Goal: Task Accomplishment & Management: Manage account settings

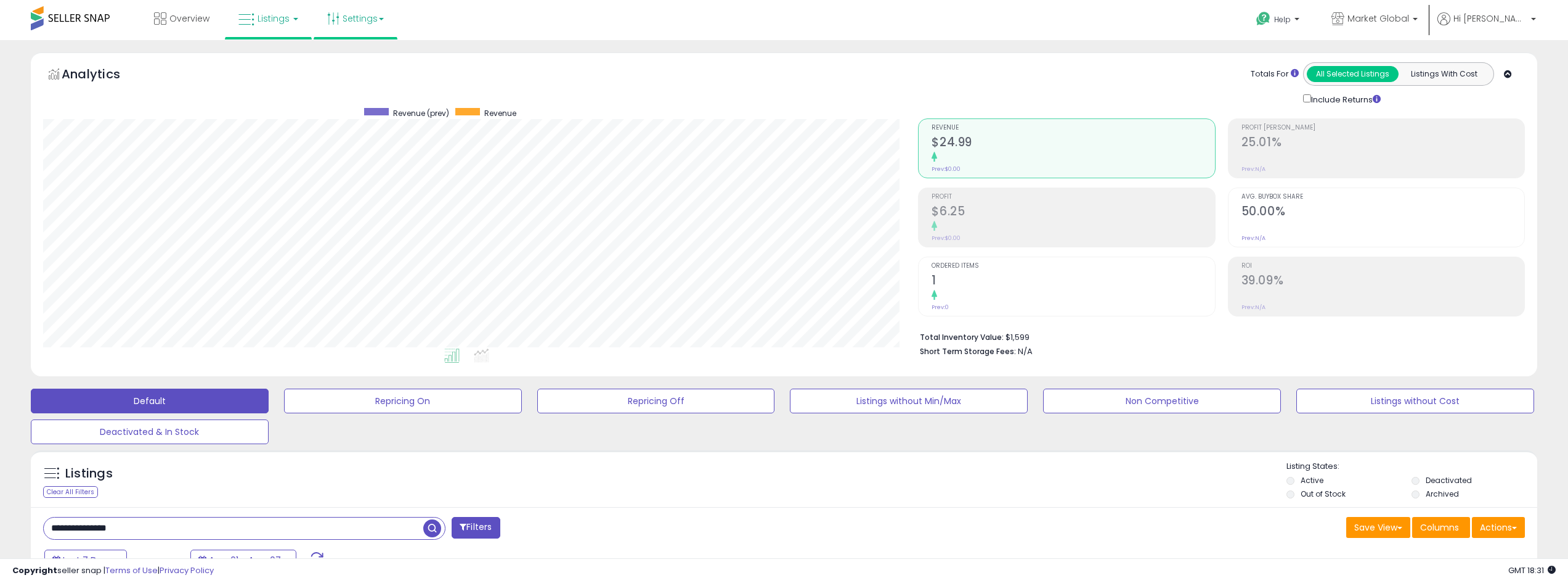
click at [361, 19] on link "Settings" at bounding box center [355, 19] width 75 height 37
click at [282, 17] on span "Listings" at bounding box center [274, 18] width 32 height 12
click at [269, 111] on icon at bounding box center [279, 107] width 65 height 19
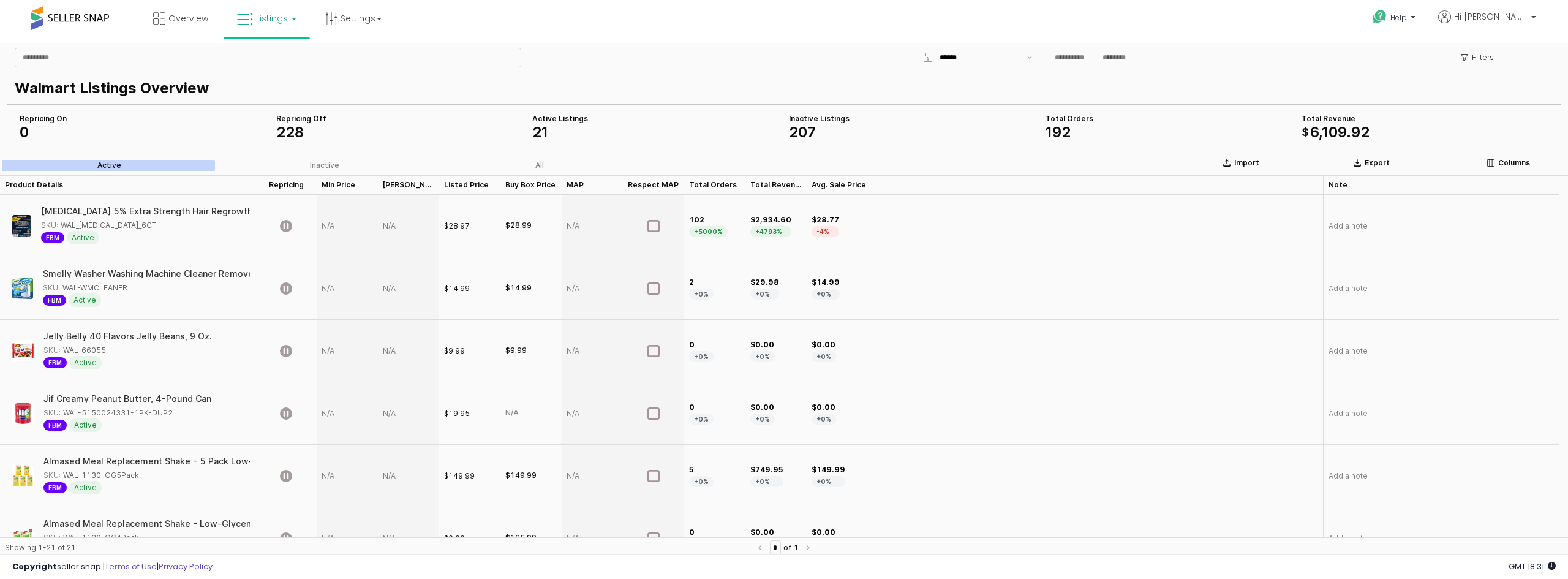
drag, startPoint x: 156, startPoint y: 46, endPoint x: 350, endPoint y: 237, distance: 272.2
click at [356, 237] on div "App Frame" at bounding box center [347, 226] width 61 height 63
click at [330, 227] on div "App Frame" at bounding box center [347, 226] width 61 height 63
click at [330, 222] on div "App Frame" at bounding box center [347, 226] width 61 height 63
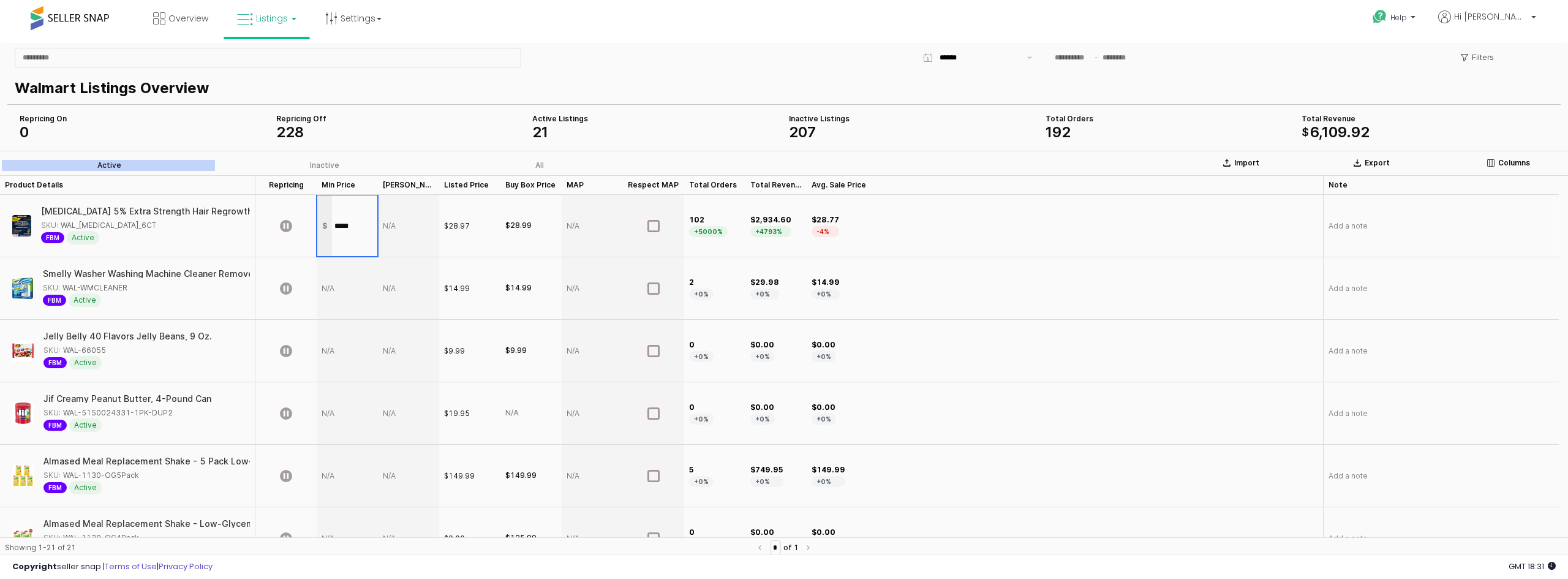
type input "*****"
click at [399, 229] on div "App Frame" at bounding box center [408, 226] width 61 height 63
click at [390, 227] on div "App Frame" at bounding box center [408, 226] width 61 height 63
click at [395, 227] on div "App Frame" at bounding box center [408, 226] width 61 height 63
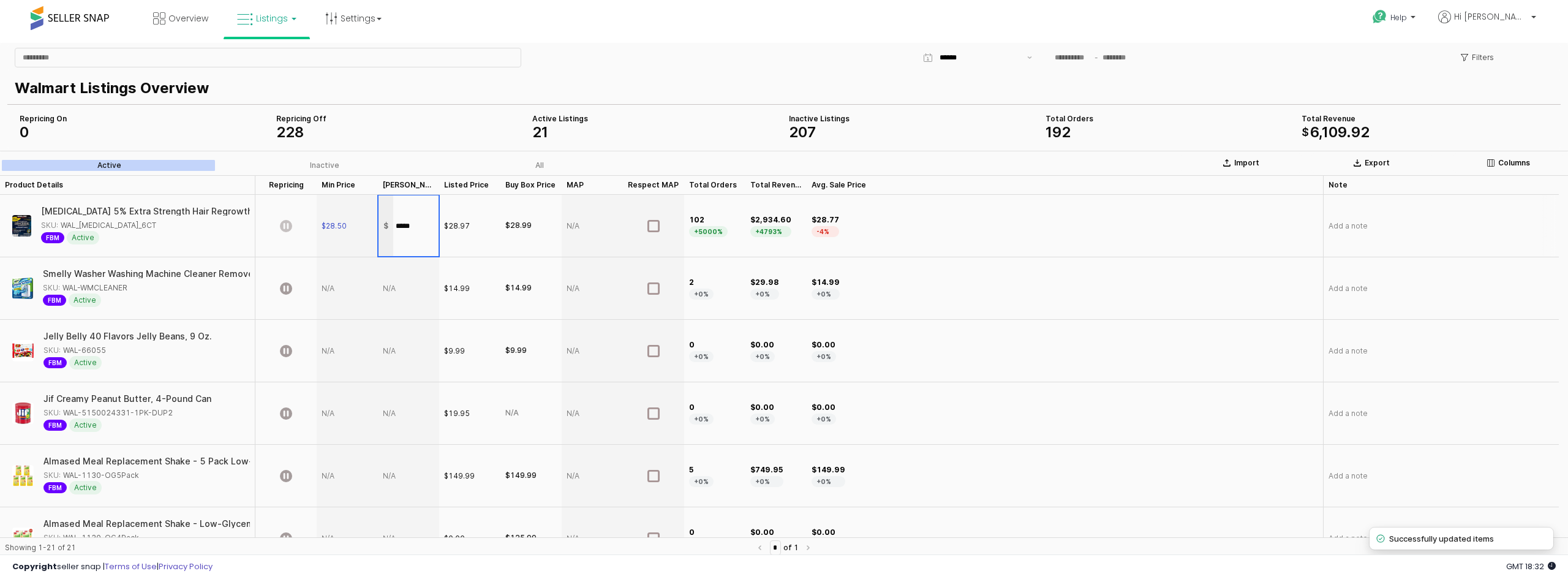
type input "*****"
click at [285, 226] on icon "App Frame" at bounding box center [286, 225] width 12 height 12
click at [390, 290] on div "App Frame" at bounding box center [408, 289] width 61 height 63
click at [391, 286] on div "App Frame" at bounding box center [408, 289] width 61 height 63
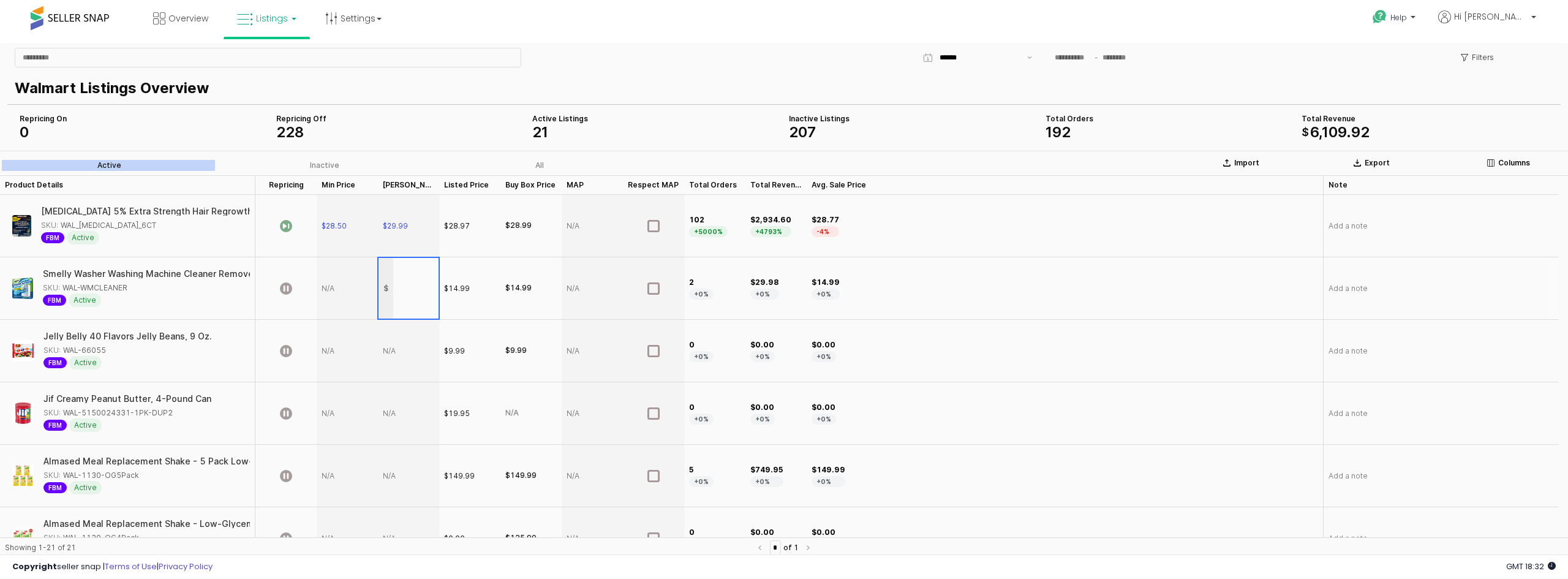
scroll to position [123, 0]
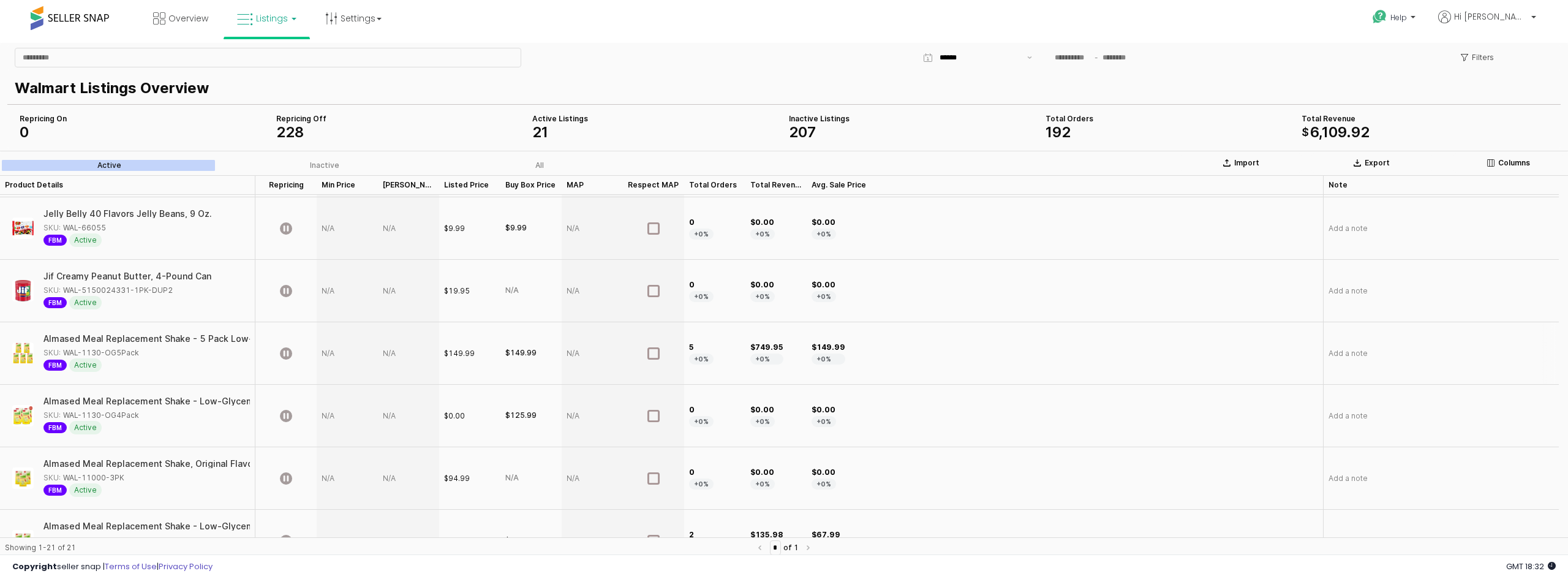
click at [387, 356] on div "App Frame" at bounding box center [408, 354] width 61 height 63
click at [395, 351] on div "App Frame" at bounding box center [408, 354] width 61 height 63
click at [387, 353] on div "App Frame" at bounding box center [408, 354] width 61 height 63
click at [390, 354] on div "App Frame" at bounding box center [408, 354] width 61 height 63
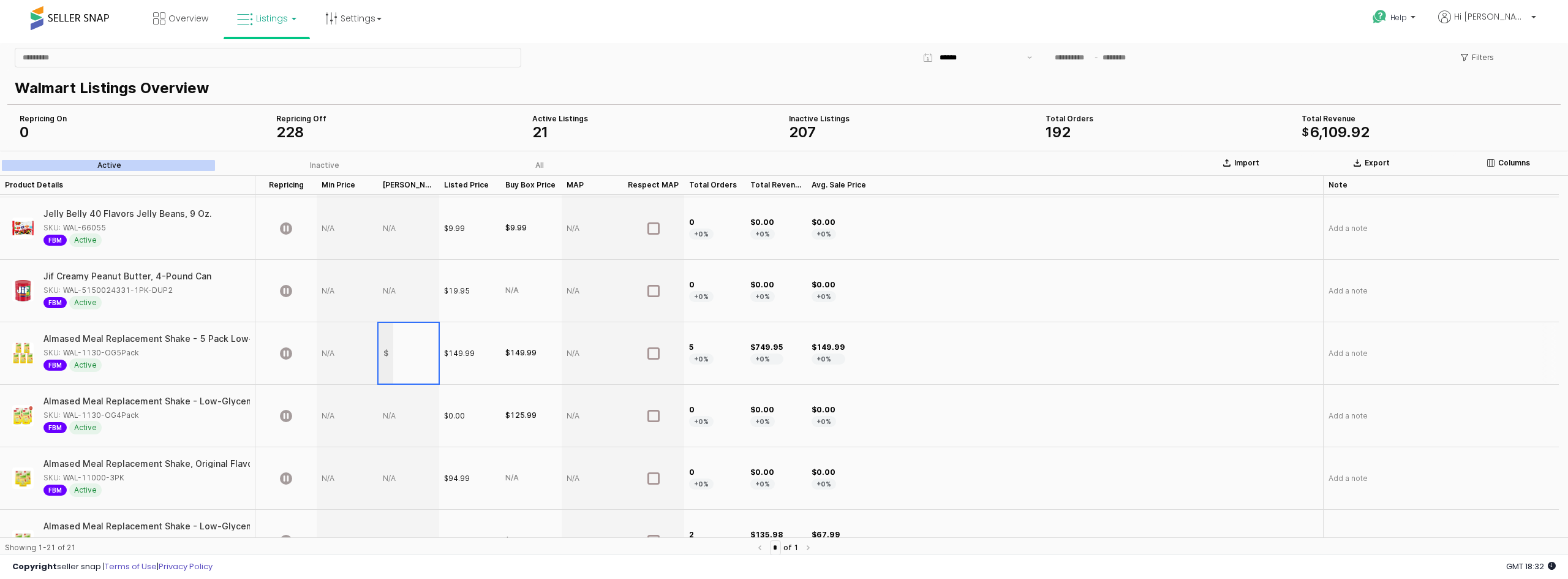
click at [399, 354] on input "App Frame" at bounding box center [415, 353] width 46 height 10
type input "******"
click at [318, 348] on div "App Frame" at bounding box center [347, 354] width 61 height 63
click at [332, 354] on div "App Frame" at bounding box center [347, 354] width 61 height 63
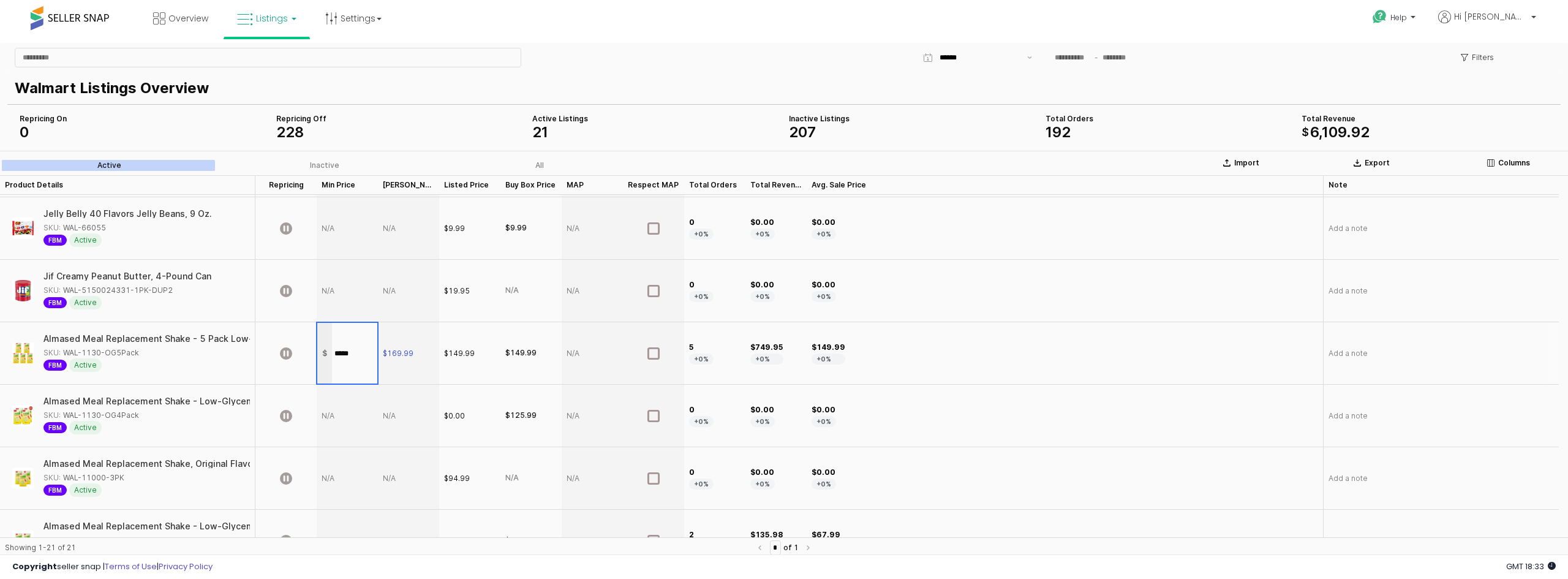
type input "******"
click at [285, 349] on icon "App Frame" at bounding box center [286, 353] width 12 height 12
click at [282, 352] on icon "App Frame" at bounding box center [286, 353] width 12 height 12
click at [287, 358] on icon "App Frame" at bounding box center [286, 353] width 12 height 12
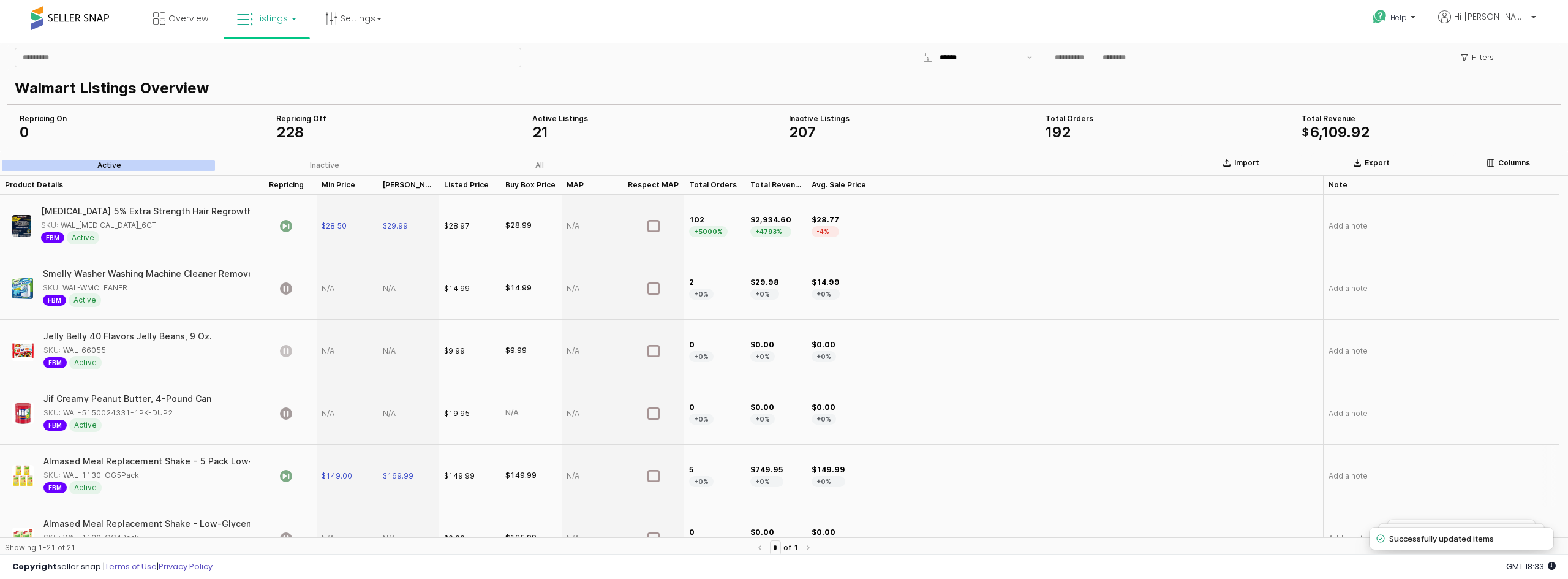
scroll to position [184, 0]
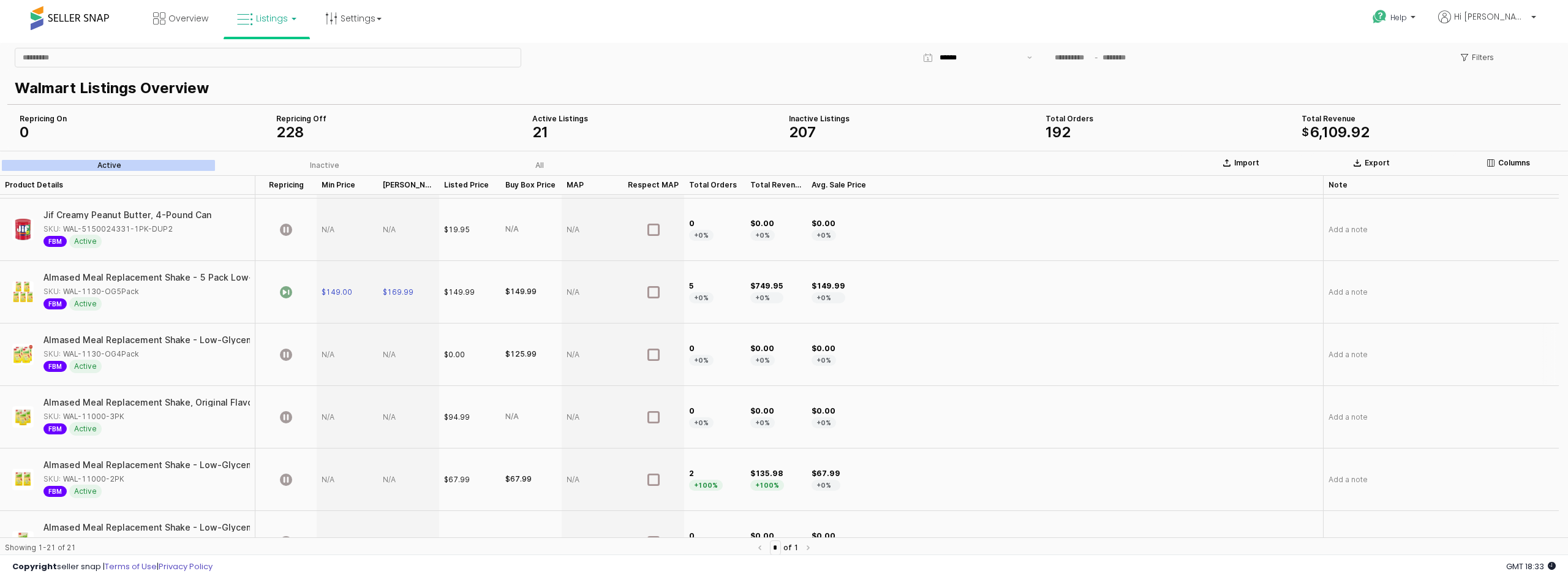
click at [314, 353] on div "App Frame" at bounding box center [286, 354] width 61 height 63
click at [326, 357] on div "App Frame" at bounding box center [347, 354] width 61 height 63
click at [326, 359] on div "App Frame" at bounding box center [347, 354] width 61 height 63
click at [334, 354] on div "App Frame" at bounding box center [347, 354] width 61 height 63
type input "******"
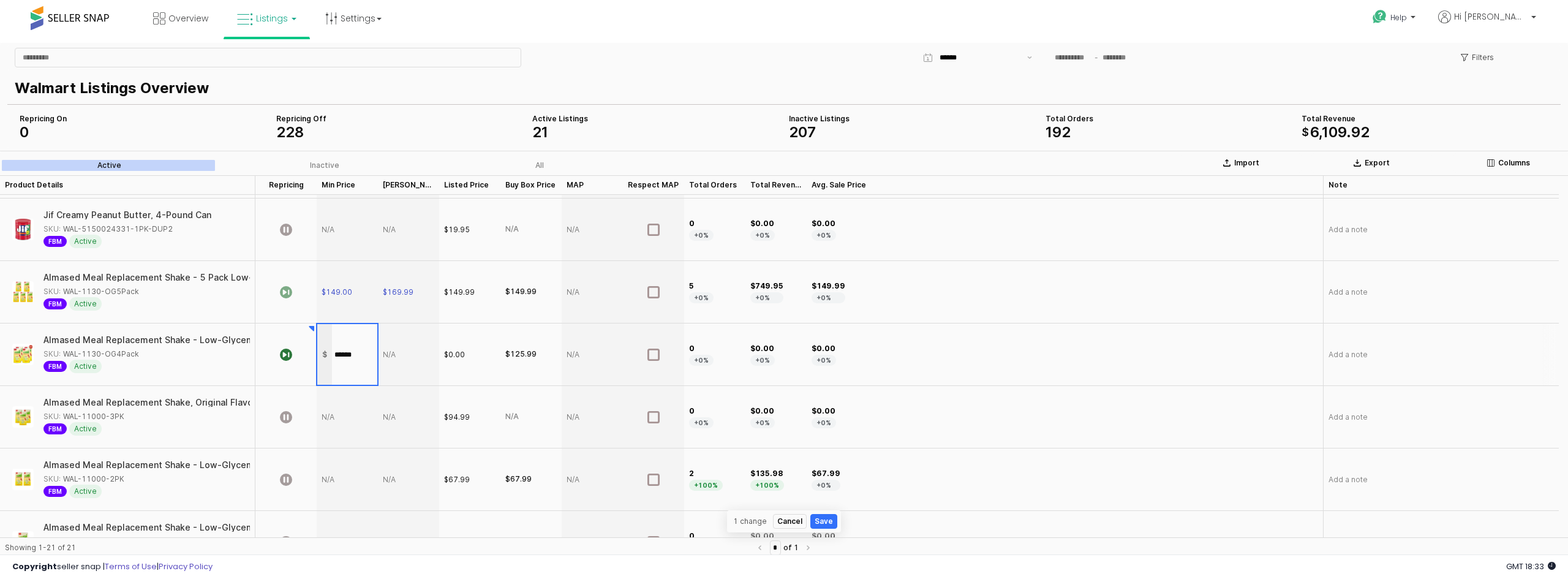
click at [411, 357] on div "App Frame" at bounding box center [408, 354] width 61 height 63
click at [396, 357] on div "App Frame" at bounding box center [408, 354] width 61 height 63
type input "******"
click at [170, 422] on div "FBM Active" at bounding box center [143, 428] width 199 height 14
click at [328, 419] on div "App Frame" at bounding box center [347, 417] width 61 height 63
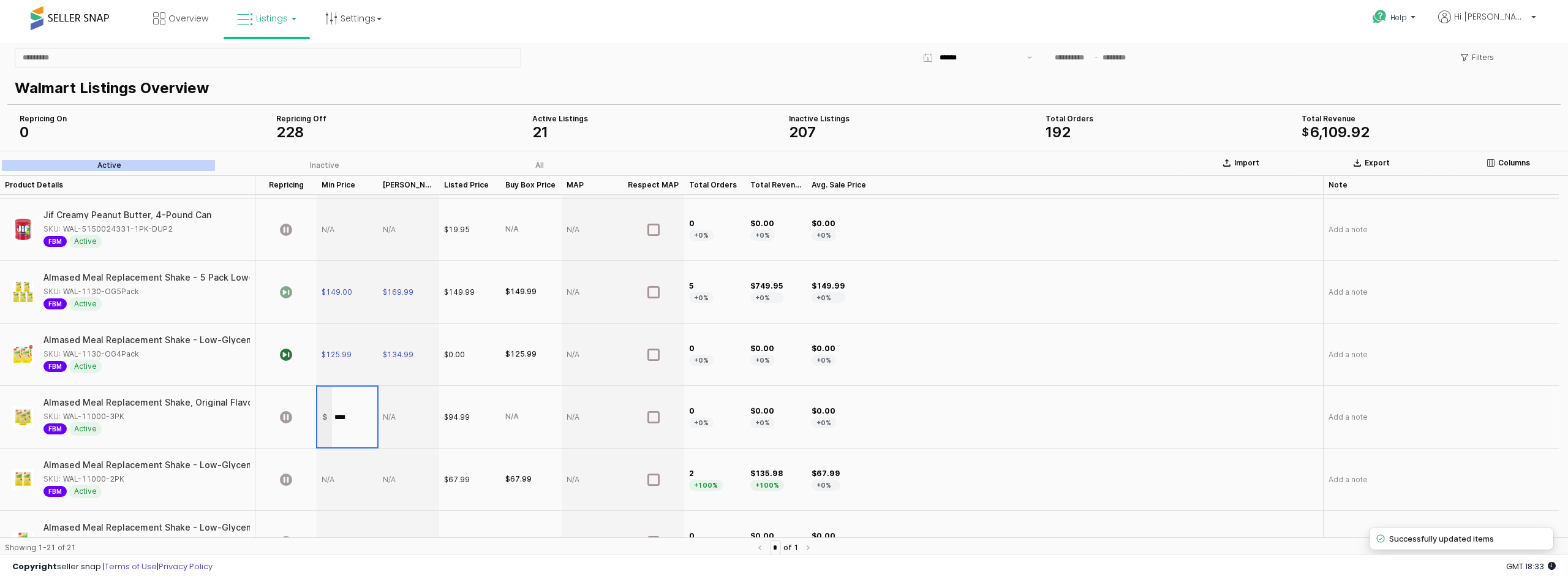
type input "*****"
click at [397, 422] on div "App Frame" at bounding box center [408, 417] width 61 height 63
type input "******"
click at [283, 414] on icon "App Frame" at bounding box center [286, 416] width 12 height 12
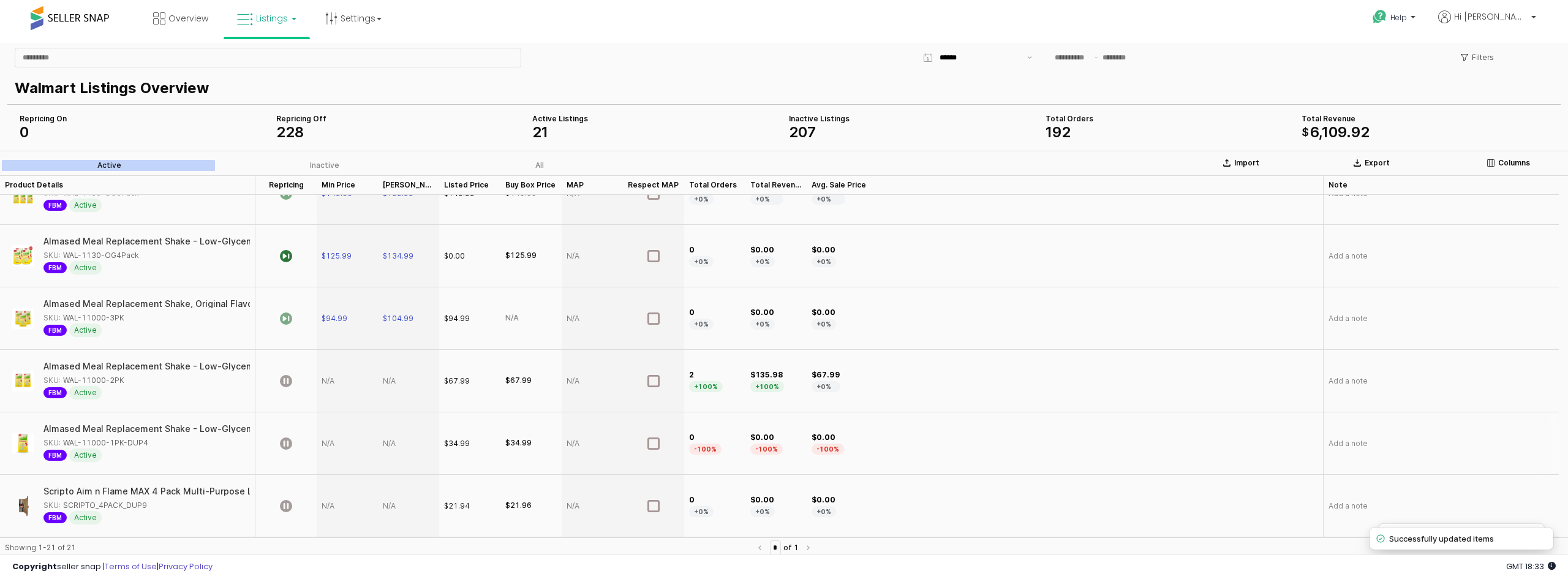
scroll to position [306, 0]
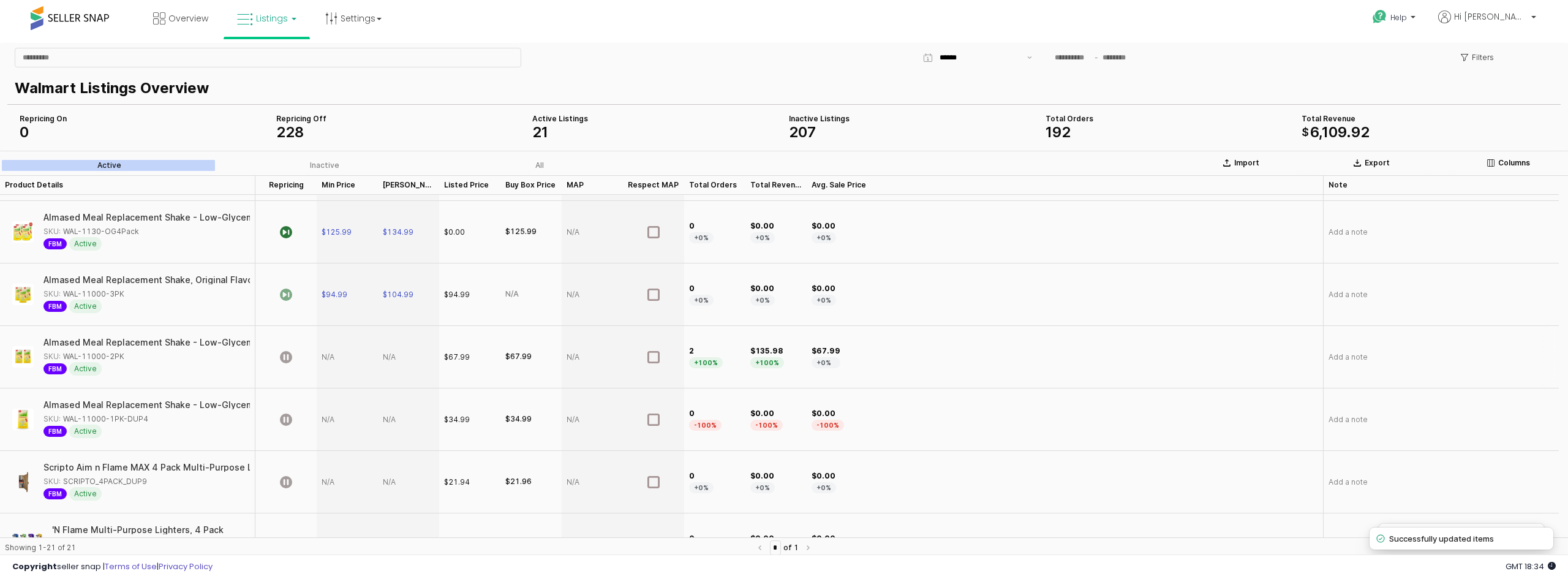
click at [332, 359] on div "App Frame" at bounding box center [347, 357] width 61 height 63
type input "*****"
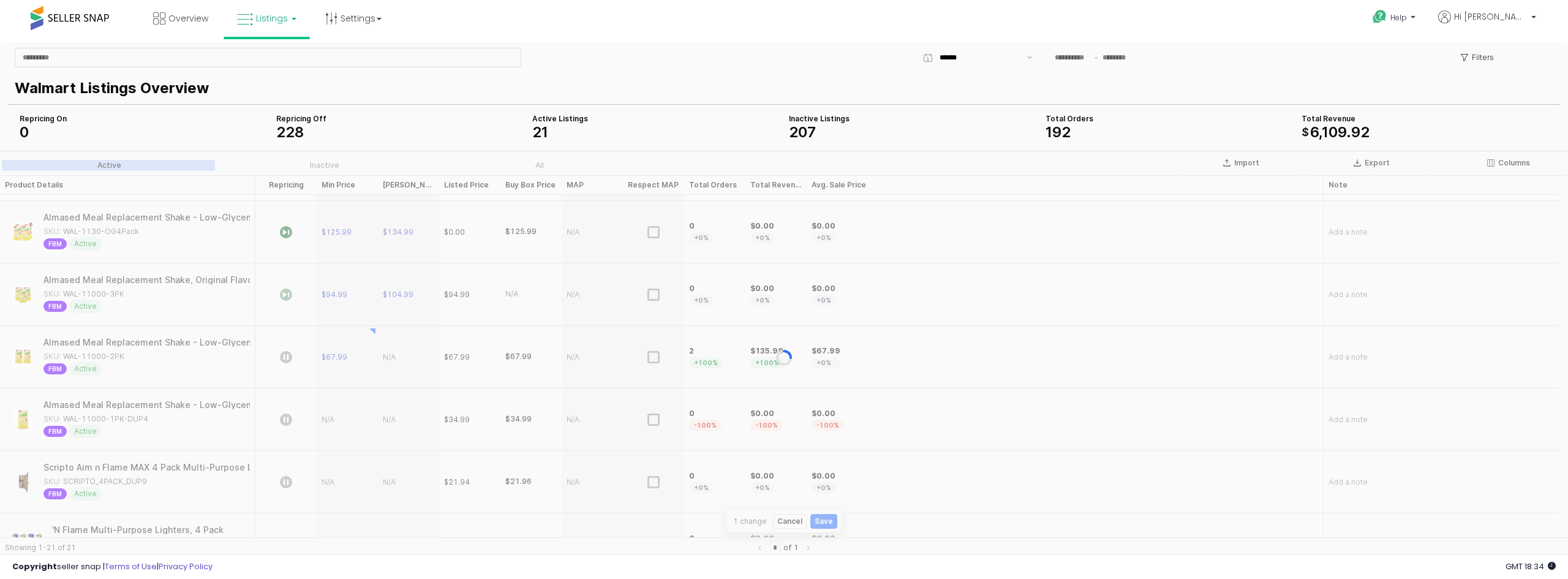
click at [394, 358] on div "App Frame" at bounding box center [784, 357] width 1568 height 413
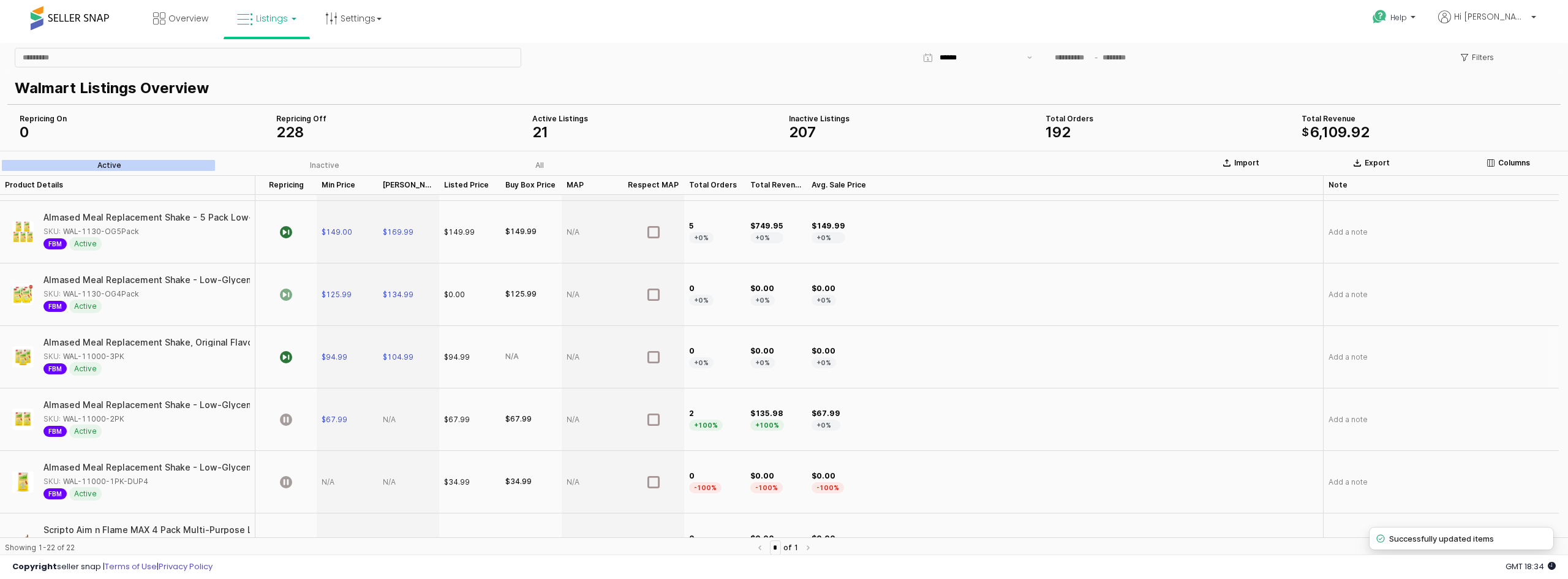
click at [399, 345] on div "$104.99" at bounding box center [408, 357] width 61 height 63
click at [385, 415] on div "App Frame" at bounding box center [408, 419] width 61 height 63
type input "*****"
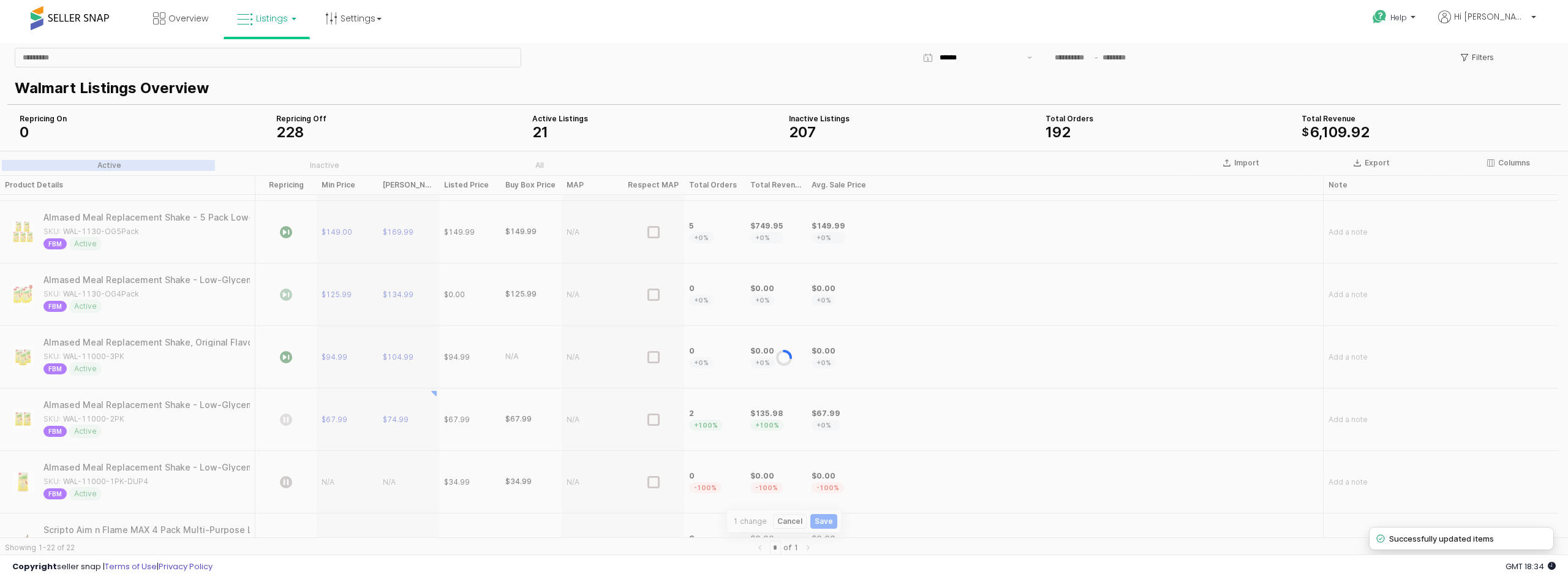
click at [286, 419] on icon "App Frame" at bounding box center [286, 419] width 12 height 12
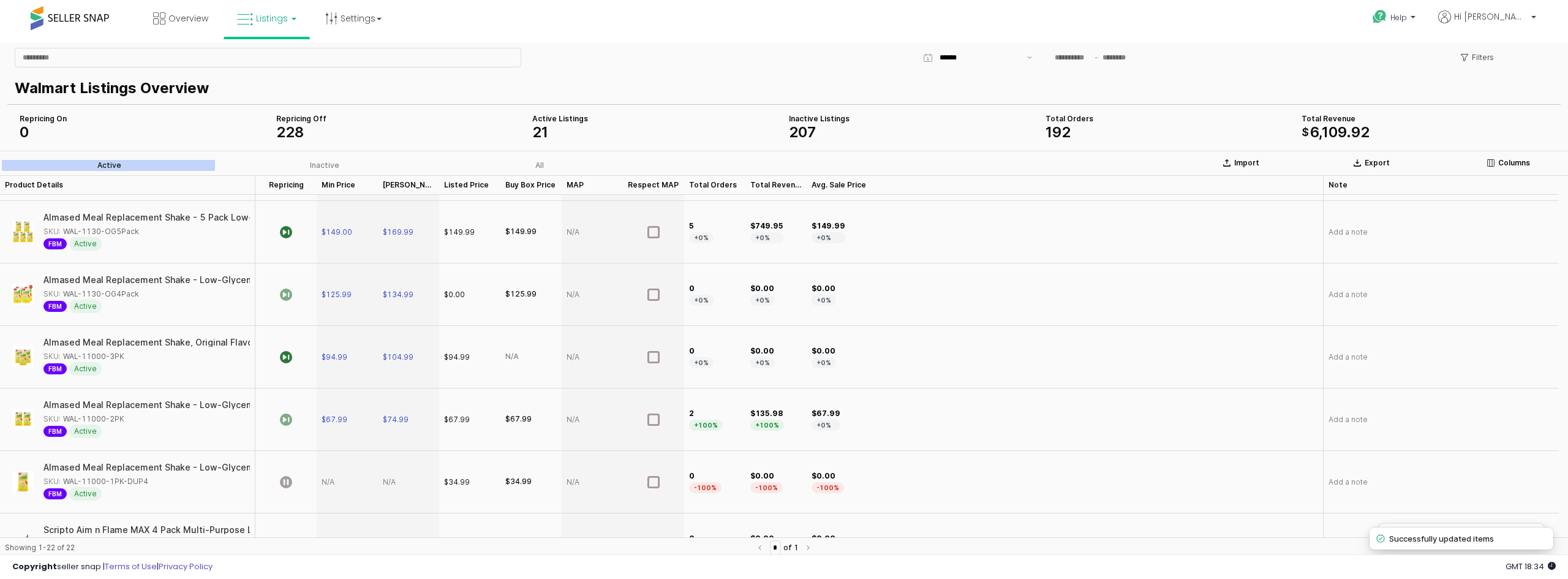
scroll to position [429, 0]
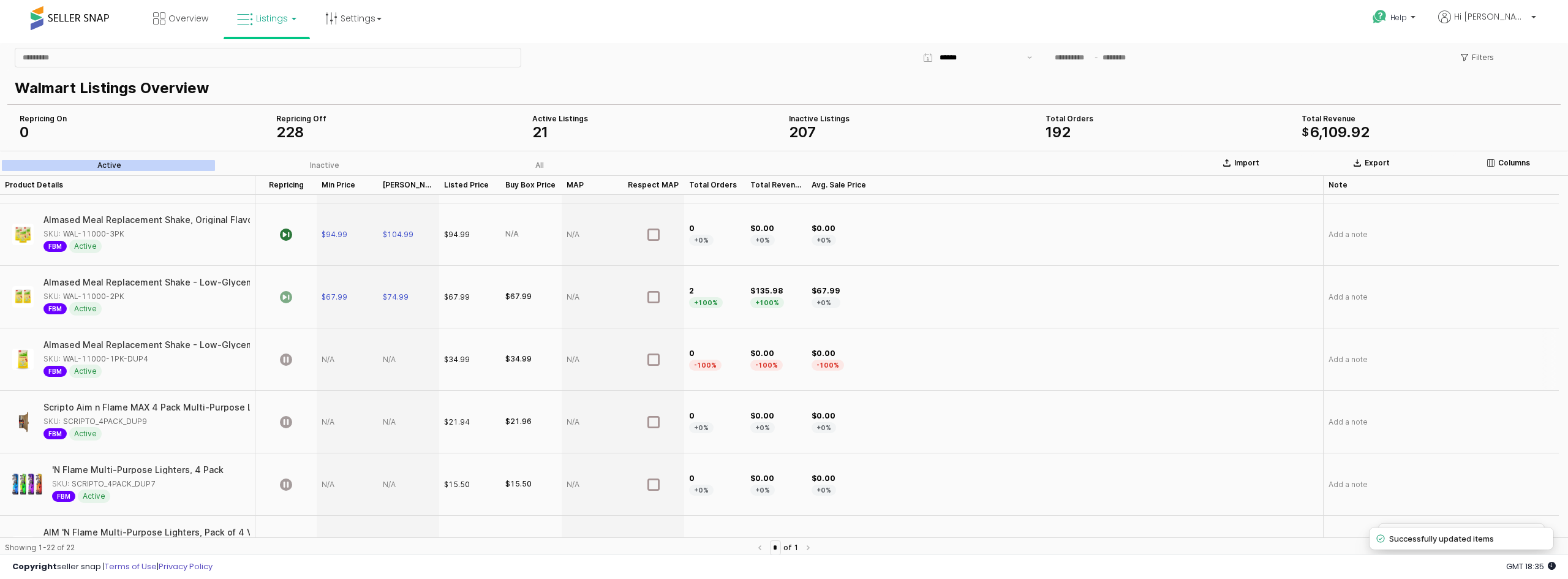
click at [327, 362] on div "App Frame" at bounding box center [347, 359] width 61 height 63
type input "*****"
click at [403, 362] on div "App Frame" at bounding box center [408, 359] width 61 height 63
type input "*****"
click at [289, 359] on icon "App Frame" at bounding box center [286, 359] width 12 height 12
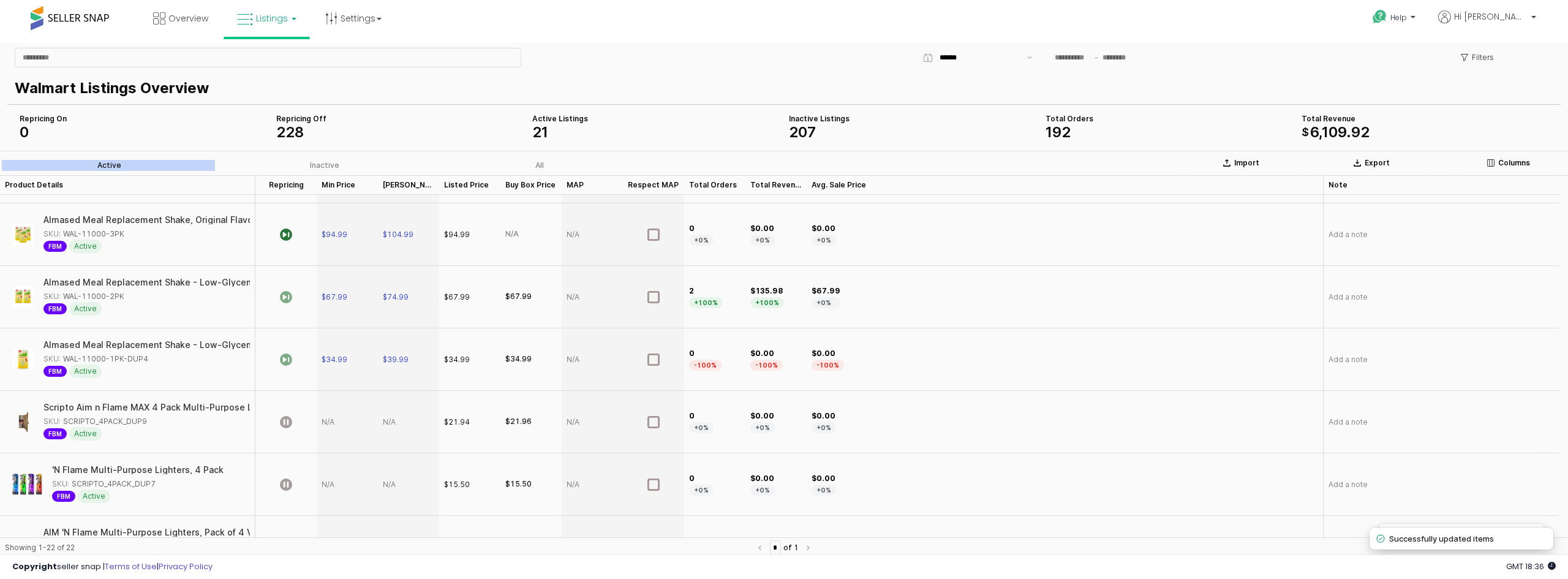
click at [329, 421] on div "App Frame" at bounding box center [347, 422] width 61 height 63
type input "*****"
click at [399, 412] on div "App Frame" at bounding box center [408, 422] width 61 height 63
click at [394, 419] on div "App Frame" at bounding box center [408, 422] width 61 height 63
type input "*****"
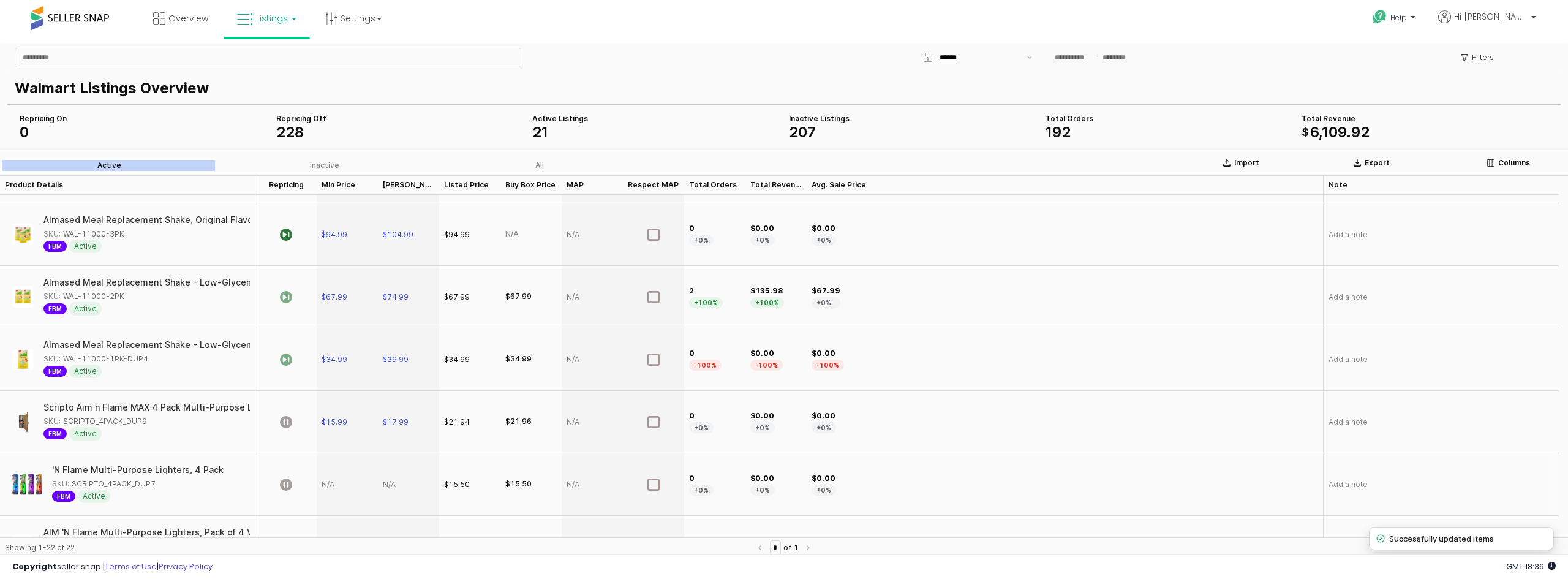
click at [330, 488] on div "App Frame" at bounding box center [347, 484] width 61 height 63
click at [326, 476] on div "App Frame" at bounding box center [347, 484] width 61 height 63
type input "*****"
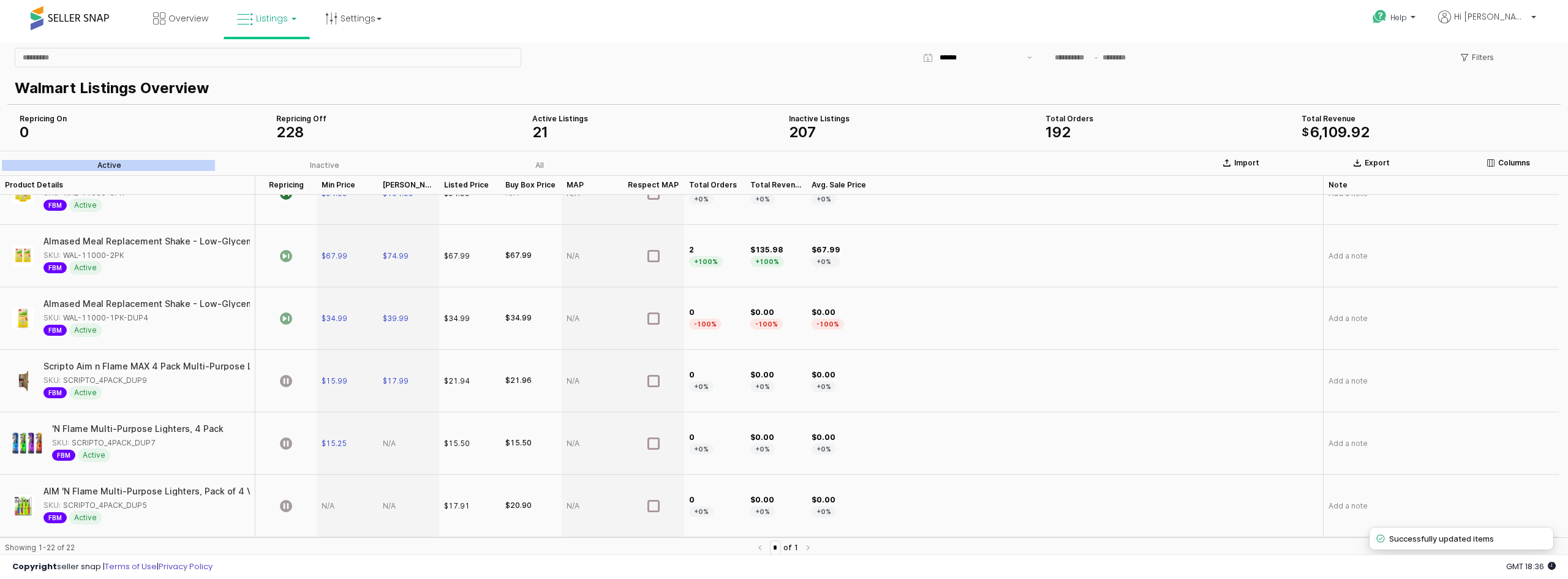
click at [387, 444] on div "App Frame" at bounding box center [408, 443] width 61 height 63
type input "*****"
click at [287, 437] on icon "App Frame" at bounding box center [286, 443] width 12 height 12
click at [289, 377] on icon "App Frame" at bounding box center [286, 380] width 12 height 12
click at [330, 507] on div "App Frame" at bounding box center [347, 506] width 61 height 63
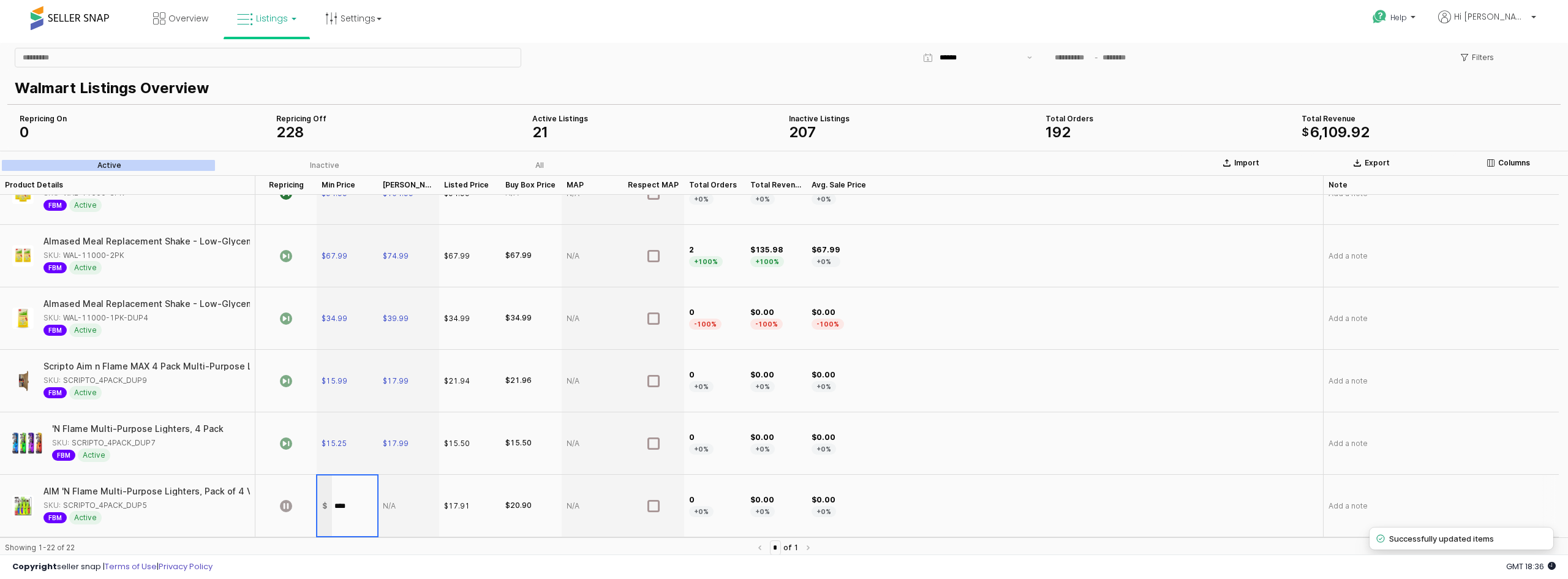
type input "*****"
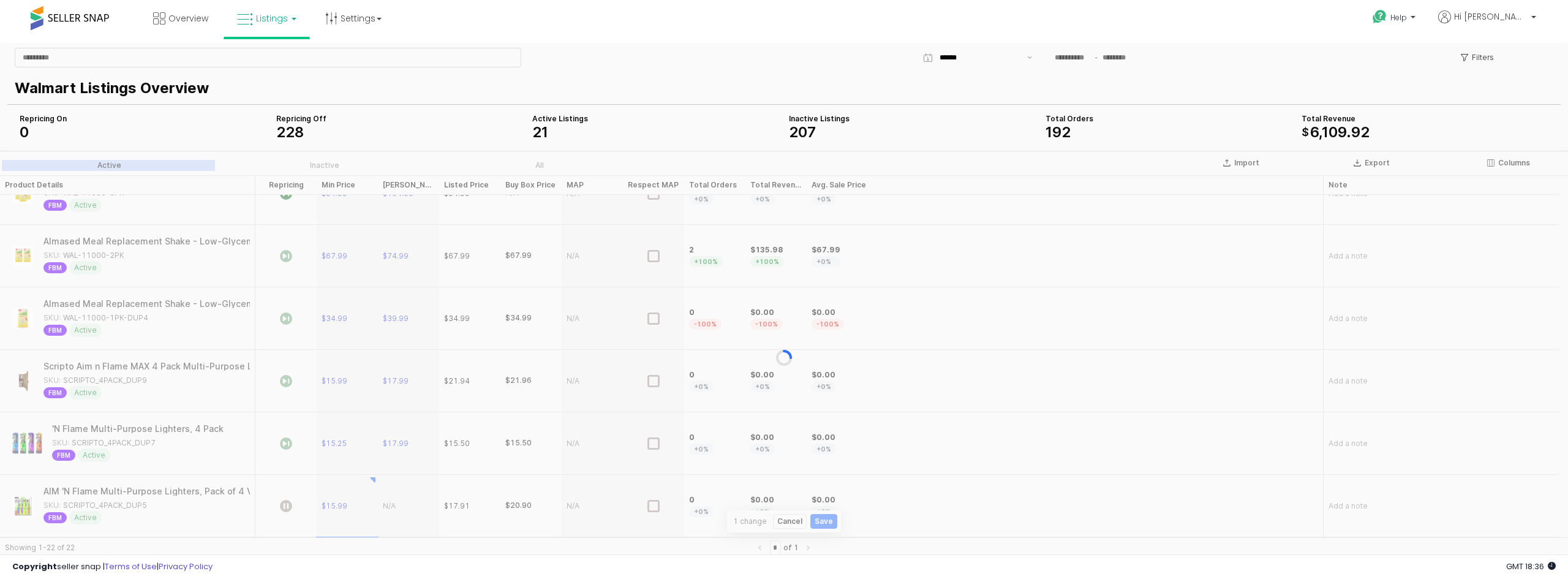
scroll to position [532, 0]
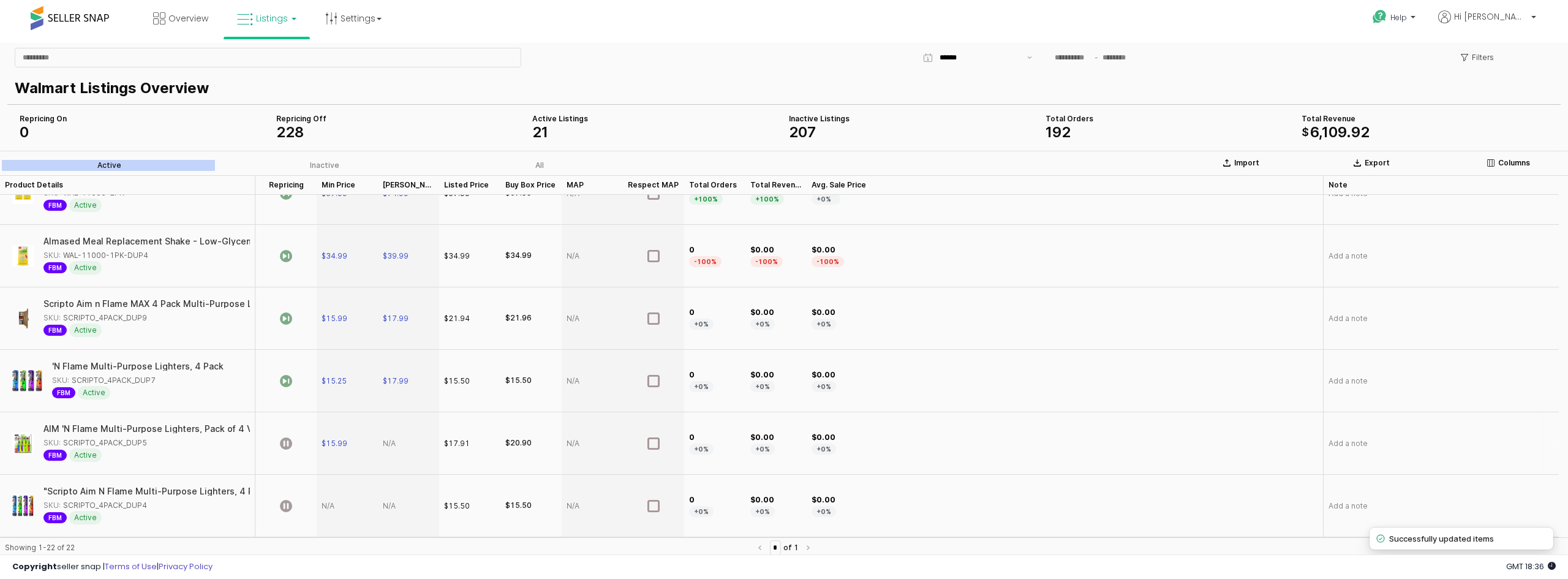
click at [387, 446] on div "App Frame" at bounding box center [408, 443] width 61 height 63
type input "*****"
click at [291, 447] on div "App Frame" at bounding box center [286, 443] width 61 height 63
click at [286, 504] on icon "App Frame" at bounding box center [286, 505] width 12 height 12
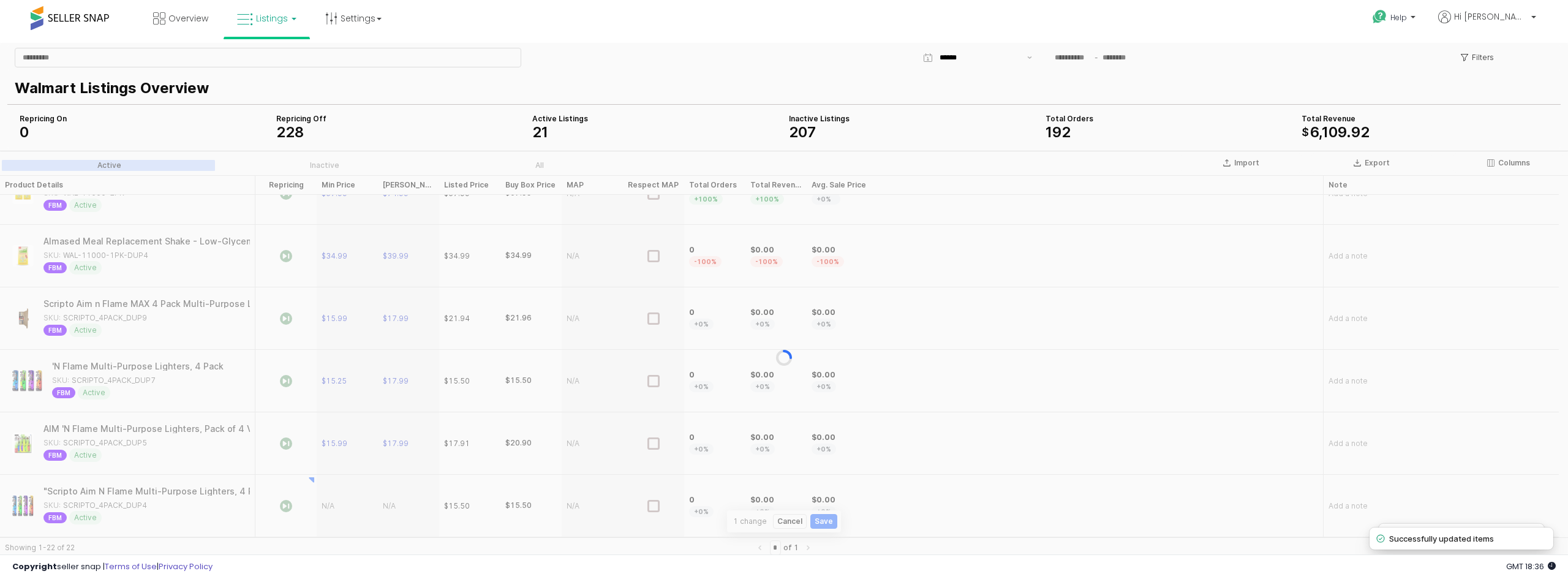
click at [334, 508] on div "App Frame" at bounding box center [347, 506] width 61 height 63
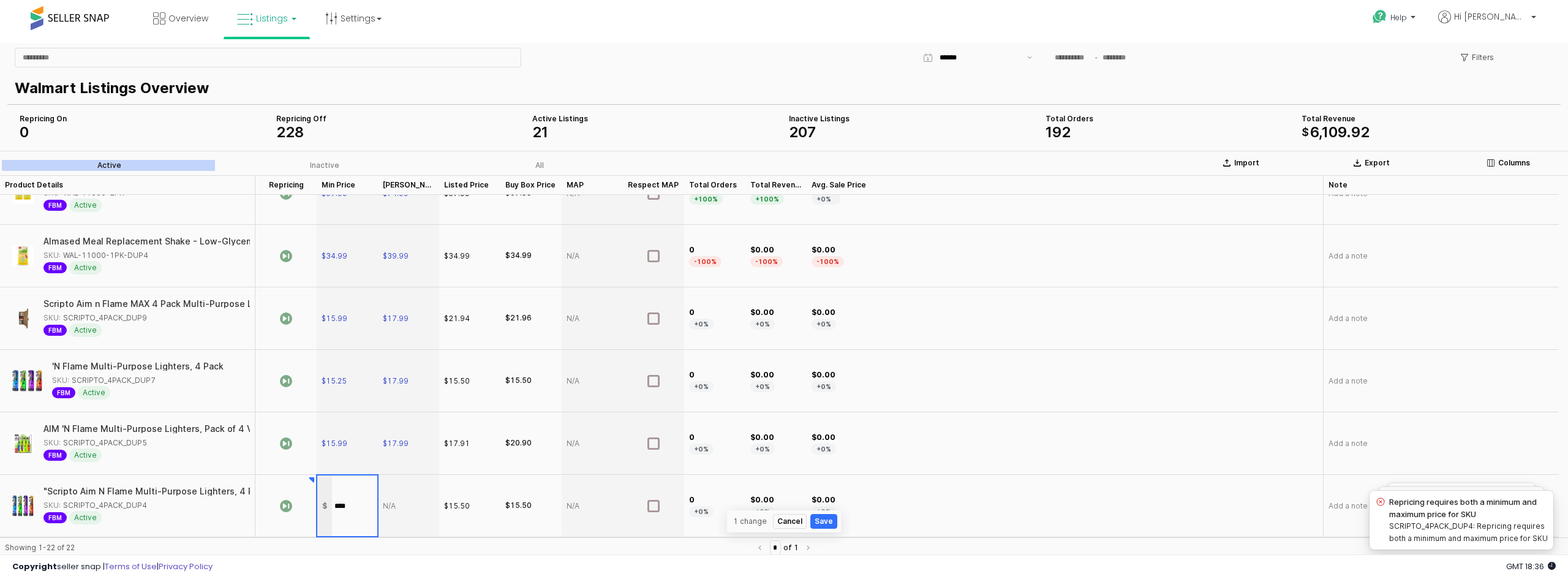
type input "*****"
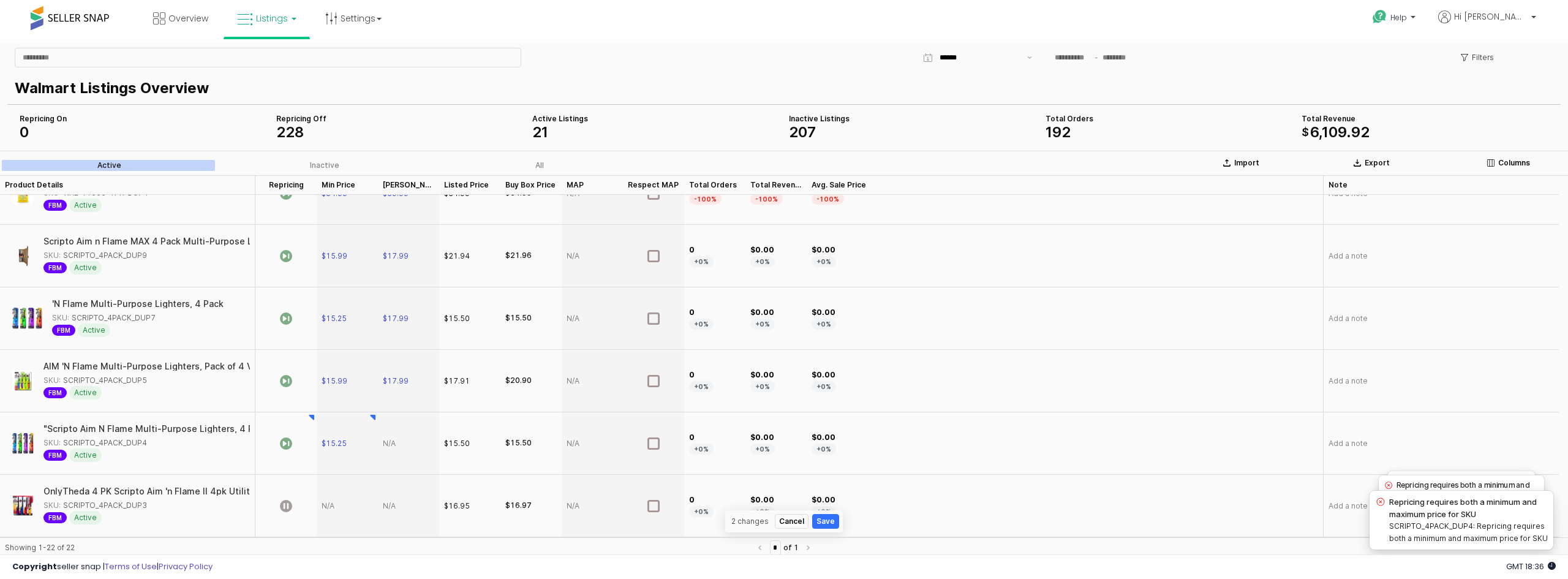
click at [395, 507] on div "App Frame" at bounding box center [408, 506] width 61 height 63
click at [392, 444] on div "App Frame" at bounding box center [408, 443] width 61 height 63
type input "*****"
click at [330, 504] on div "App Frame" at bounding box center [347, 506] width 61 height 63
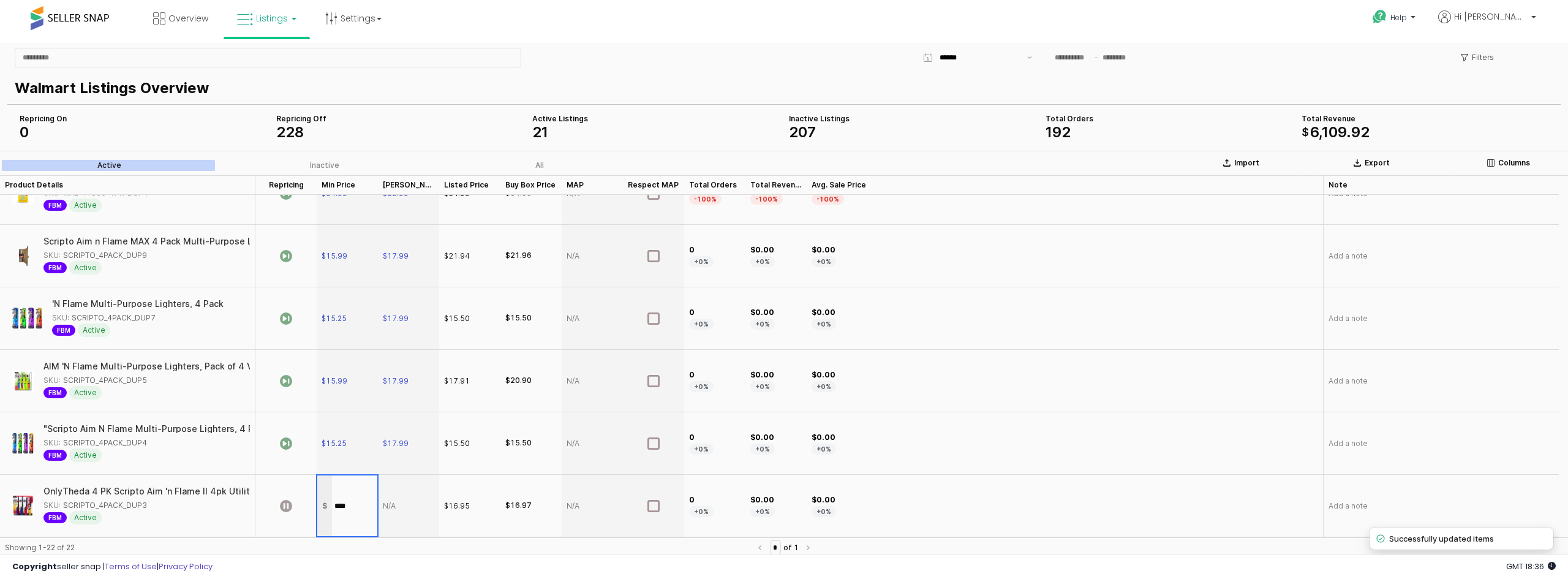
type input "*****"
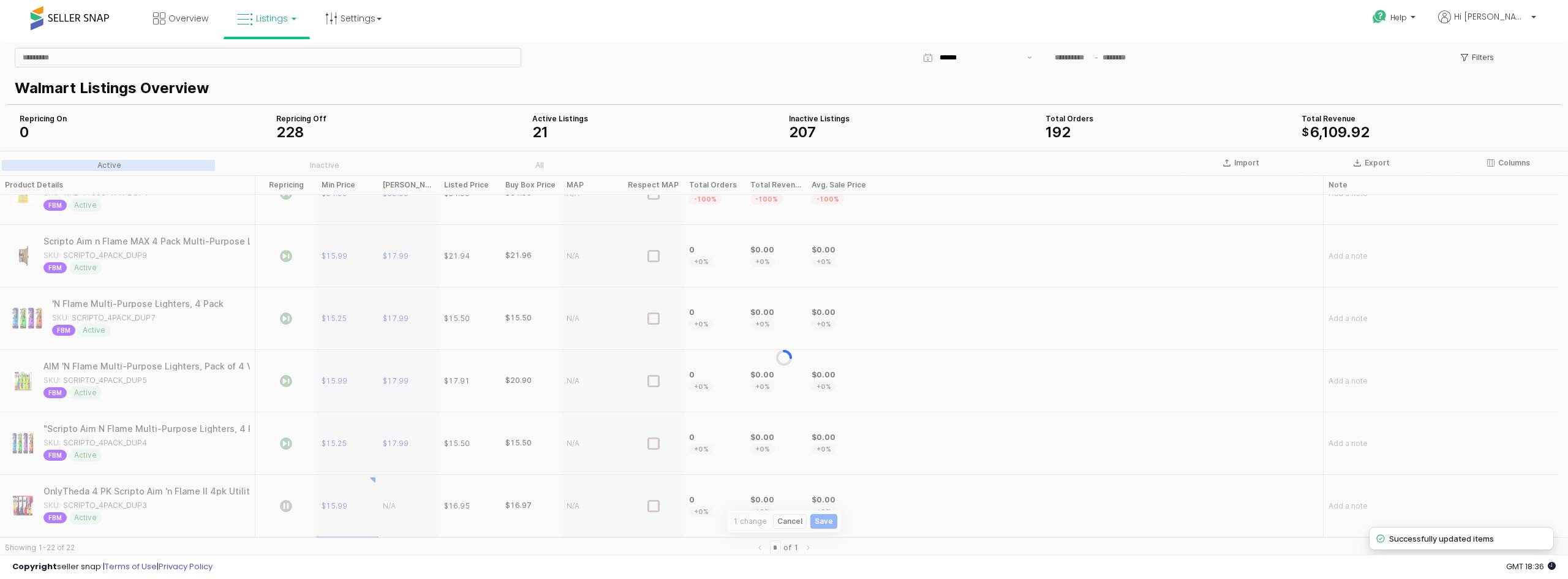
scroll to position [657, 0]
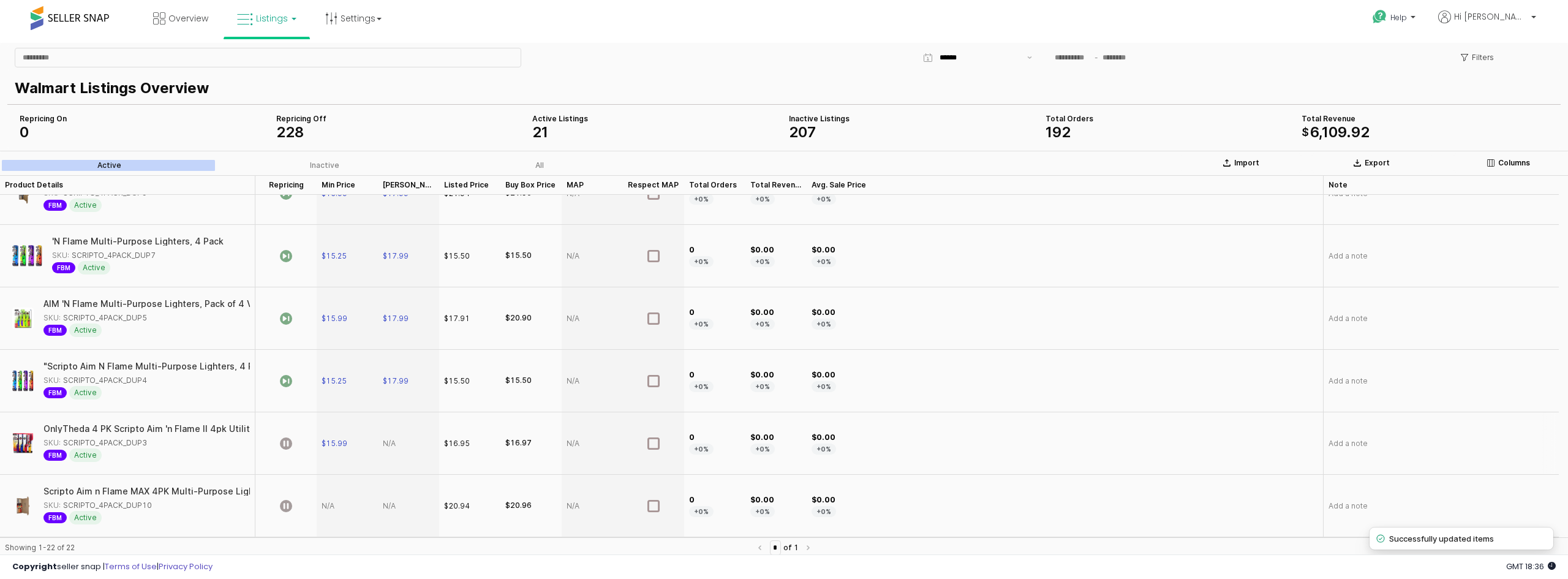
click at [384, 447] on div "App Frame" at bounding box center [408, 443] width 61 height 63
type input "*****"
click at [333, 504] on div "App Frame" at bounding box center [347, 506] width 61 height 63
type input "*****"
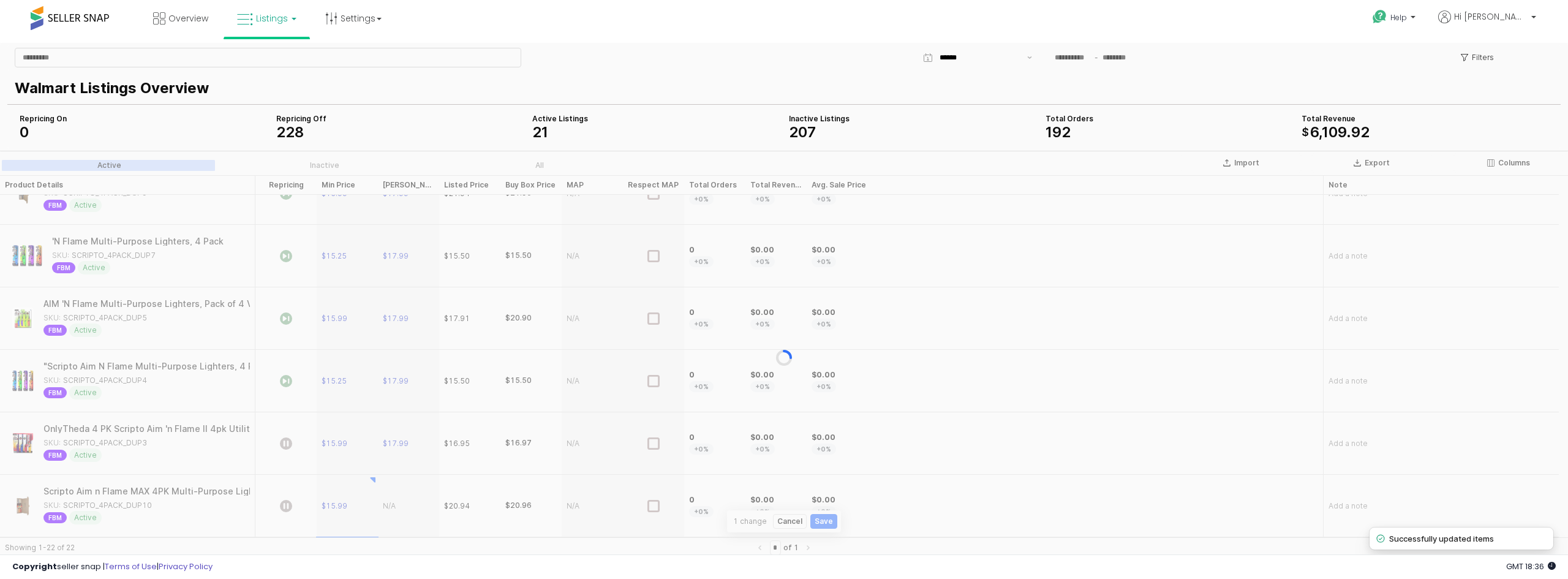
scroll to position [719, 0]
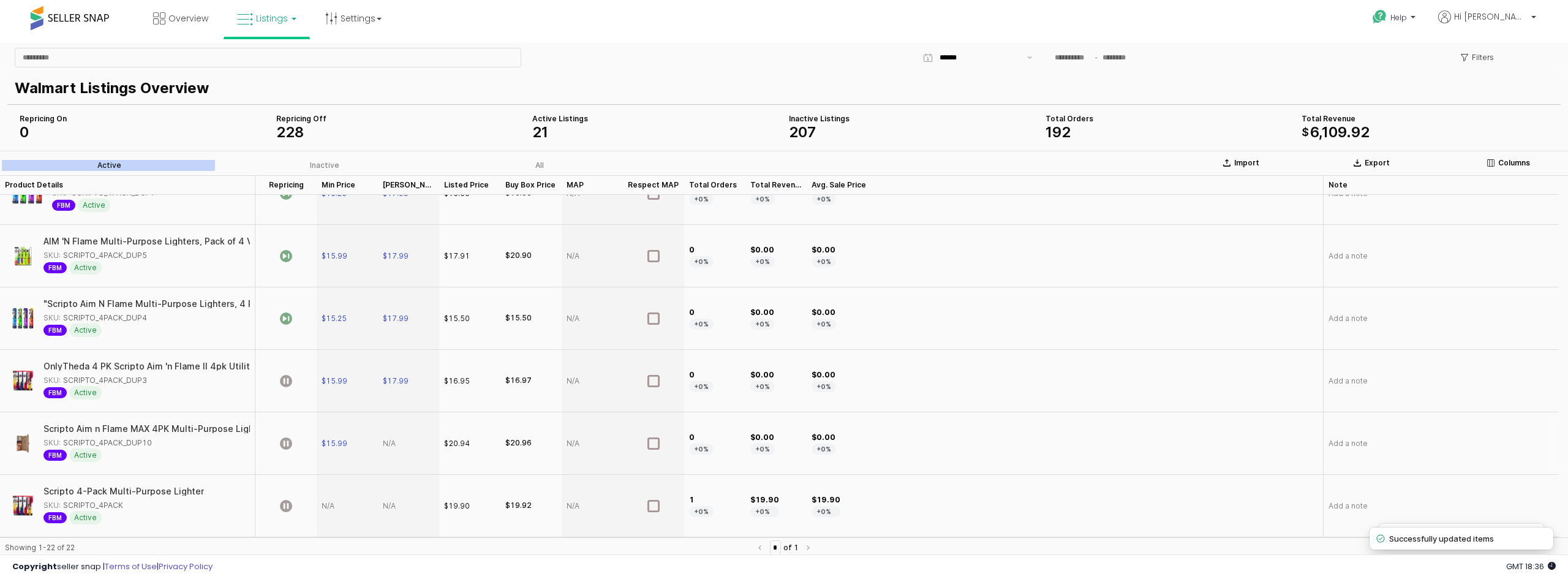
click at [393, 441] on div "App Frame" at bounding box center [408, 443] width 61 height 63
type input "*****"
click at [281, 441] on icon "App Frame" at bounding box center [286, 443] width 12 height 12
click at [294, 383] on div "App Frame" at bounding box center [286, 381] width 61 height 63
drag, startPoint x: 290, startPoint y: 506, endPoint x: 304, endPoint y: 508, distance: 14.1
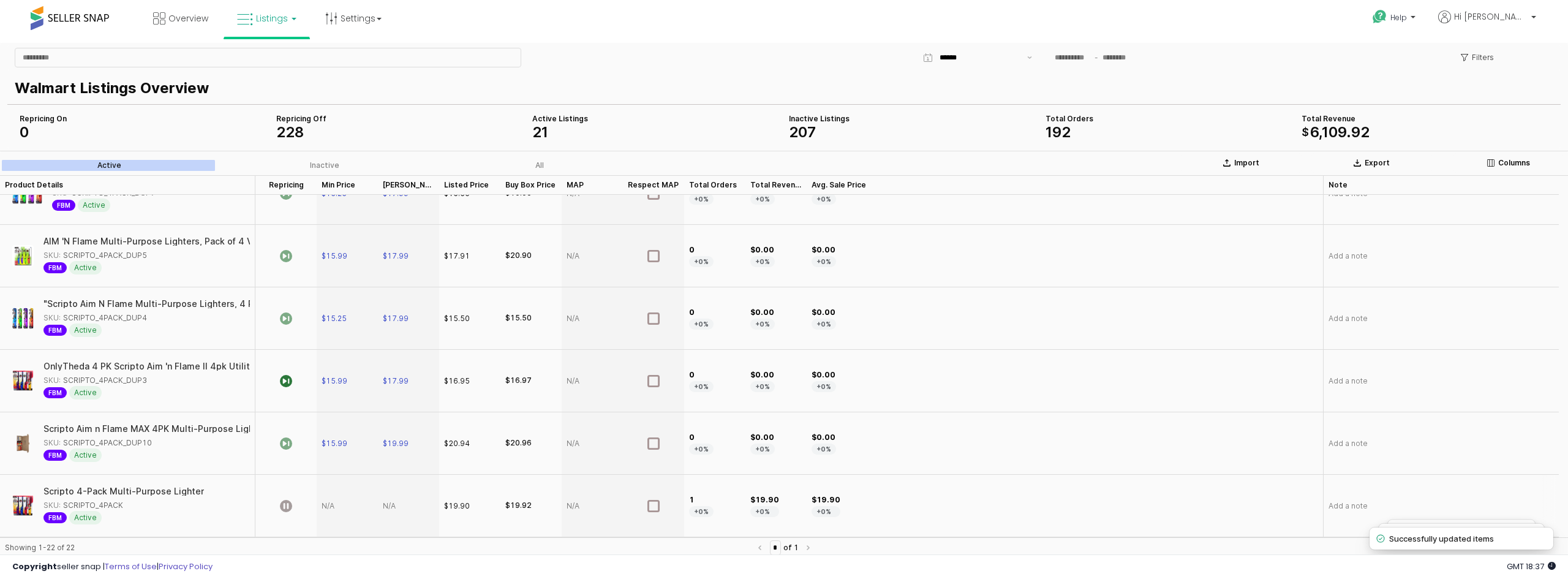
click at [289, 506] on icon "App Frame" at bounding box center [286, 505] width 12 height 12
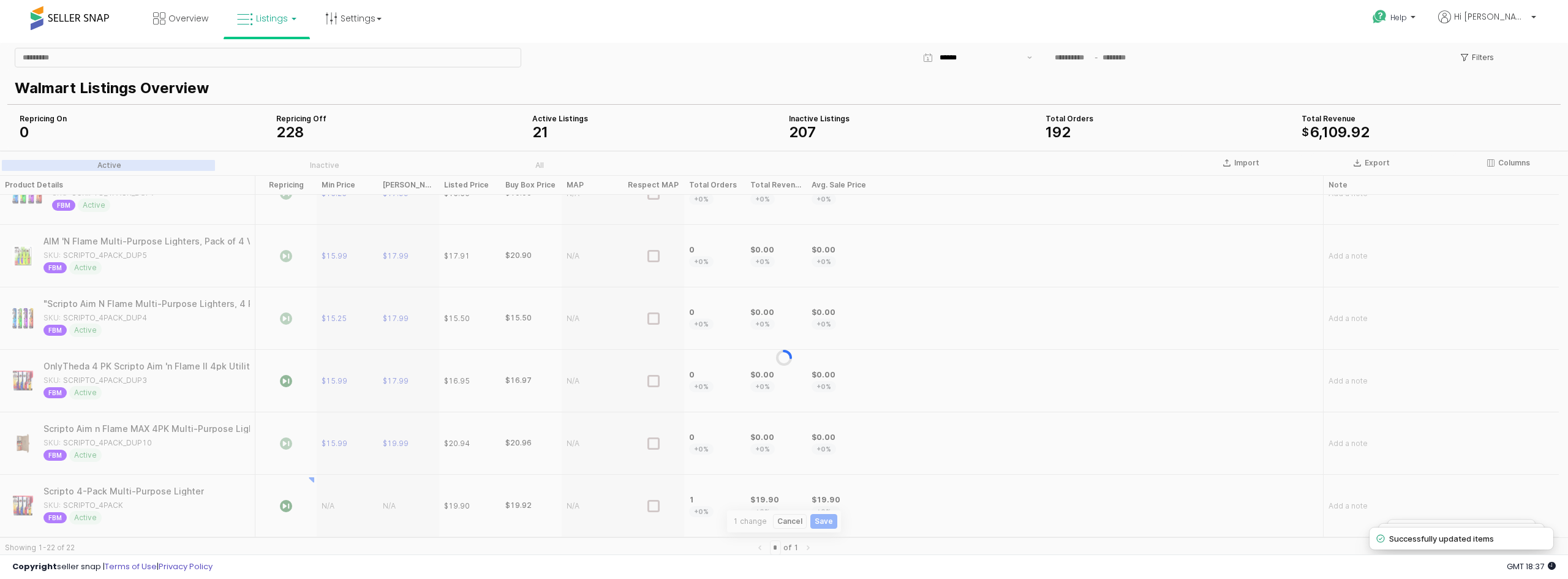
click at [334, 509] on div "App Frame" at bounding box center [347, 506] width 61 height 63
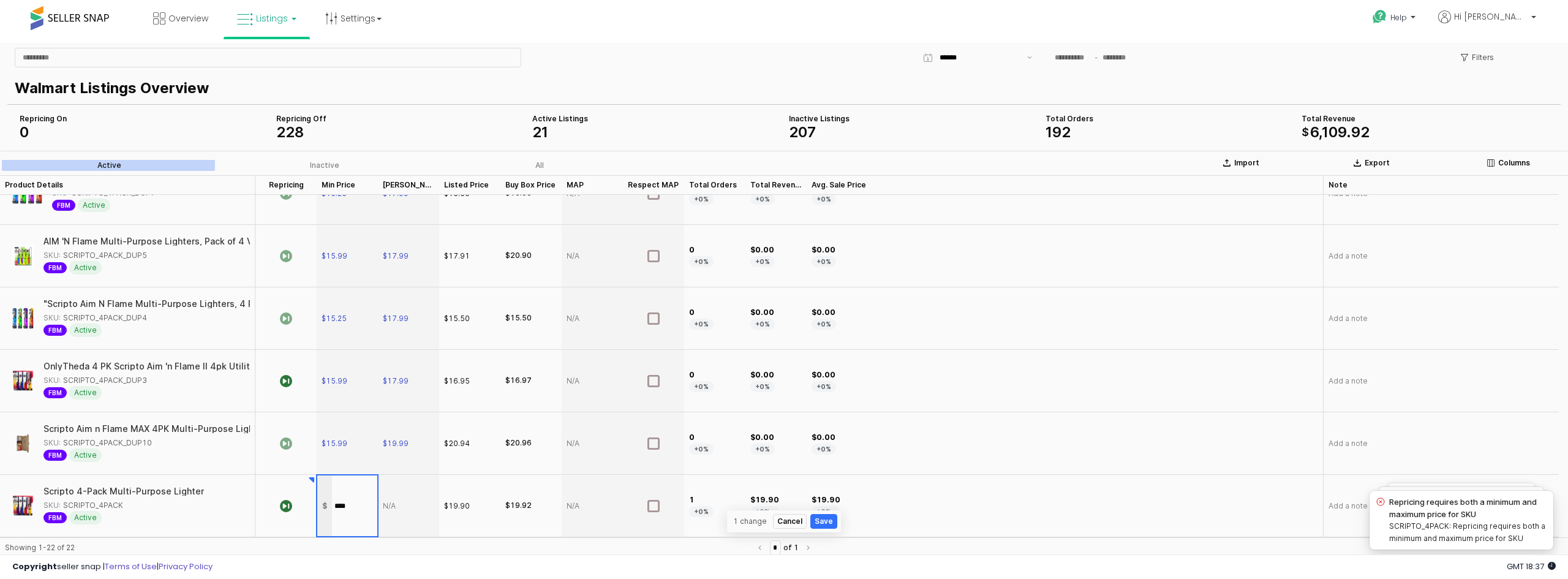
type input "*****"
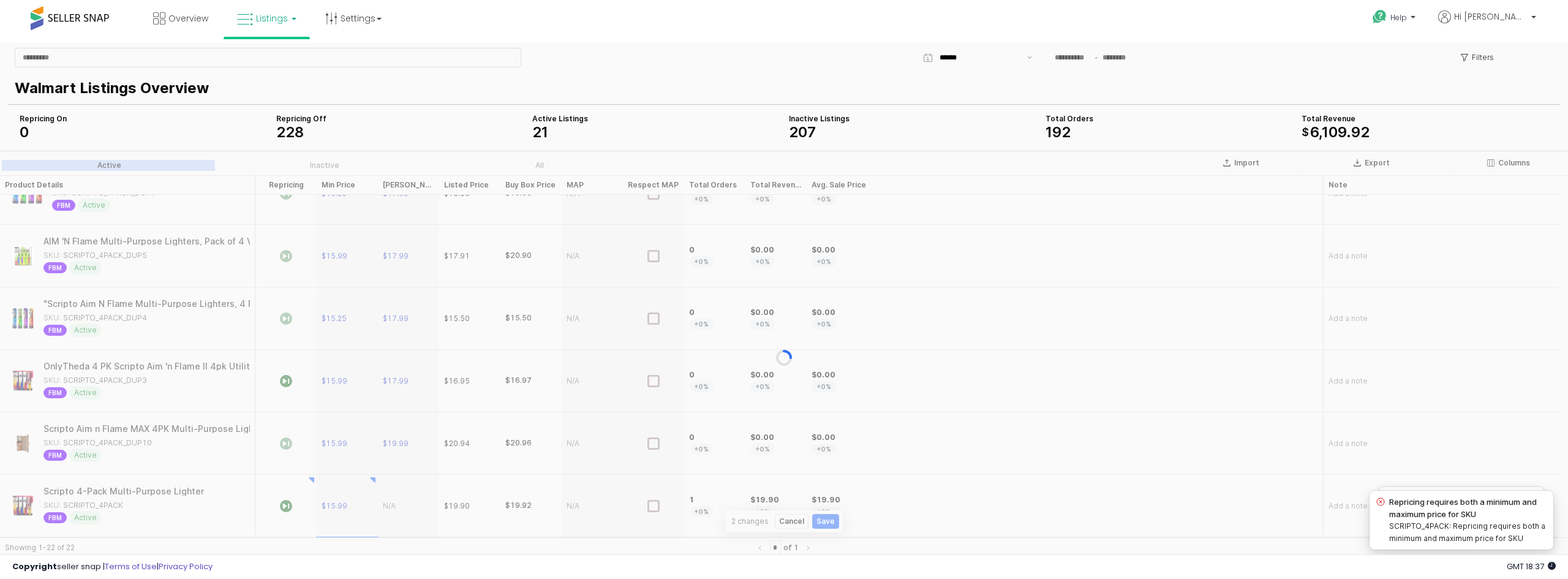
scroll to position [782, 0]
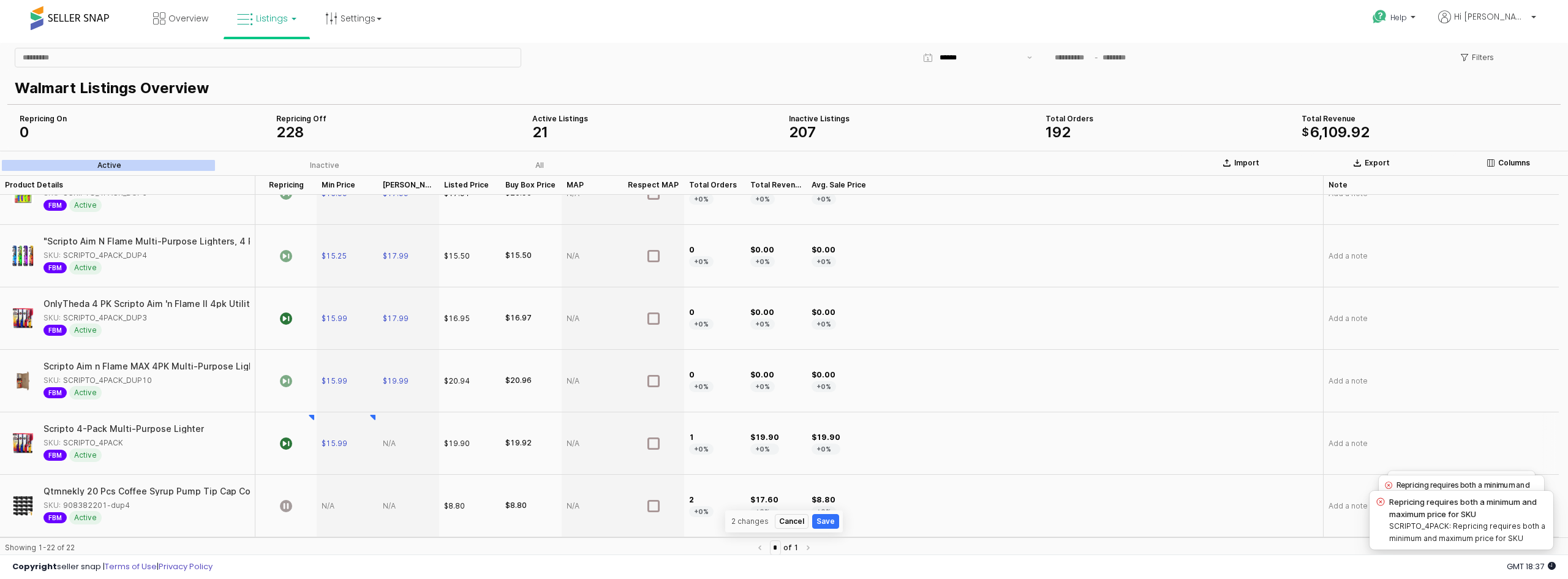
click at [387, 452] on div "App Frame" at bounding box center [408, 443] width 61 height 63
type input "*****"
click at [379, 506] on div "App Frame" at bounding box center [408, 506] width 61 height 63
click at [390, 504] on div "App Frame" at bounding box center [408, 506] width 61 height 63
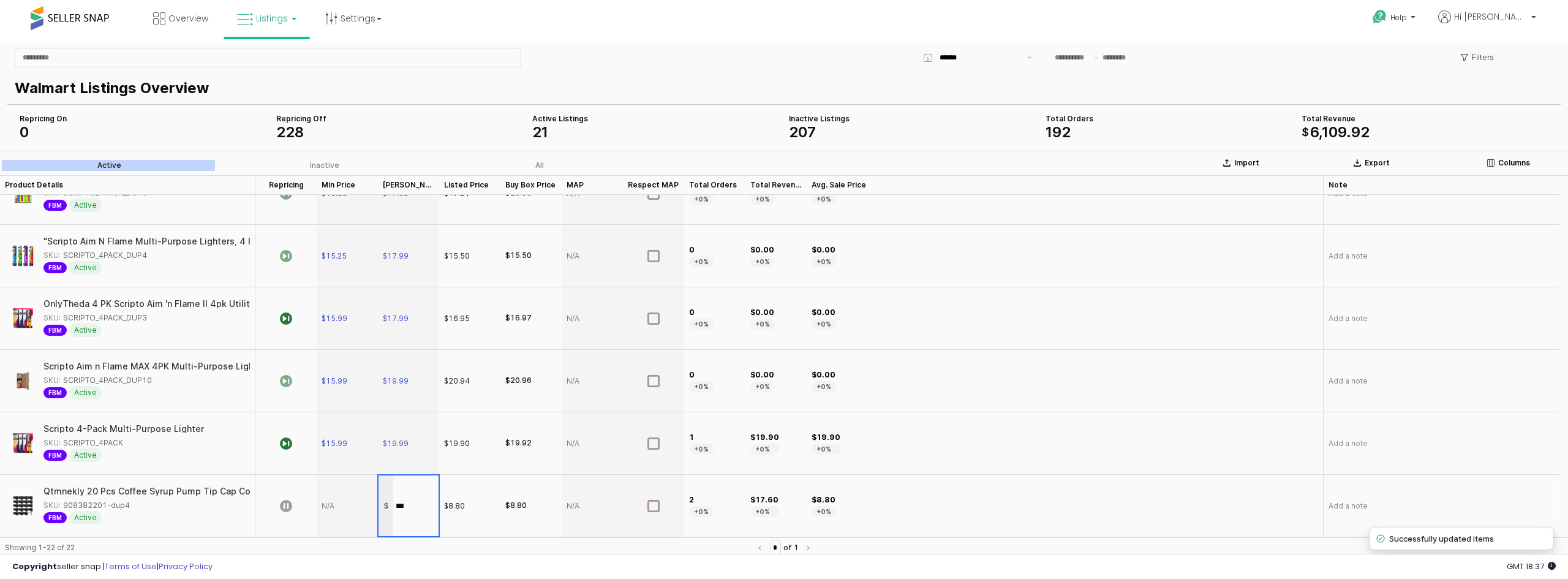
type input "****"
click at [330, 512] on div "App Frame" at bounding box center [347, 506] width 61 height 63
click at [334, 504] on div "App Frame" at bounding box center [347, 506] width 61 height 63
click at [404, 502] on div "App Frame" at bounding box center [408, 506] width 61 height 63
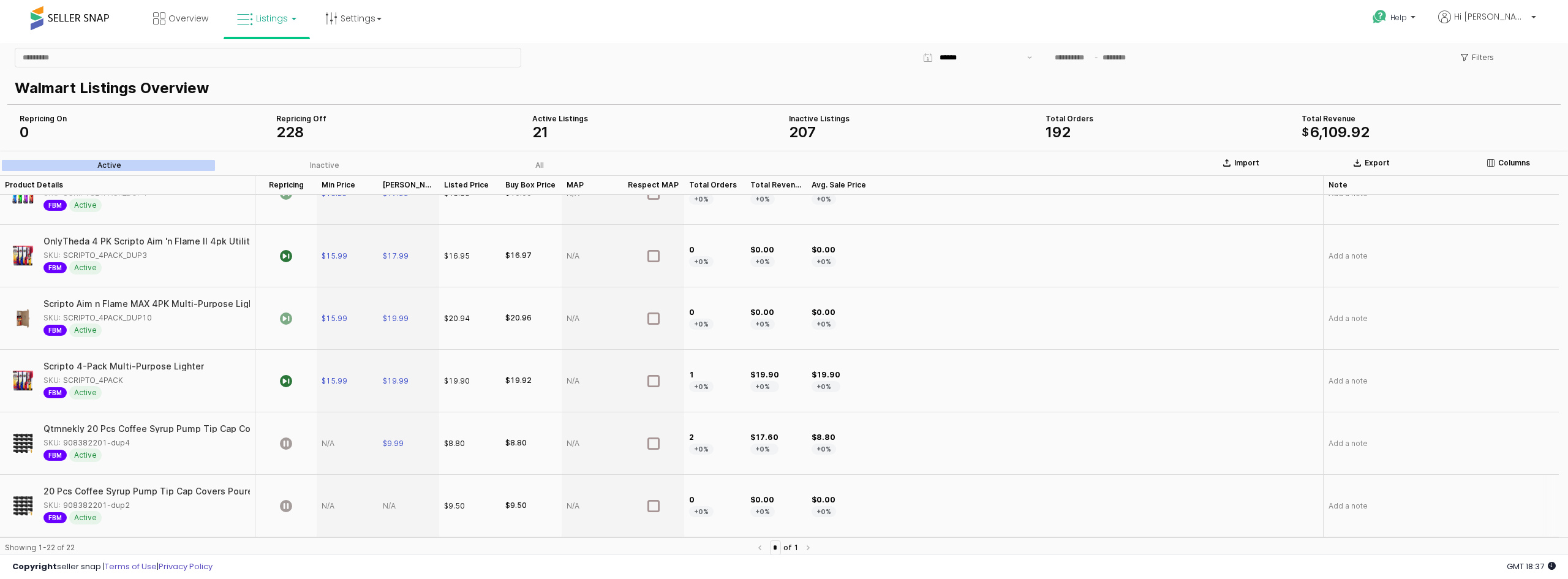
click at [394, 510] on div "App Frame" at bounding box center [408, 506] width 61 height 63
type input "****"
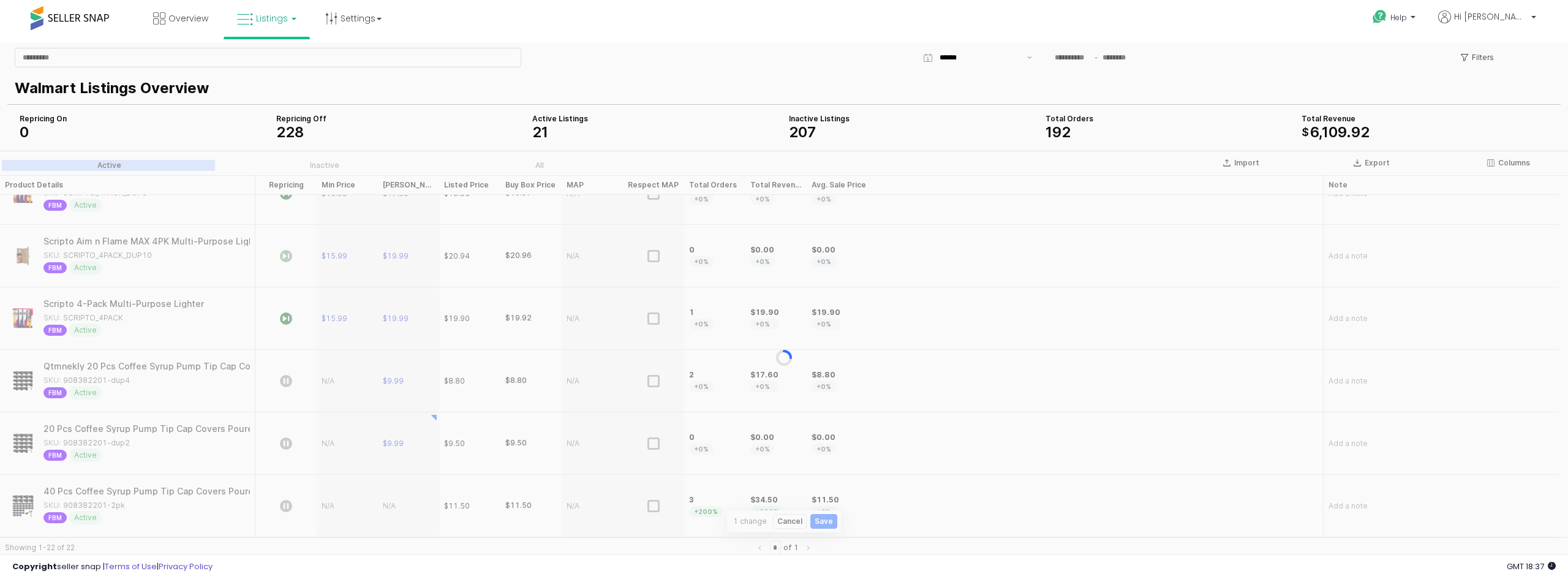
click at [327, 507] on div "App Frame" at bounding box center [784, 357] width 1568 height 413
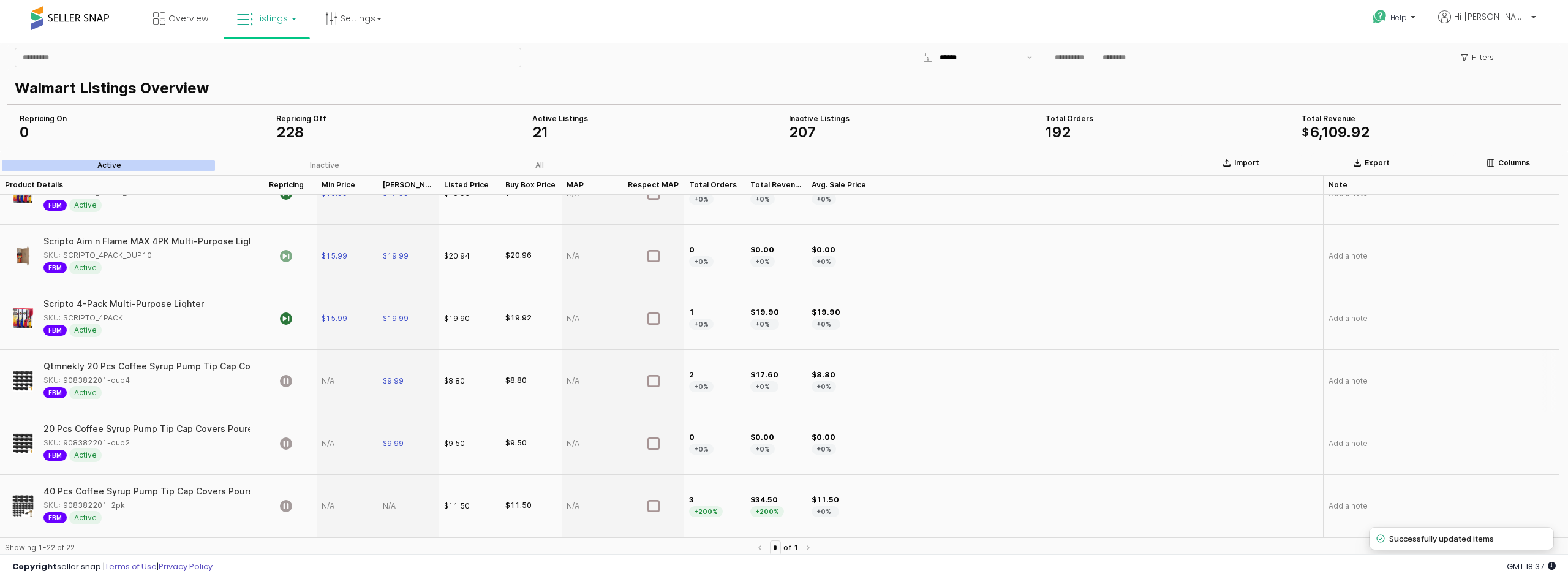
click at [328, 383] on div "App Frame" at bounding box center [347, 381] width 61 height 63
click at [324, 379] on div "App Frame" at bounding box center [347, 381] width 61 height 63
type input "****"
click at [332, 447] on div "App Frame" at bounding box center [347, 443] width 61 height 63
type input "****"
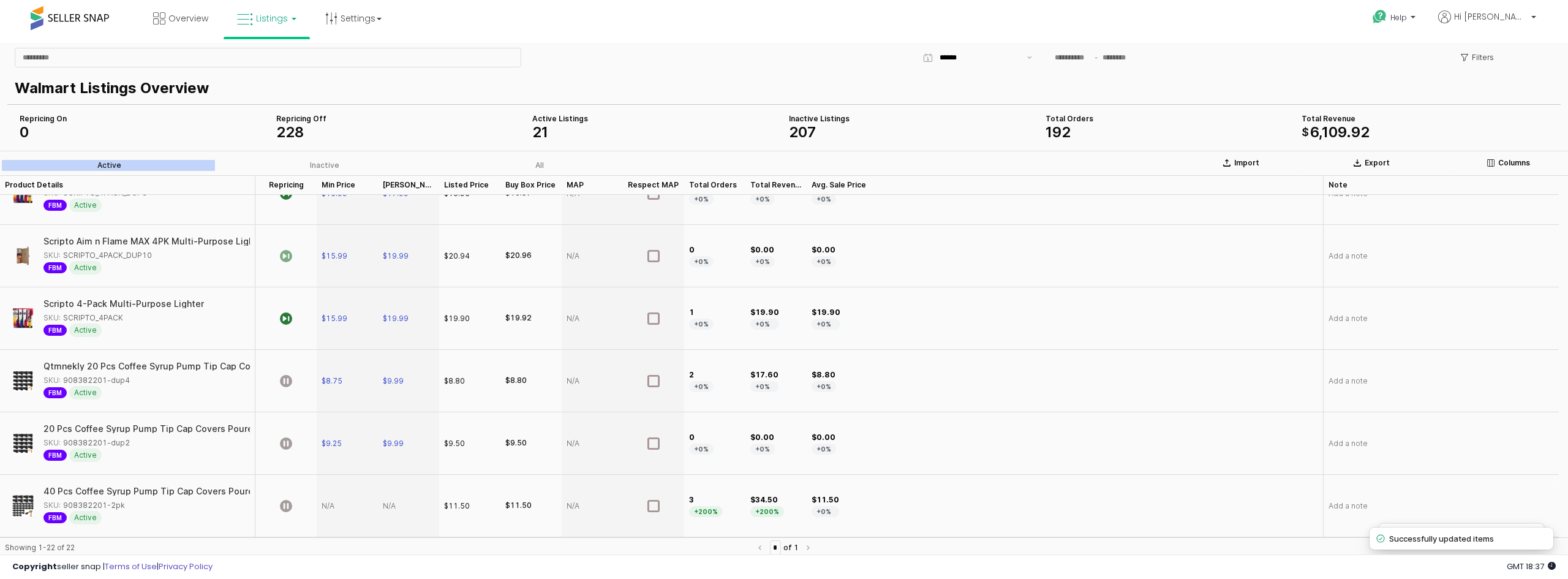
click at [330, 504] on div "App Frame" at bounding box center [347, 506] width 61 height 63
type input "*****"
click at [389, 449] on div "App Frame" at bounding box center [408, 444] width 61 height 63
type input "*****"
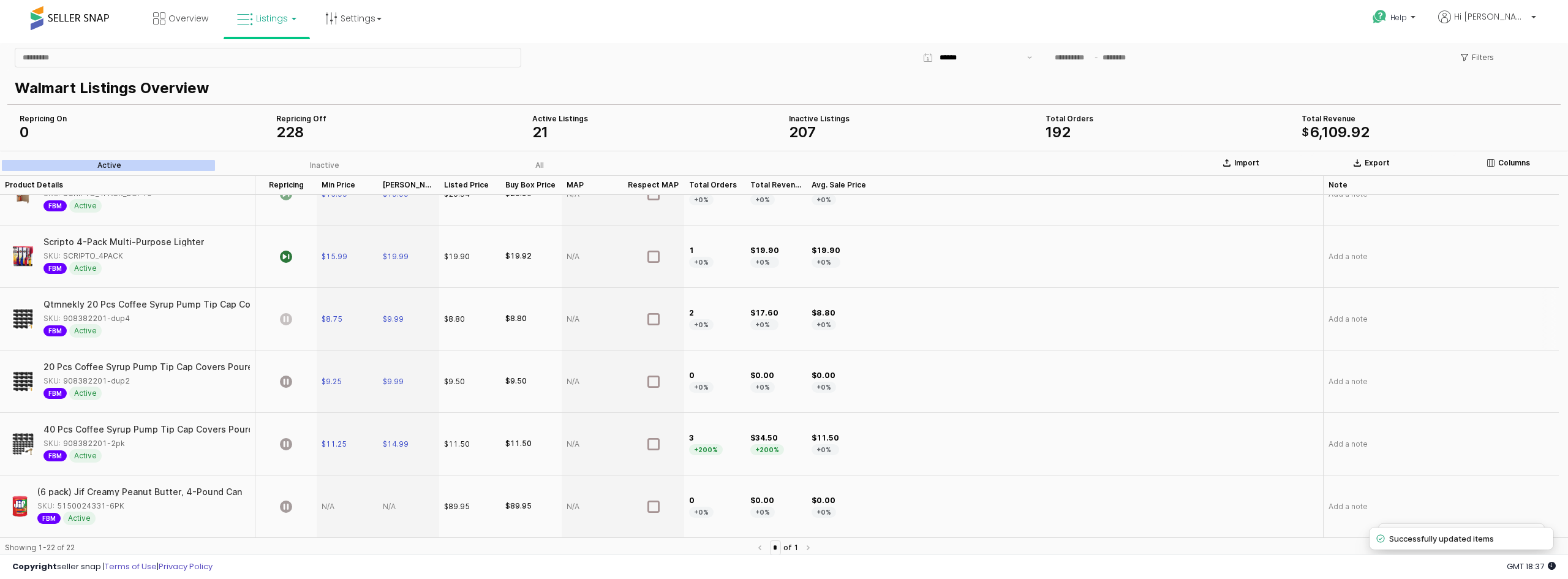
click at [287, 316] on icon "App Frame" at bounding box center [286, 318] width 12 height 12
click at [287, 385] on icon "App Frame" at bounding box center [286, 381] width 12 height 12
click at [287, 444] on icon "App Frame" at bounding box center [286, 443] width 12 height 12
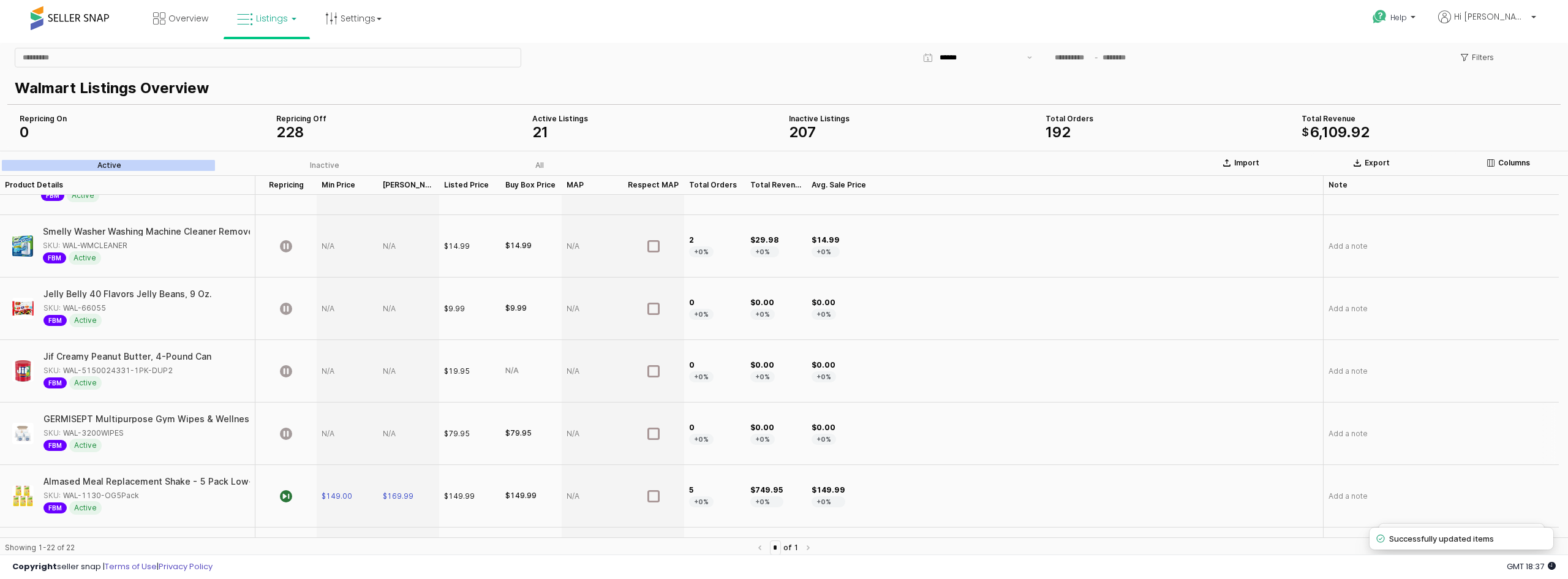
scroll to position [0, 0]
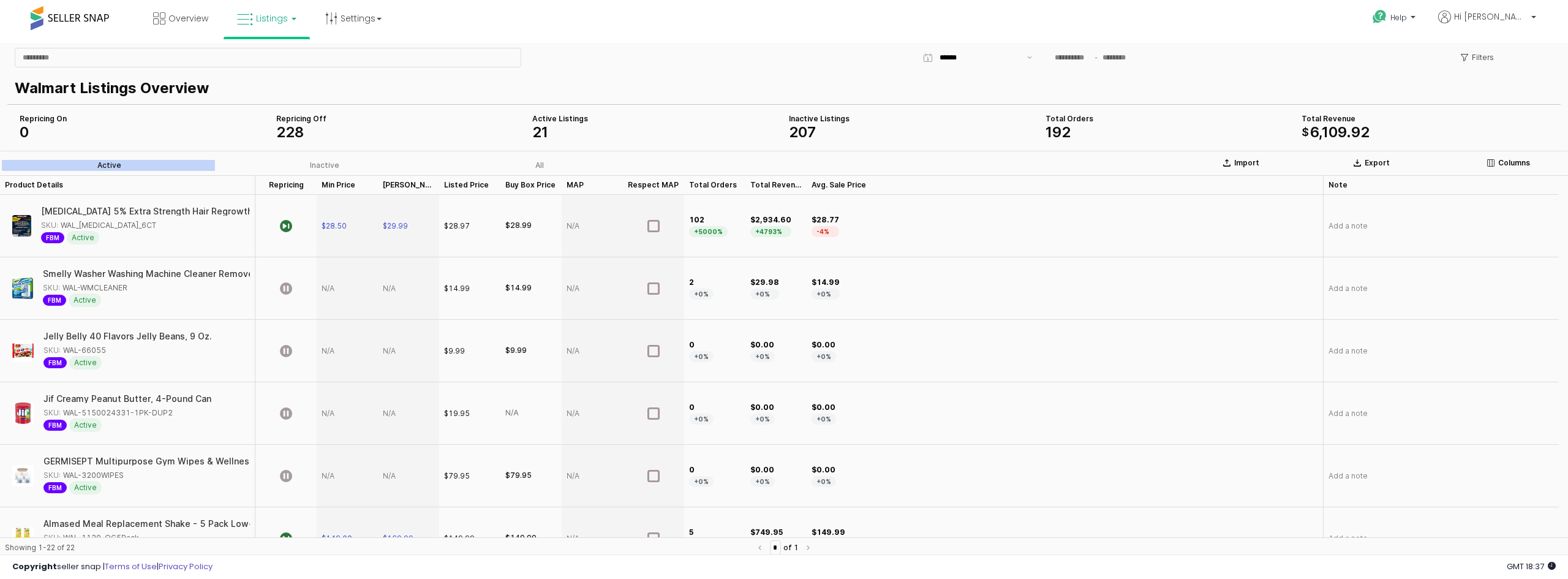
click at [816, 550] on nav "* of 1" at bounding box center [784, 547] width 63 height 14
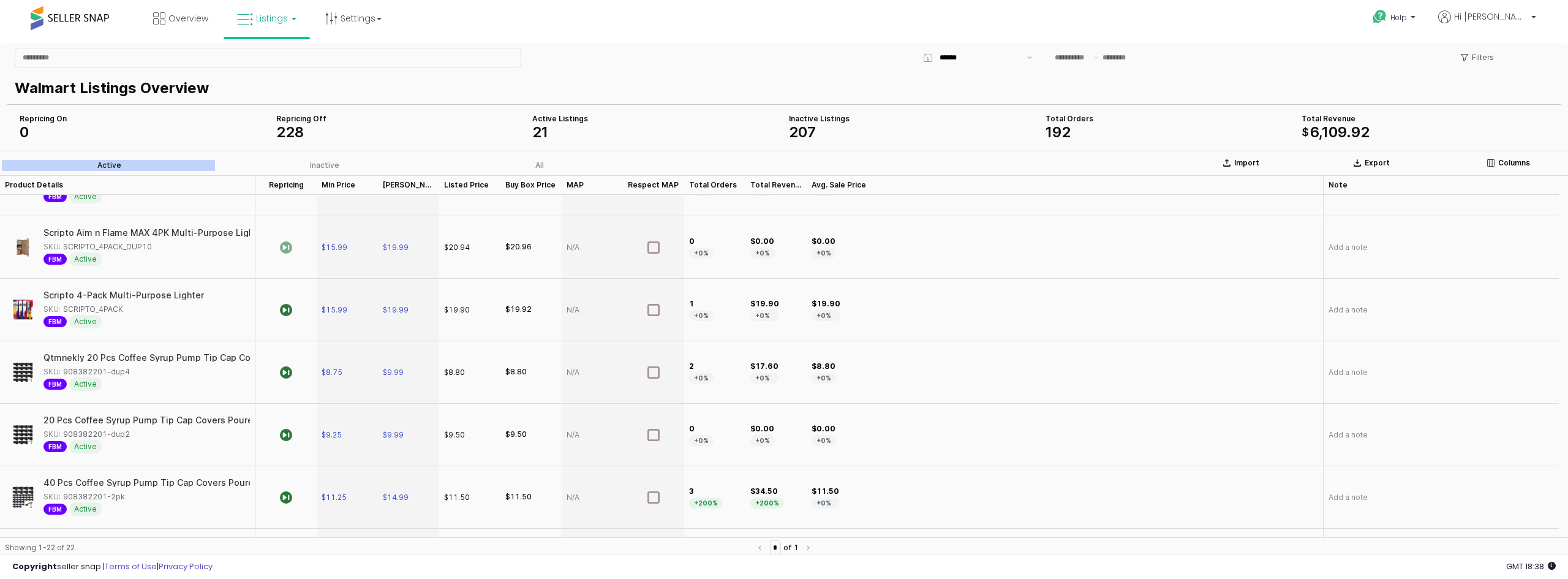
scroll to position [918, 0]
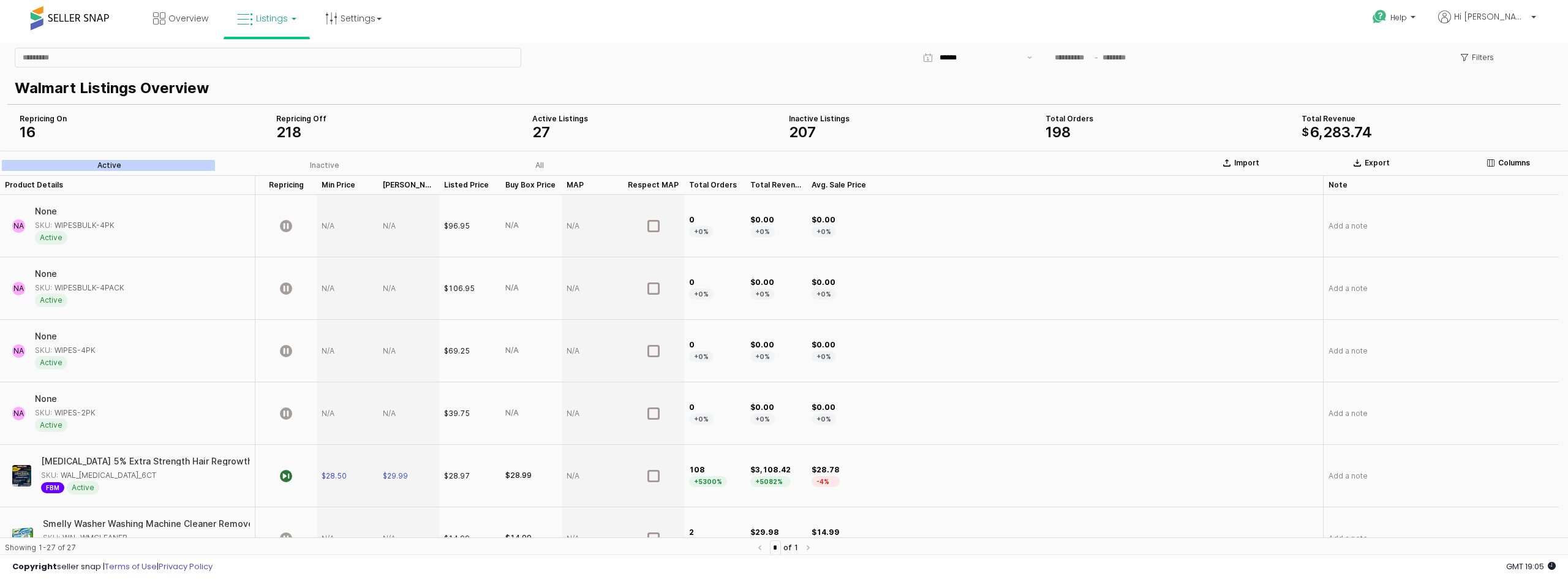
click at [333, 227] on div "App Frame" at bounding box center [347, 226] width 61 height 63
type input "*****"
click at [395, 213] on div "App Frame" at bounding box center [408, 226] width 61 height 63
type input "*****"
click at [290, 225] on icon "App Frame" at bounding box center [286, 225] width 12 height 12
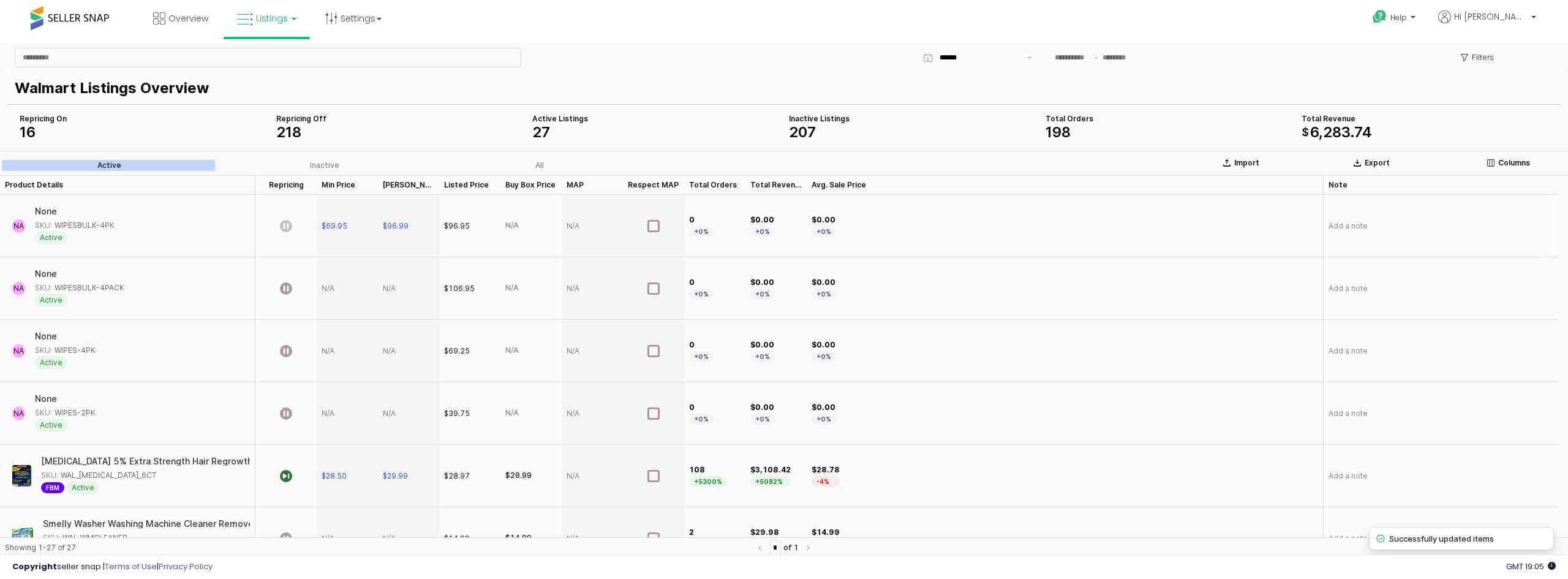
click at [286, 227] on icon "App Frame" at bounding box center [286, 225] width 12 height 12
click at [322, 293] on div "App Frame" at bounding box center [347, 289] width 61 height 63
type input "*****"
click at [397, 276] on div "App Frame" at bounding box center [408, 289] width 61 height 63
type input "******"
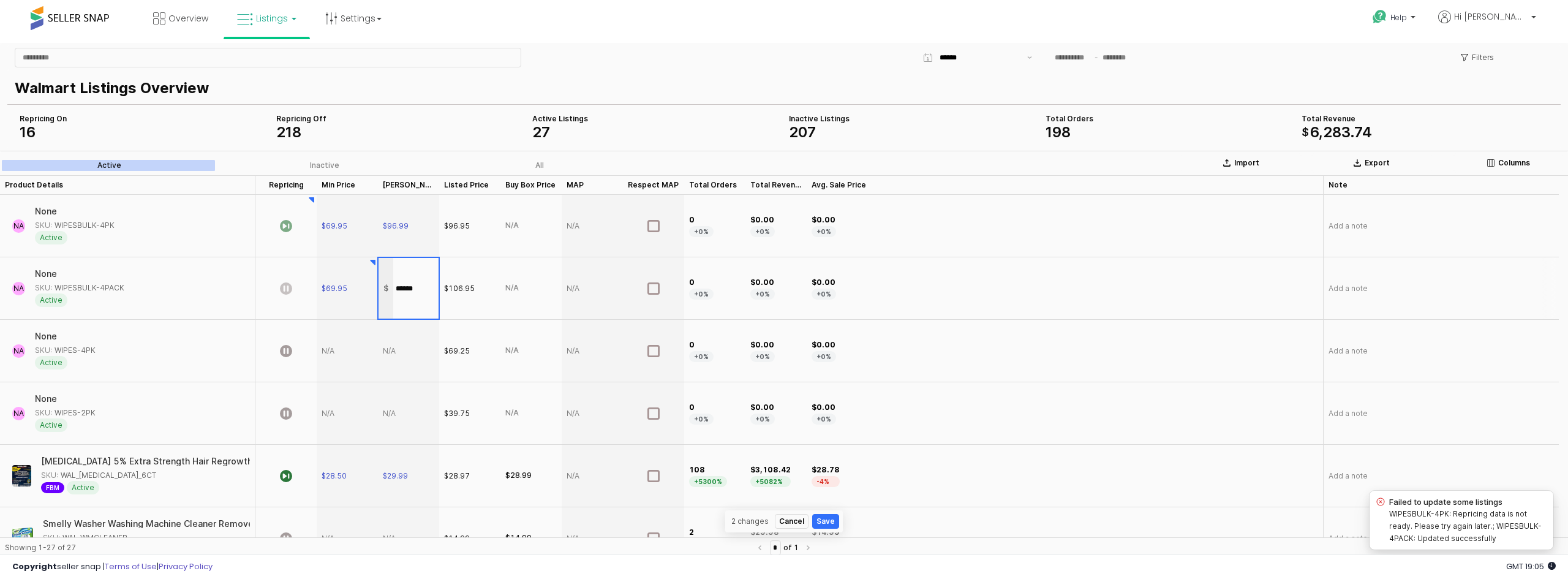
click at [286, 289] on icon "App Frame" at bounding box center [286, 288] width 12 height 12
click at [327, 354] on div "App Frame" at bounding box center [347, 351] width 61 height 63
click at [390, 353] on div "App Frame" at bounding box center [408, 351] width 61 height 63
type input "*****"
click at [322, 346] on div "App Frame" at bounding box center [347, 351] width 61 height 63
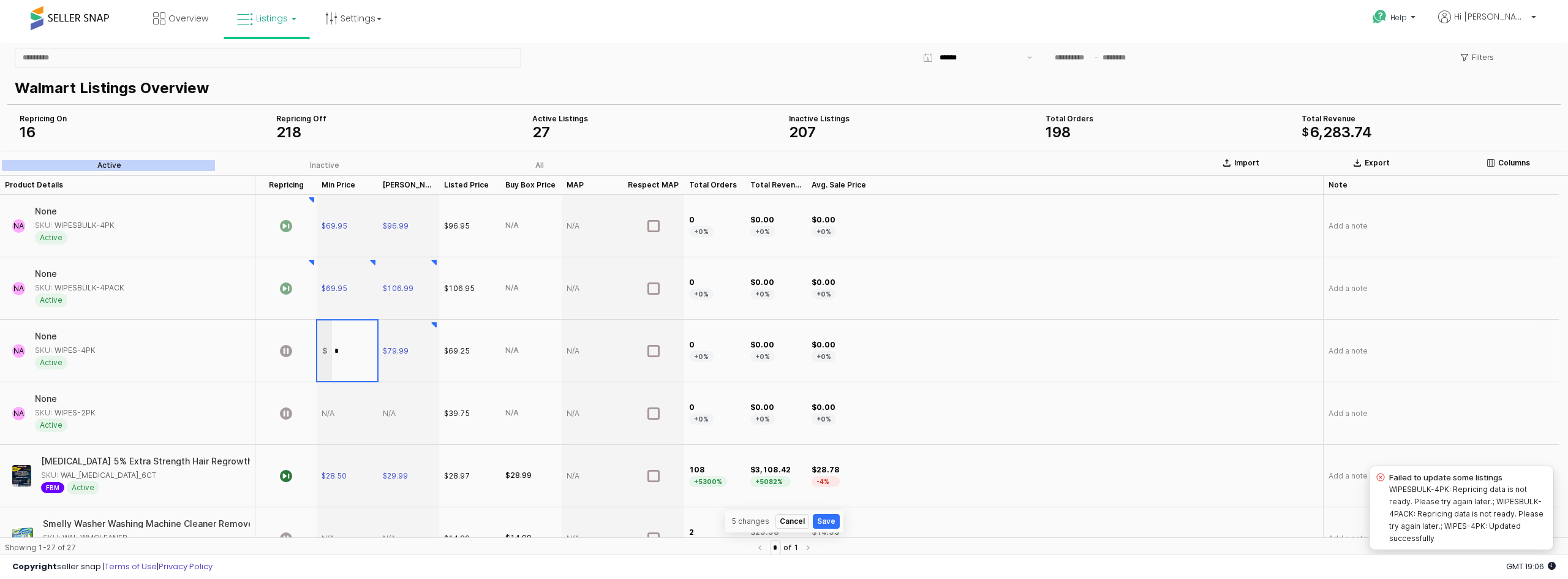
type input "**"
click at [282, 350] on icon "App Frame" at bounding box center [286, 350] width 12 height 12
click at [325, 415] on div "App Frame" at bounding box center [347, 413] width 61 height 63
click at [385, 415] on div "App Frame" at bounding box center [408, 413] width 61 height 63
type input "*****"
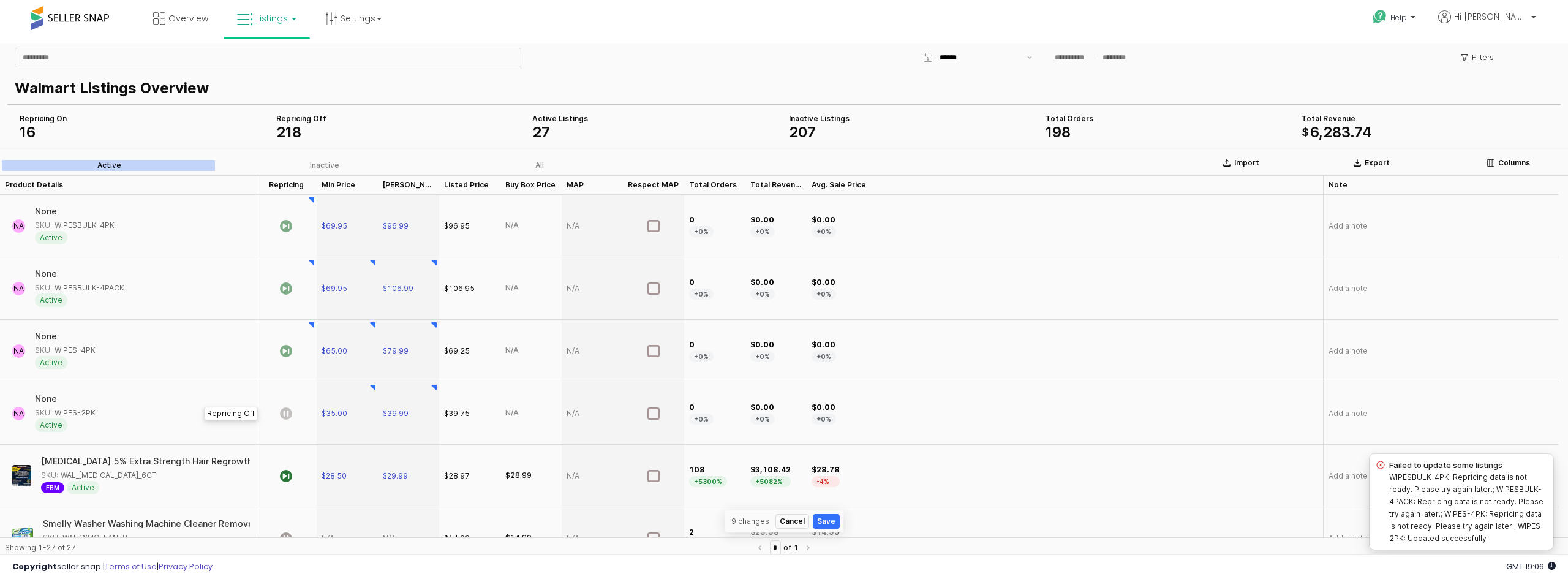
click at [286, 415] on icon "App Frame" at bounding box center [286, 413] width 12 height 12
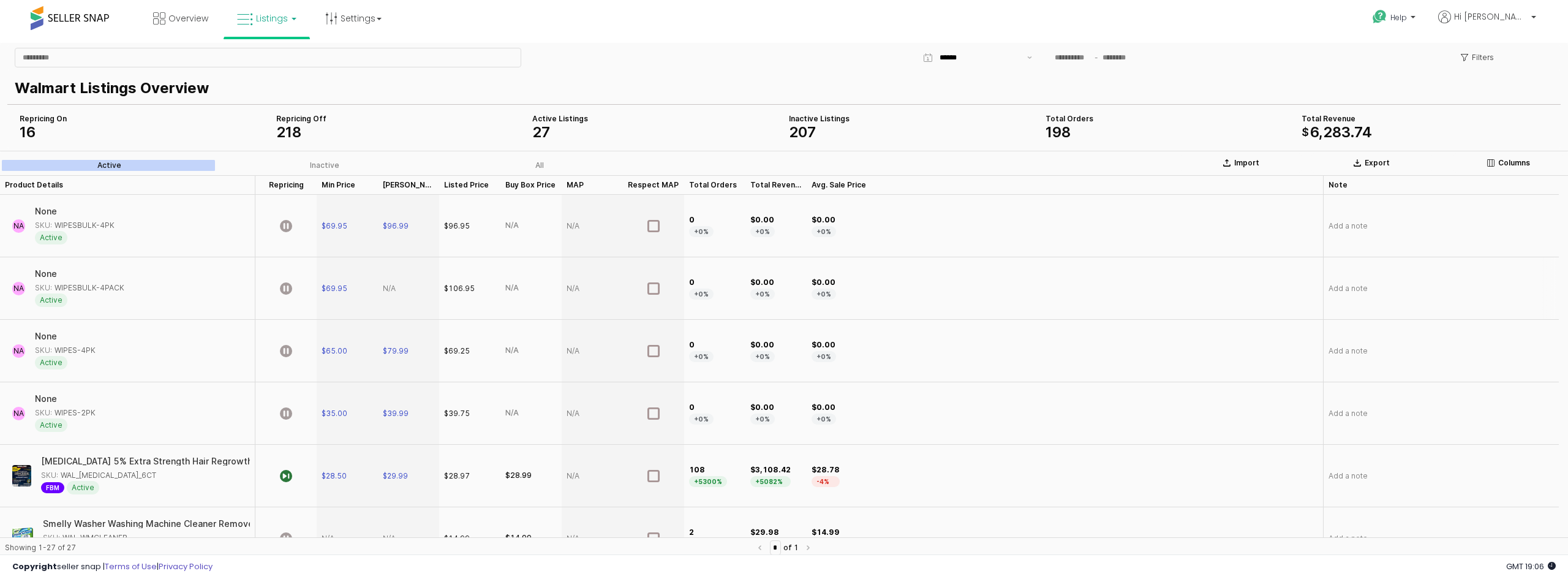
click at [387, 289] on div "App Frame" at bounding box center [408, 289] width 61 height 63
type input "******"
click at [290, 411] on icon "App Frame" at bounding box center [286, 413] width 12 height 12
click at [284, 351] on icon "App Frame" at bounding box center [286, 350] width 12 height 12
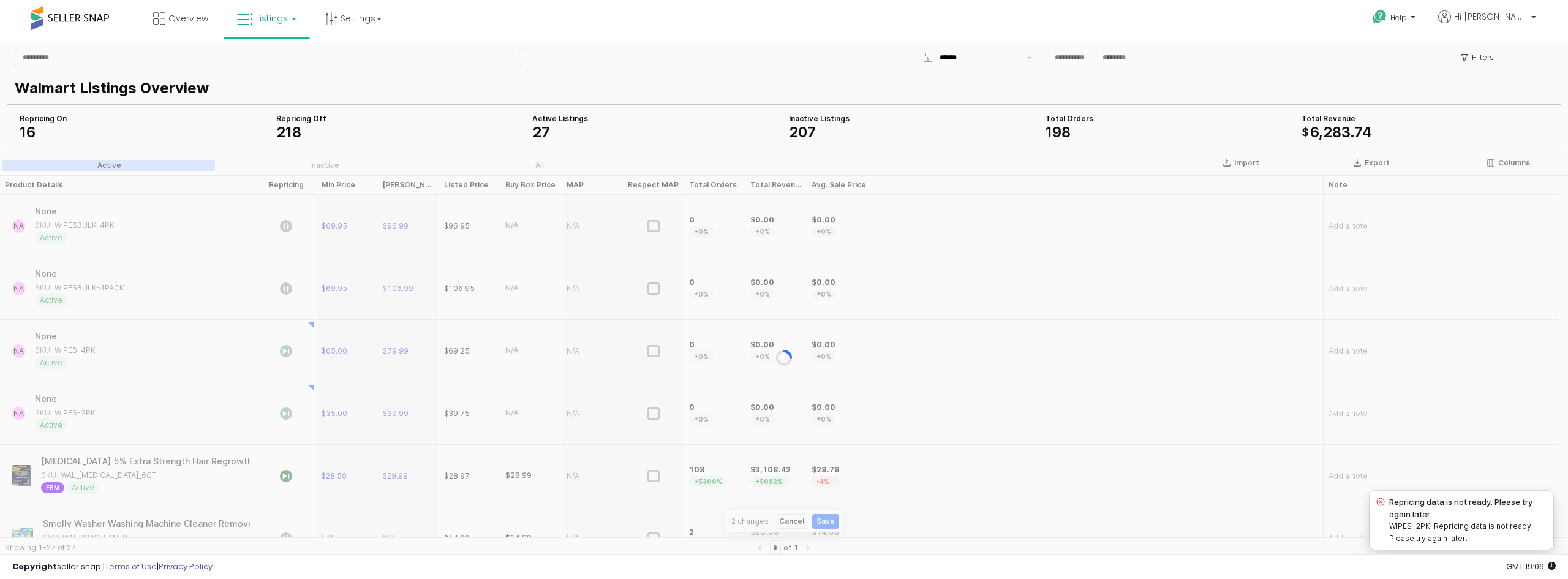
click at [284, 290] on div "App Frame" at bounding box center [784, 357] width 1568 height 413
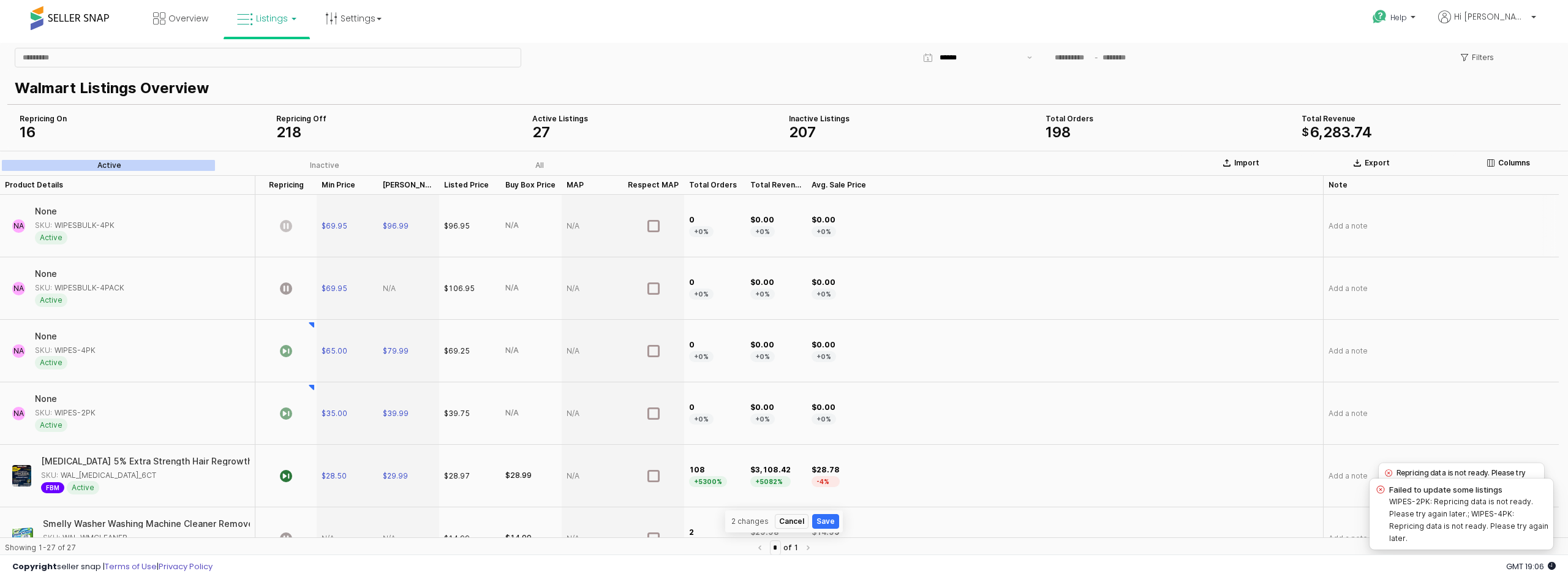
click at [289, 222] on icon "App Frame" at bounding box center [286, 225] width 12 height 12
click at [286, 285] on icon "App Frame" at bounding box center [286, 288] width 12 height 12
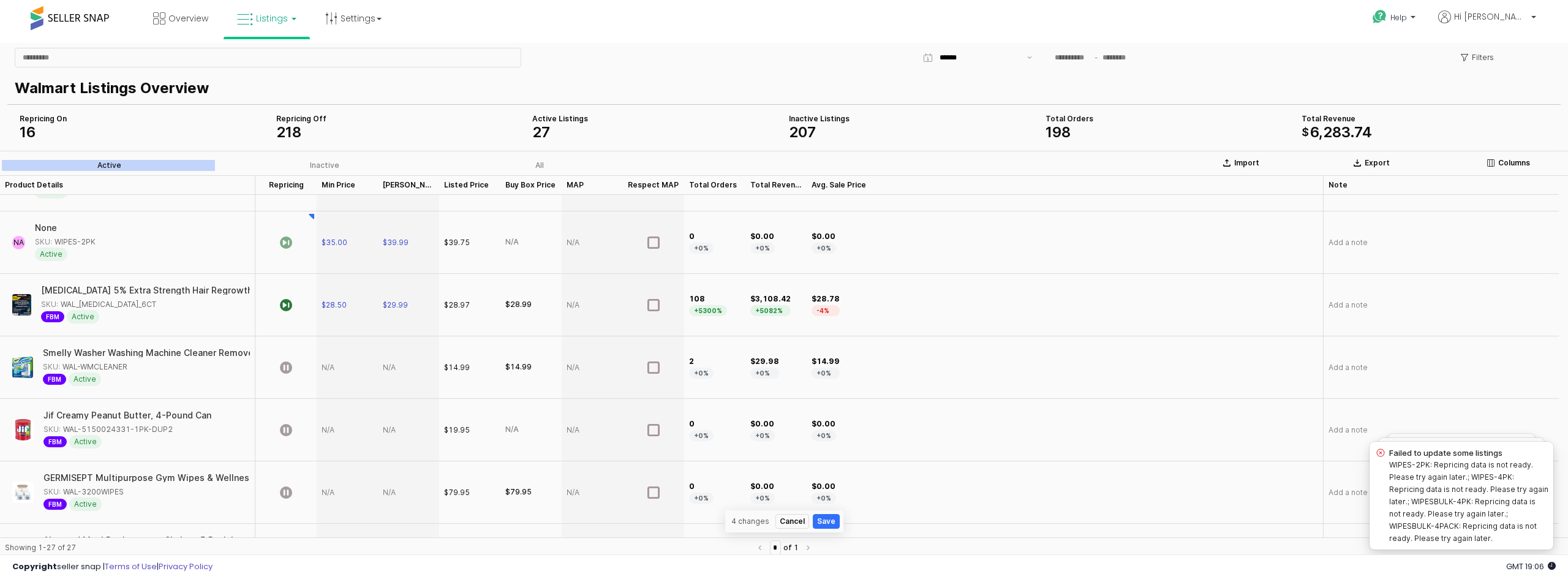
scroll to position [123, 0]
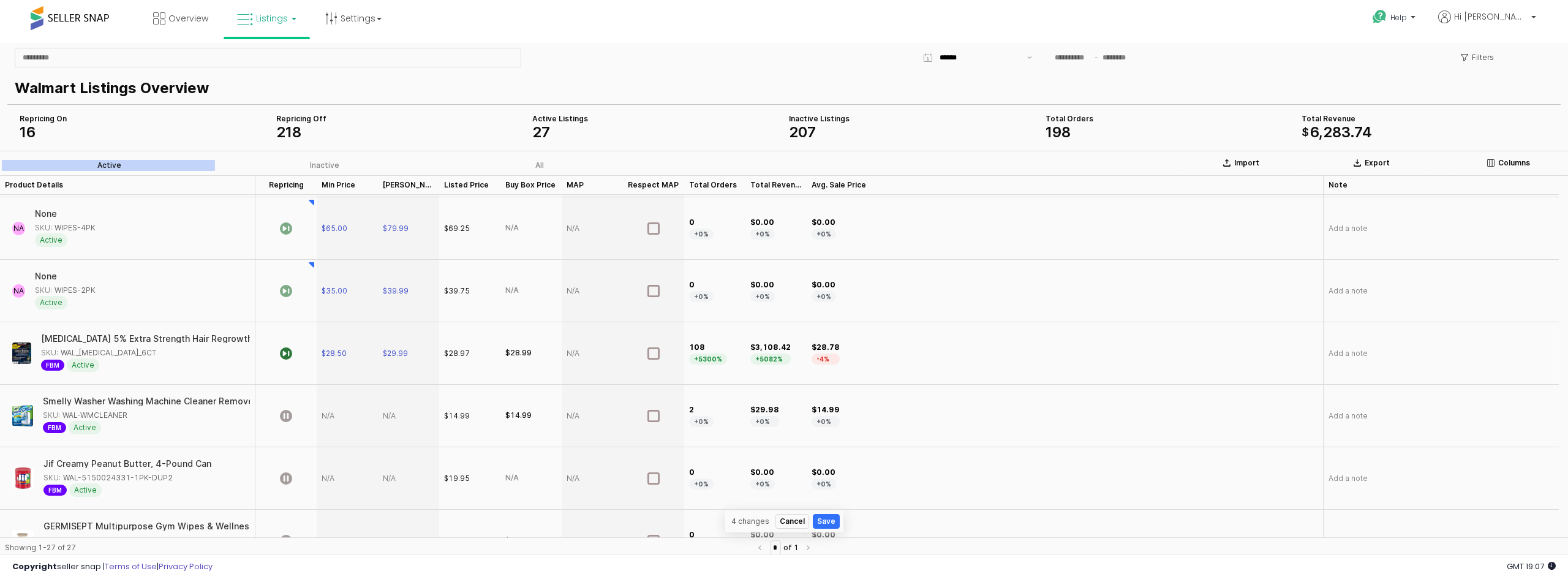
click at [102, 356] on div "SKU: WAL_MINOXIDIL_6CT" at bounding box center [99, 353] width 115 height 11
click at [105, 351] on div "SKU: WAL_MINOXIDIL_6CT" at bounding box center [99, 353] width 115 height 11
click at [113, 336] on div "[MEDICAL_DATA] 5% Extra Strength Hair Regrowth for Men 6 Month Supply" at bounding box center [197, 338] width 315 height 9
click at [16, 344] on img "App Frame" at bounding box center [22, 353] width 19 height 22
click at [16, 356] on img "App Frame" at bounding box center [22, 353] width 19 height 22
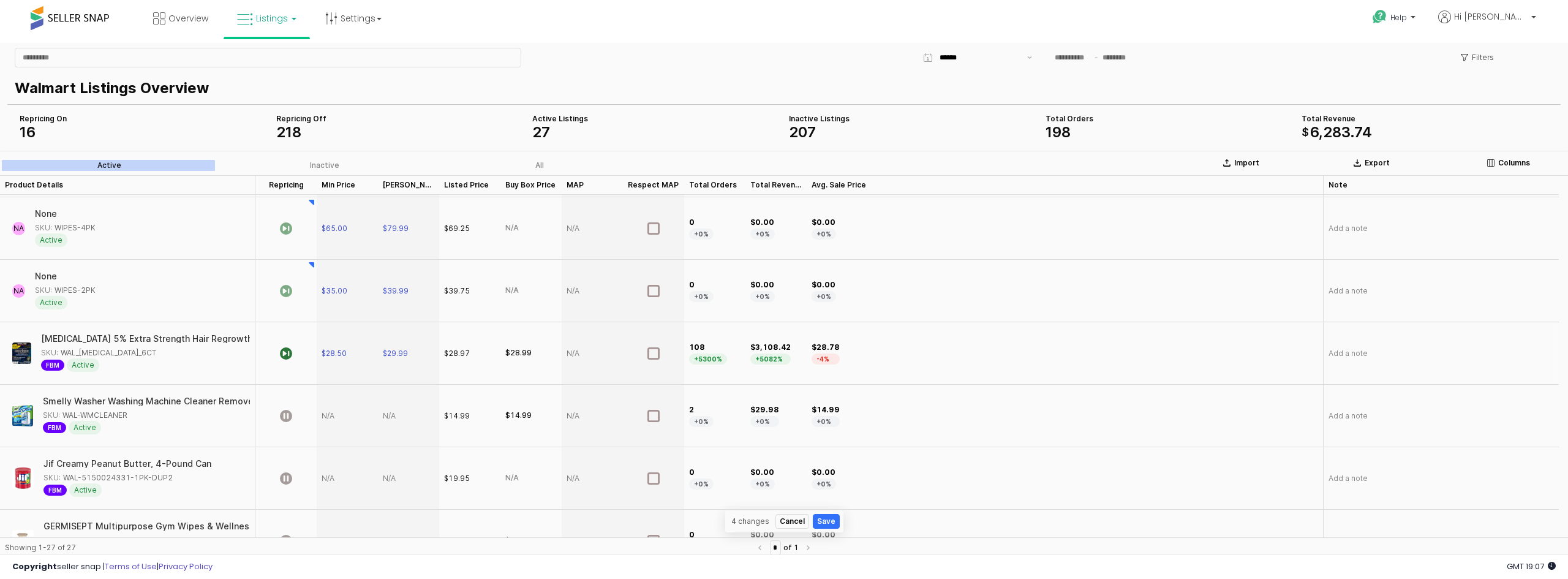
click at [313, 346] on div "App Frame" at bounding box center [286, 354] width 61 height 63
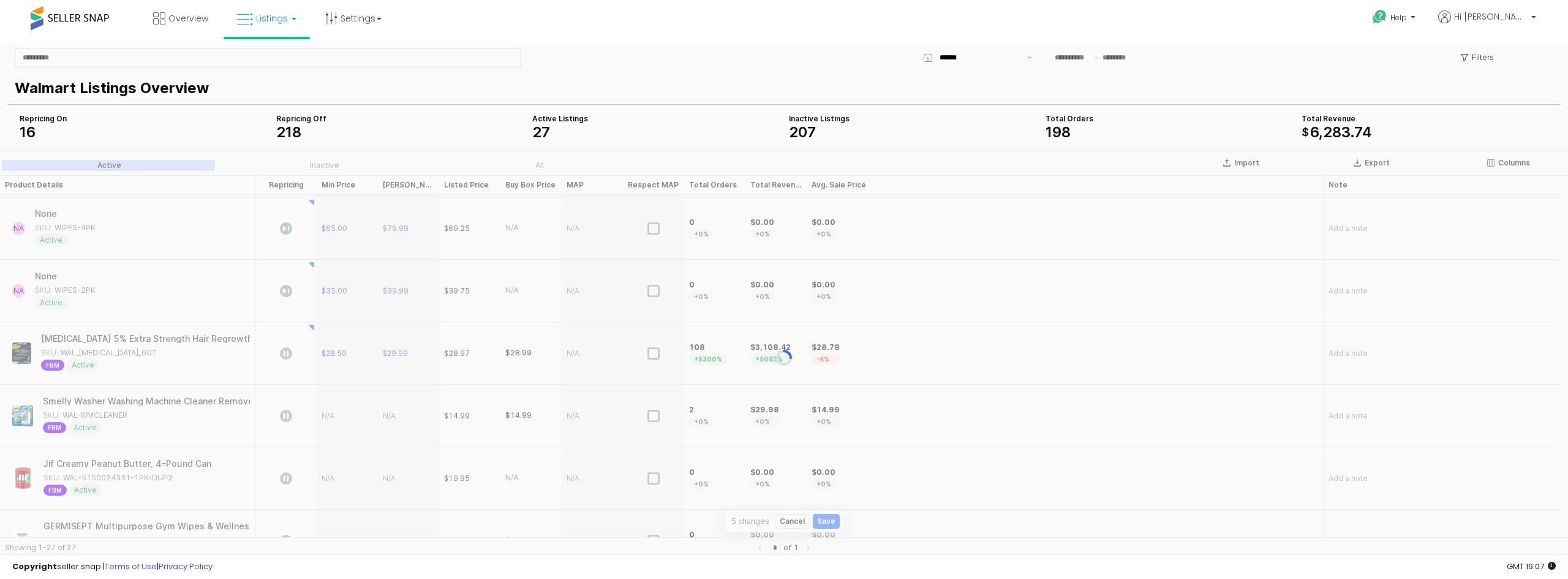
click at [323, 352] on div "App Frame" at bounding box center [784, 357] width 1568 height 413
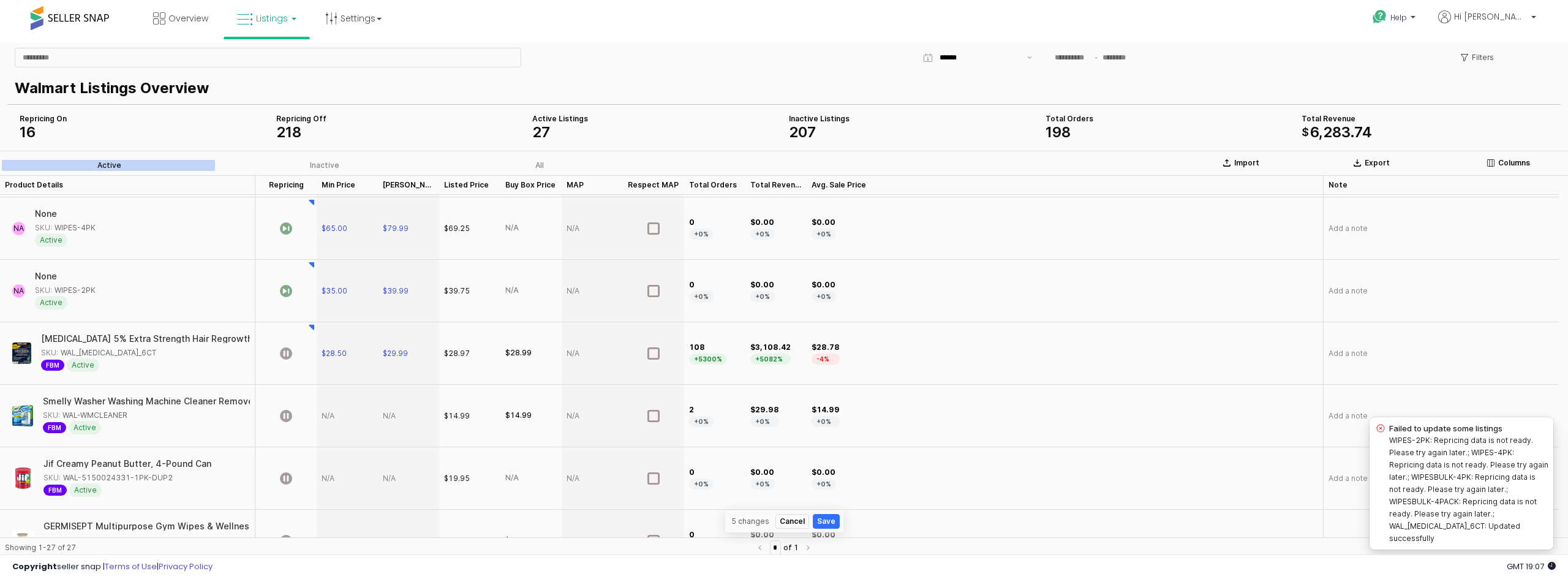
click at [162, 342] on div "[MEDICAL_DATA] 5% Extra Strength Hair Regrowth for Men 6 Month Supply" at bounding box center [197, 338] width 315 height 9
click at [162, 342] on div "[MEDICAL_DATA] 5% Extra Strength Hair Regrowth for Men 6 Month Supply" at bounding box center [198, 338] width 315 height 9
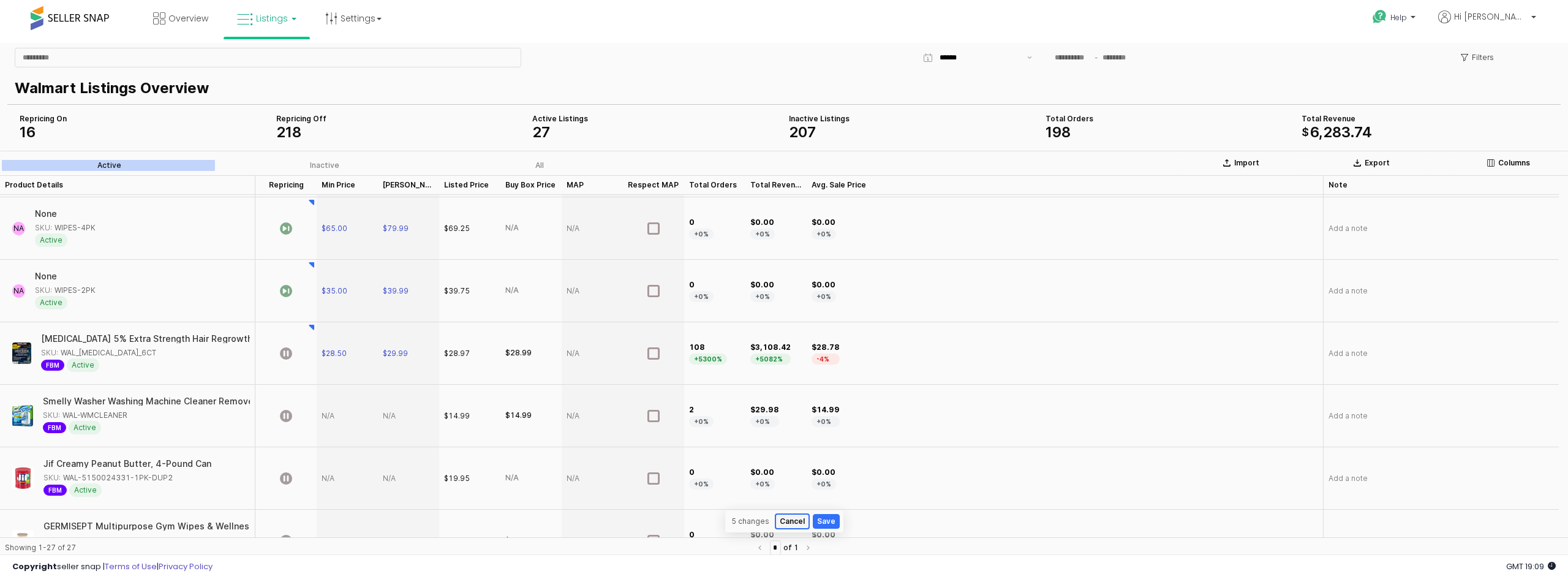
click at [784, 522] on button "Cancel" at bounding box center [792, 521] width 34 height 14
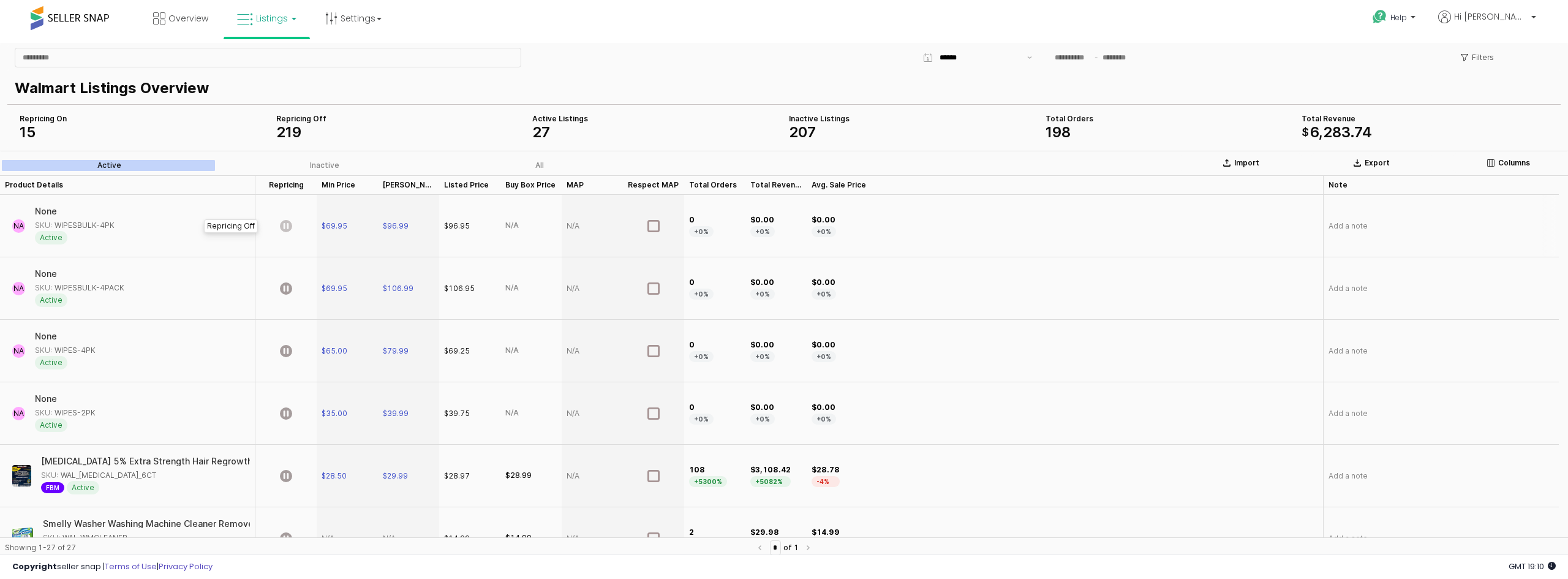
click at [290, 225] on icon "App Frame" at bounding box center [286, 225] width 12 height 12
click at [289, 287] on icon "App Frame" at bounding box center [286, 288] width 12 height 12
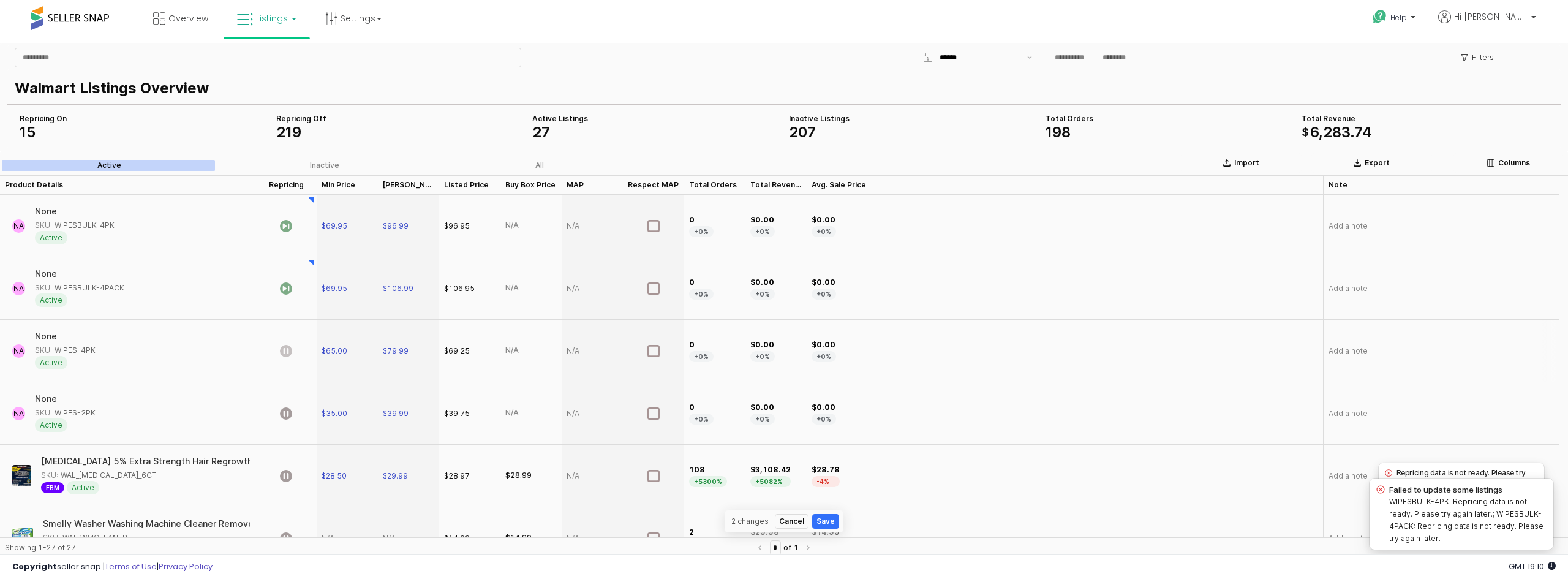
drag, startPoint x: 287, startPoint y: 347, endPoint x: 287, endPoint y: 357, distance: 10.0
click at [287, 348] on icon "App Frame" at bounding box center [286, 350] width 12 height 12
click at [286, 411] on icon "App Frame" at bounding box center [286, 413] width 12 height 12
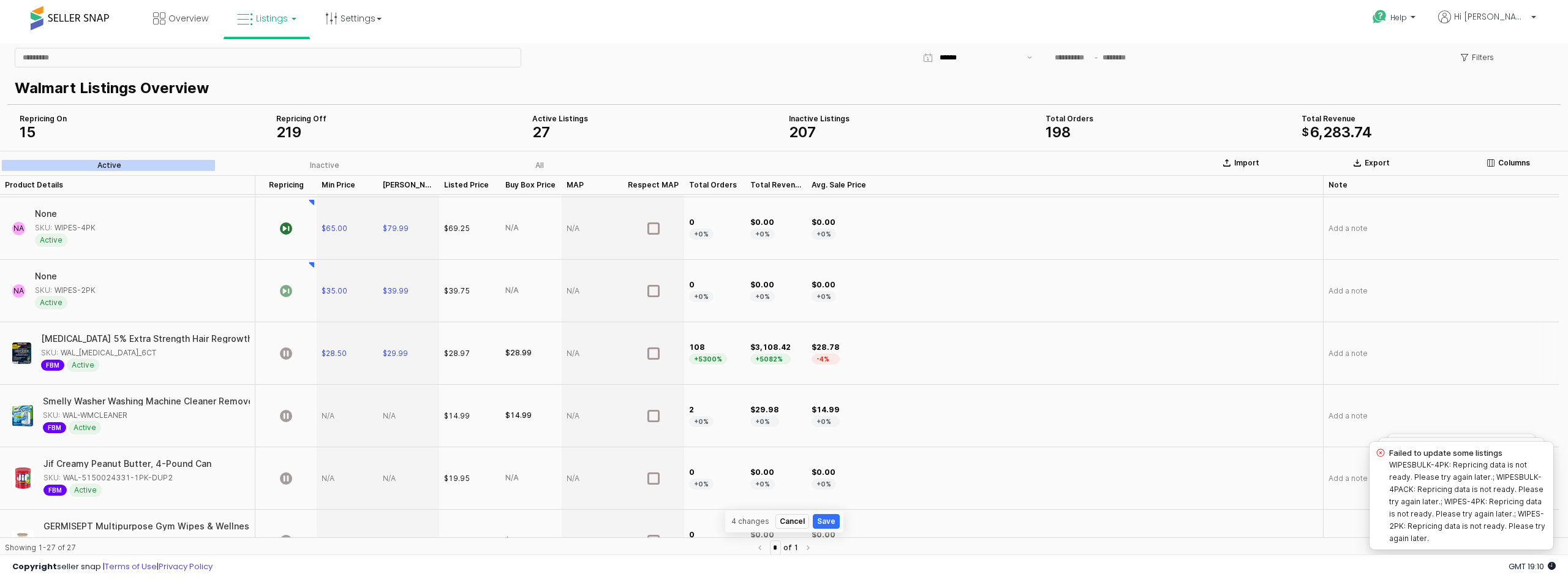
click at [279, 351] on div "App Frame" at bounding box center [286, 354] width 61 height 63
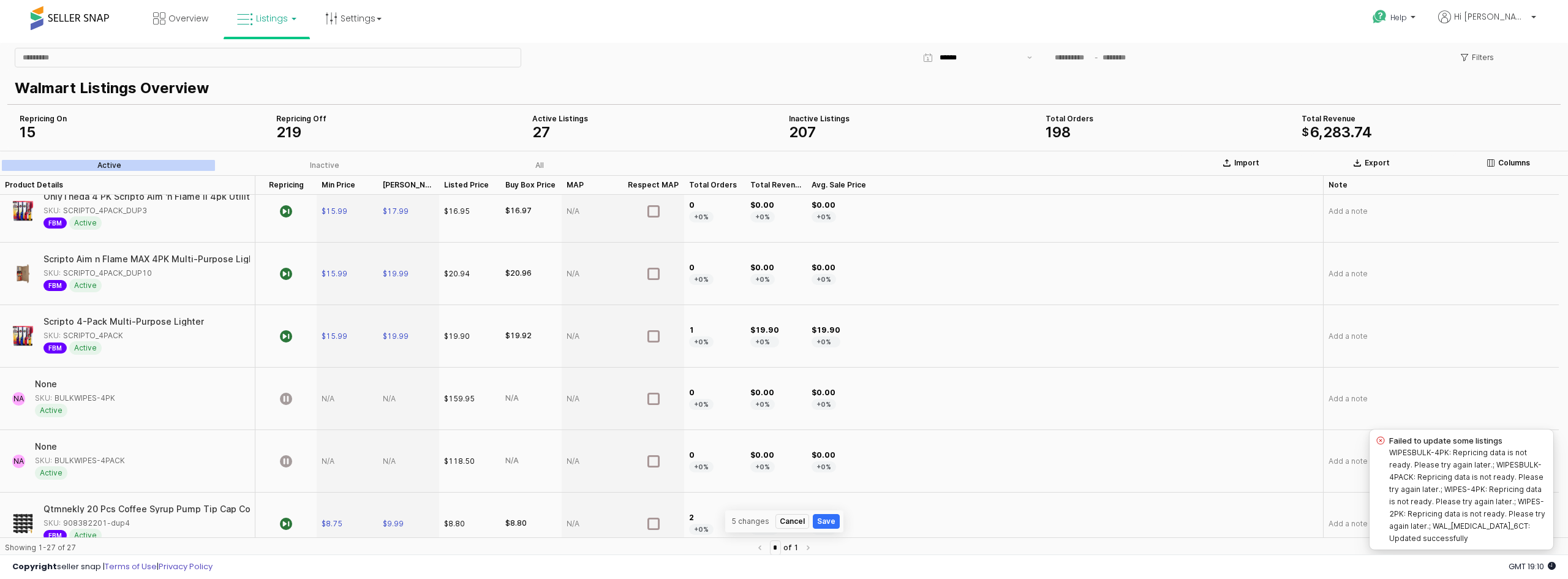
scroll to position [1102, 0]
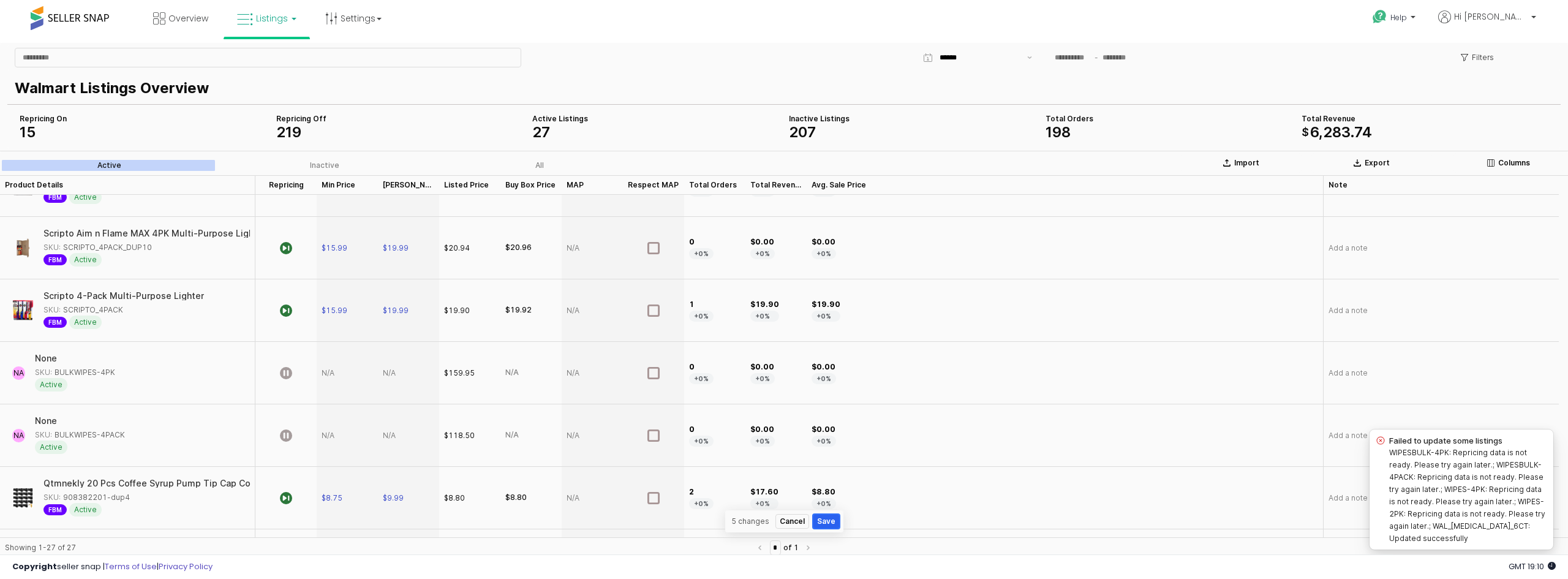
click at [824, 524] on button "Save" at bounding box center [826, 521] width 27 height 14
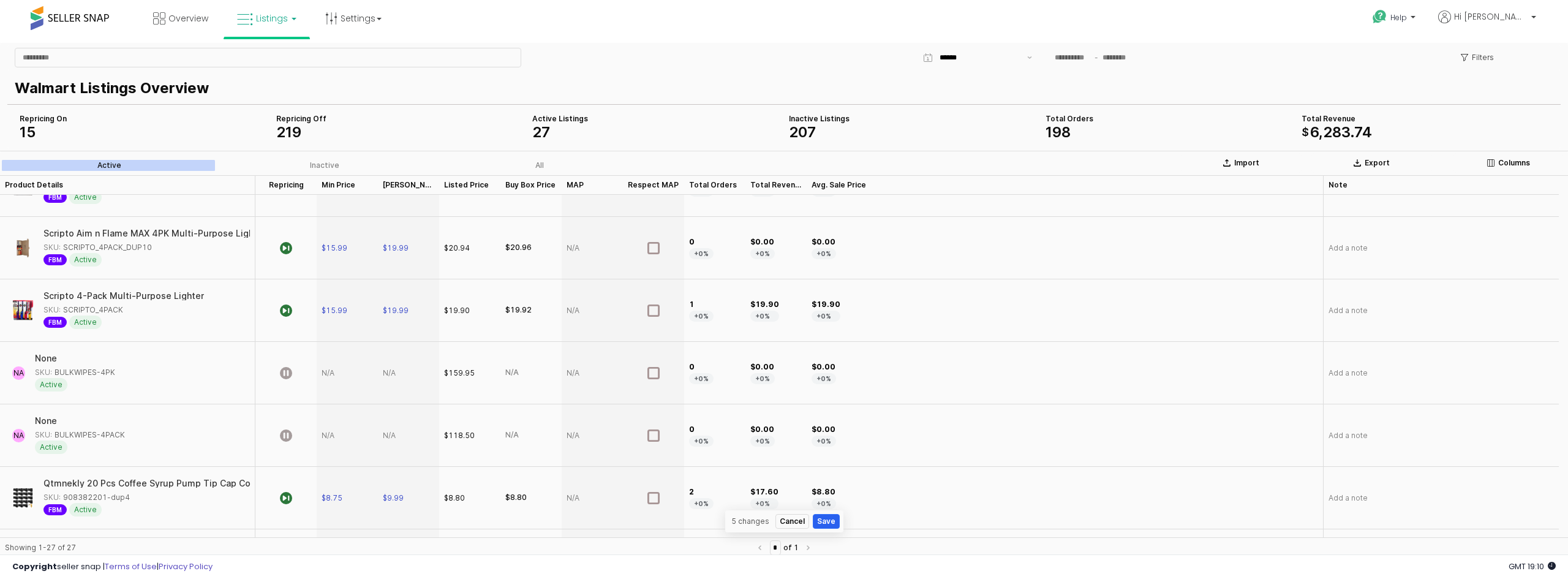
click at [831, 513] on div "5 changes Cancel Save" at bounding box center [784, 520] width 118 height 22
click at [828, 520] on button "Save" at bounding box center [826, 521] width 27 height 14
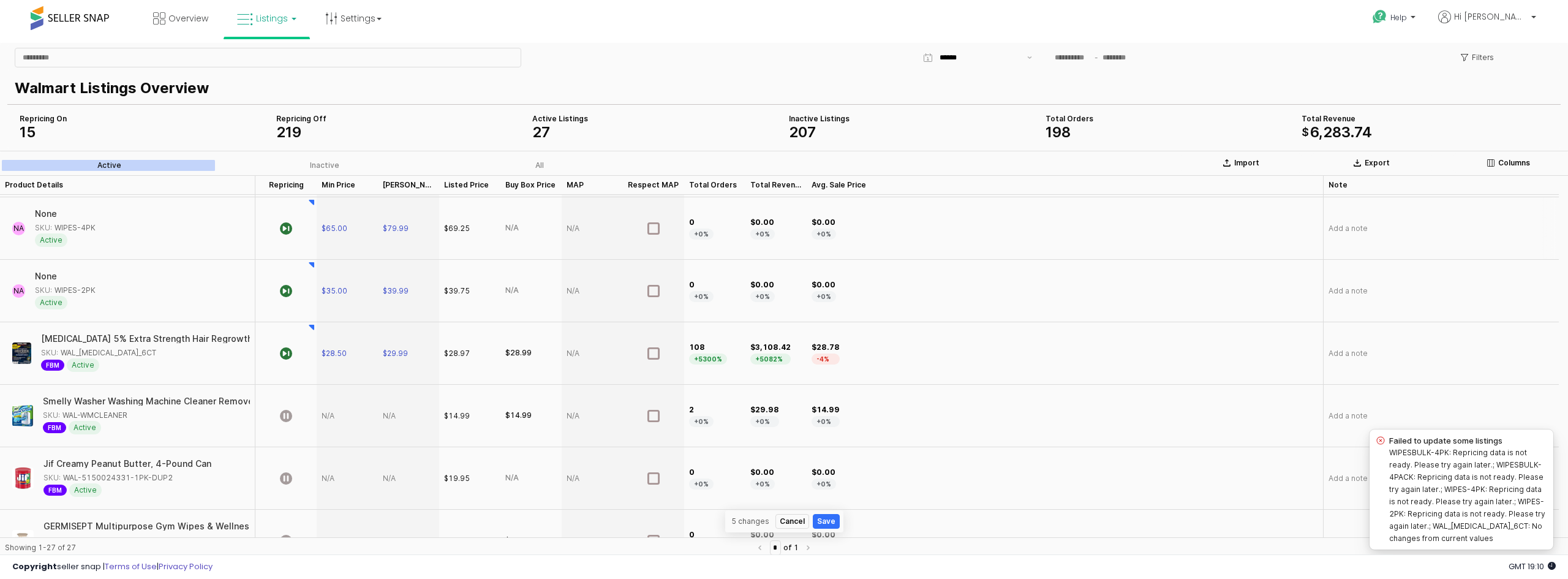
scroll to position [0, 0]
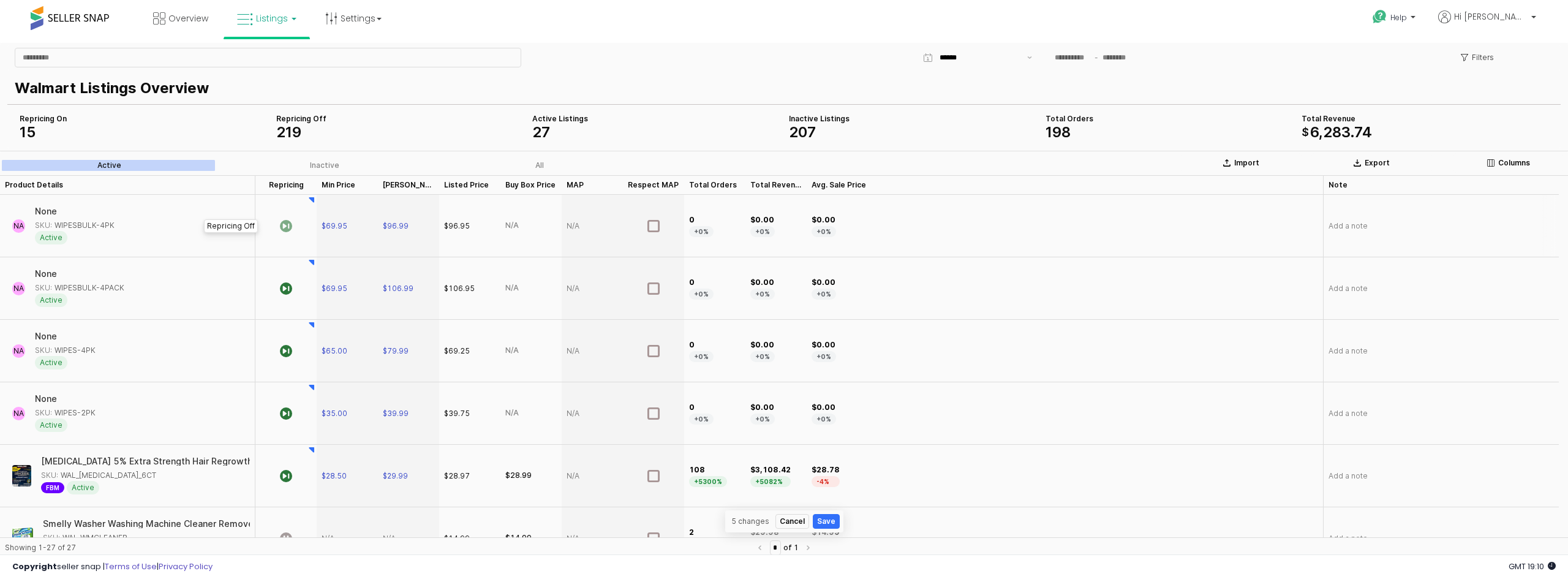
click at [290, 225] on icon "App Frame" at bounding box center [286, 225] width 12 height 12
click at [287, 224] on icon "App Frame" at bounding box center [286, 225] width 12 height 12
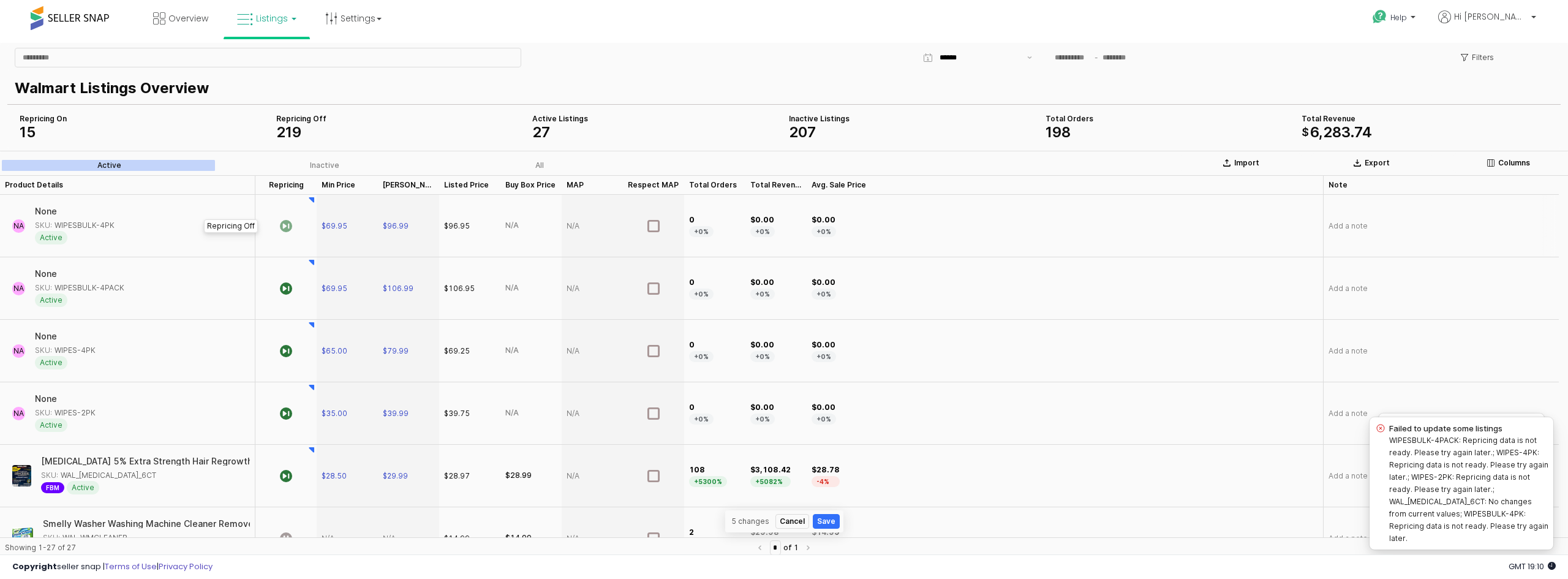
click at [314, 200] on div "App Frame" at bounding box center [286, 226] width 61 height 63
click at [312, 200] on div "App Frame" at bounding box center [286, 226] width 61 height 63
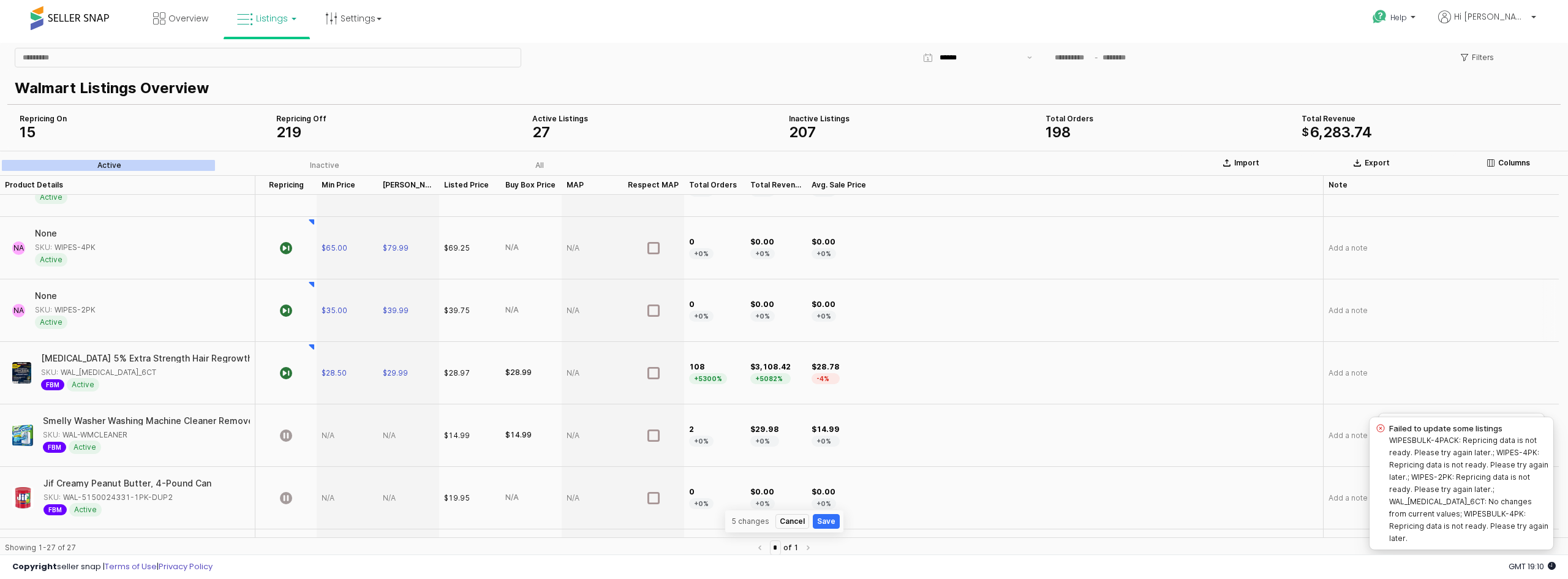
scroll to position [123, 0]
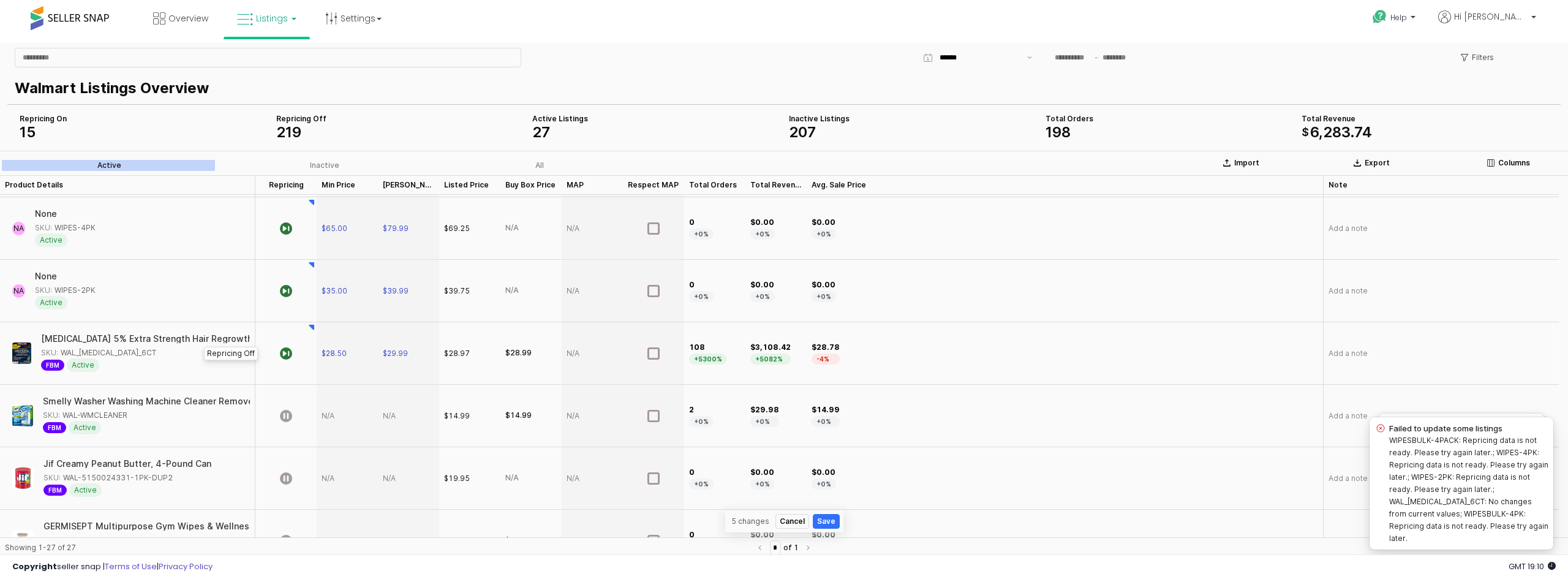
click at [310, 326] on div "App Frame" at bounding box center [286, 354] width 61 height 63
click at [229, 354] on p "Repricing Off" at bounding box center [231, 354] width 48 height 11
click at [286, 354] on icon "App Frame" at bounding box center [286, 353] width 12 height 12
click at [285, 355] on icon "App Frame" at bounding box center [286, 353] width 12 height 12
click at [288, 294] on icon "App Frame" at bounding box center [286, 290] width 12 height 12
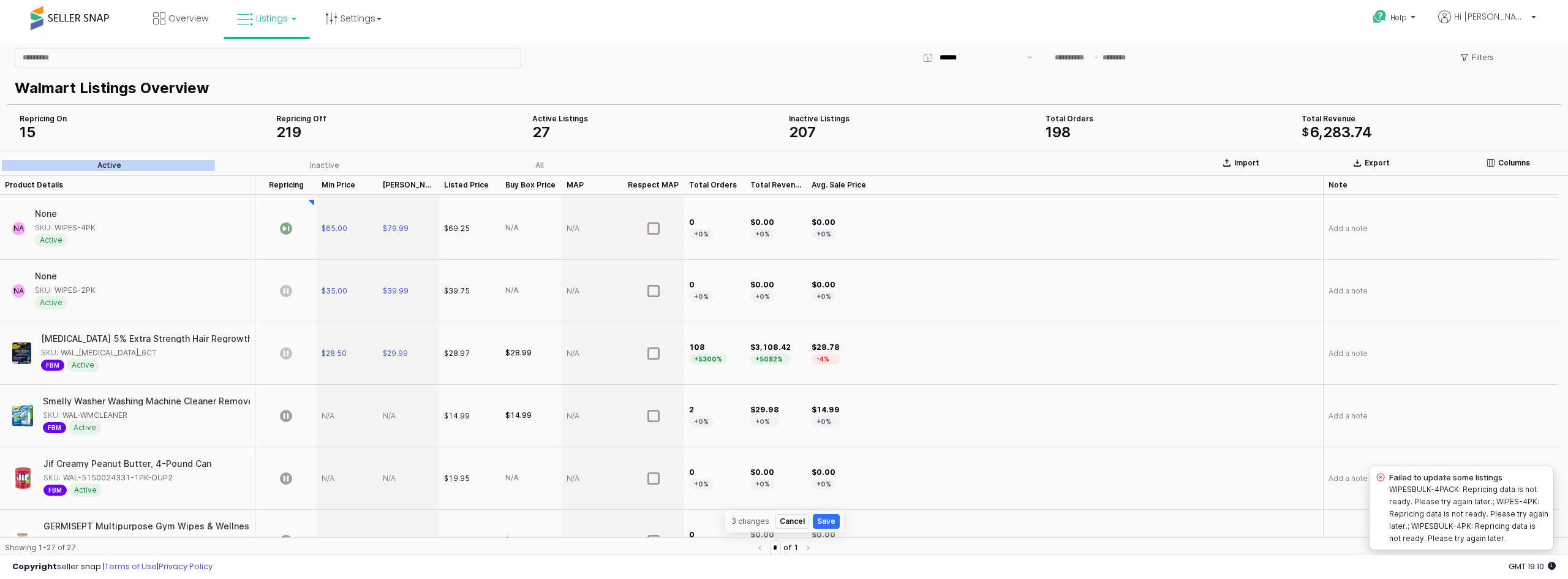
click at [286, 227] on icon "App Frame" at bounding box center [286, 228] width 12 height 12
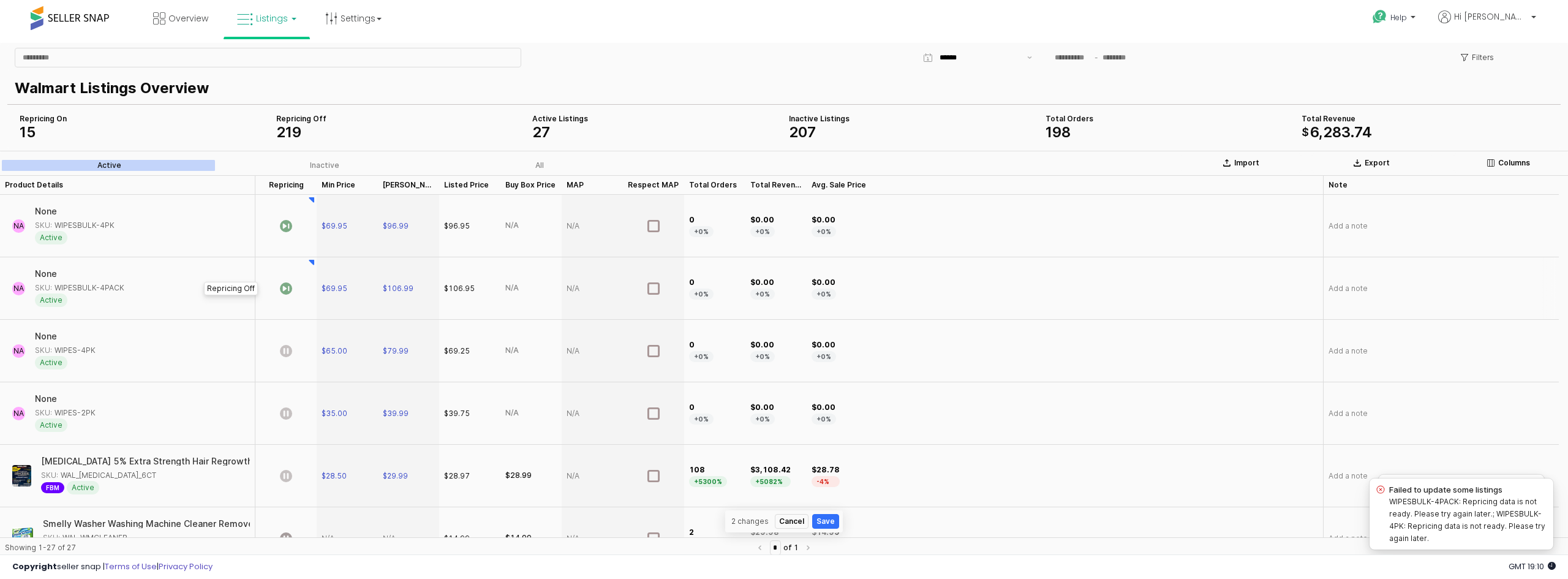
click at [286, 284] on icon "App Frame" at bounding box center [286, 288] width 12 height 12
click at [286, 225] on icon "App Frame" at bounding box center [286, 225] width 12 height 12
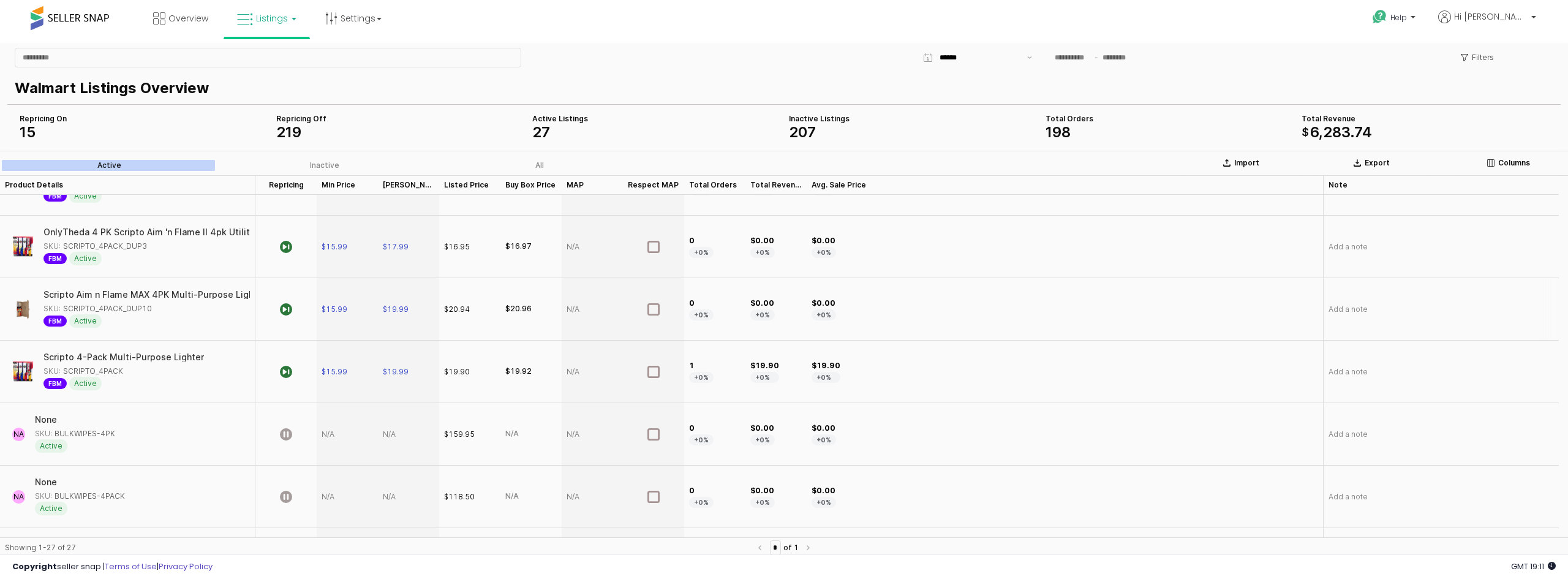
scroll to position [1343, 0]
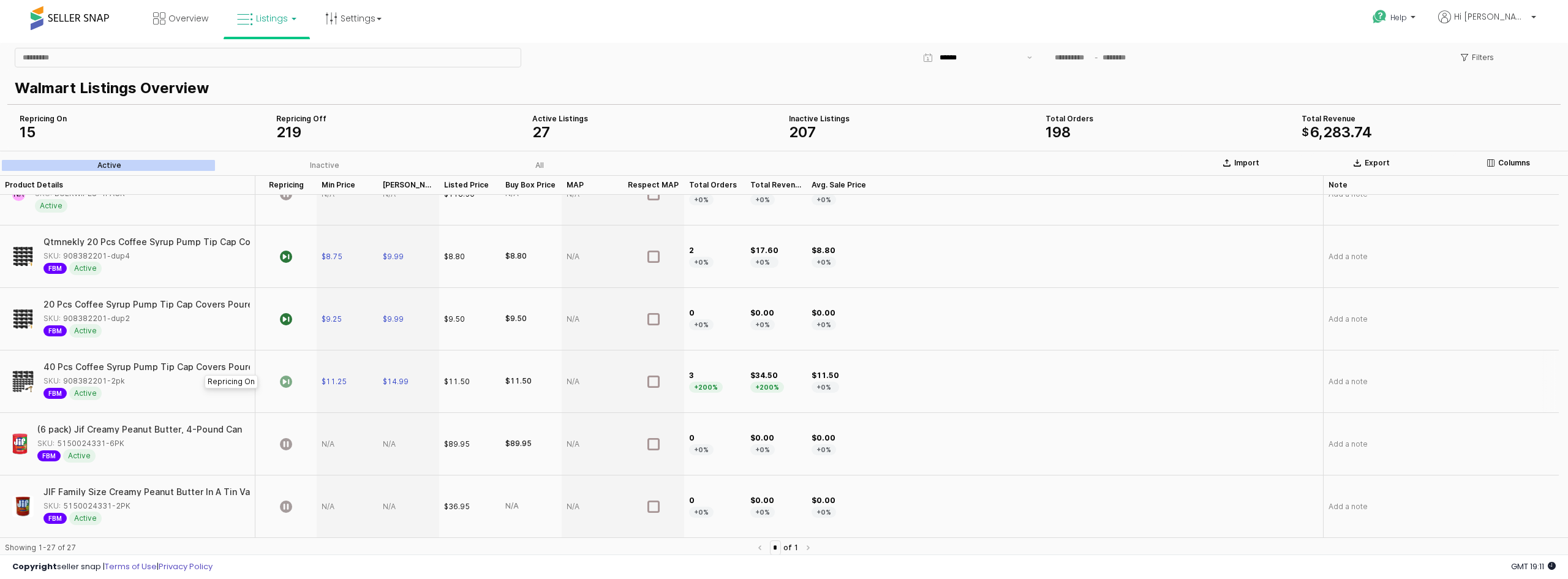
click at [288, 379] on icon "App Frame" at bounding box center [286, 381] width 12 height 12
click at [285, 318] on icon "App Frame" at bounding box center [286, 318] width 12 height 12
click at [286, 253] on icon "App Frame" at bounding box center [286, 256] width 12 height 12
click at [287, 180] on div "Repricing Repricing" at bounding box center [286, 184] width 61 height 19
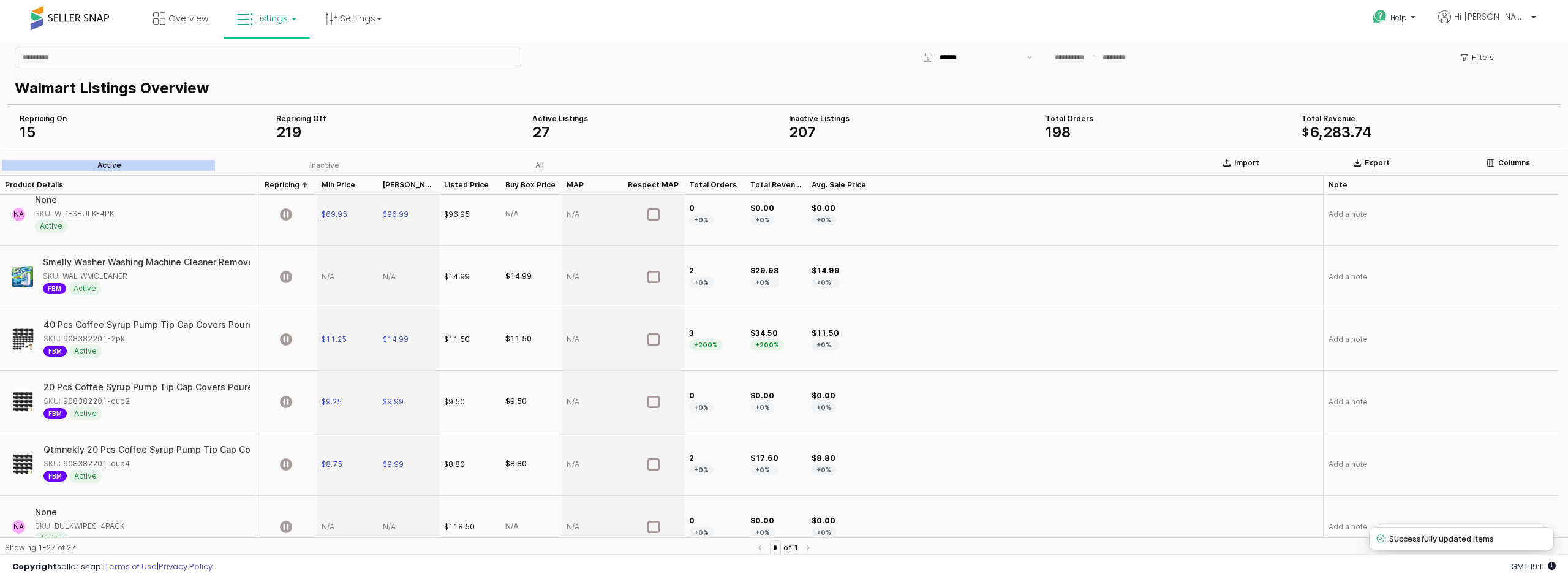
scroll to position [0, 0]
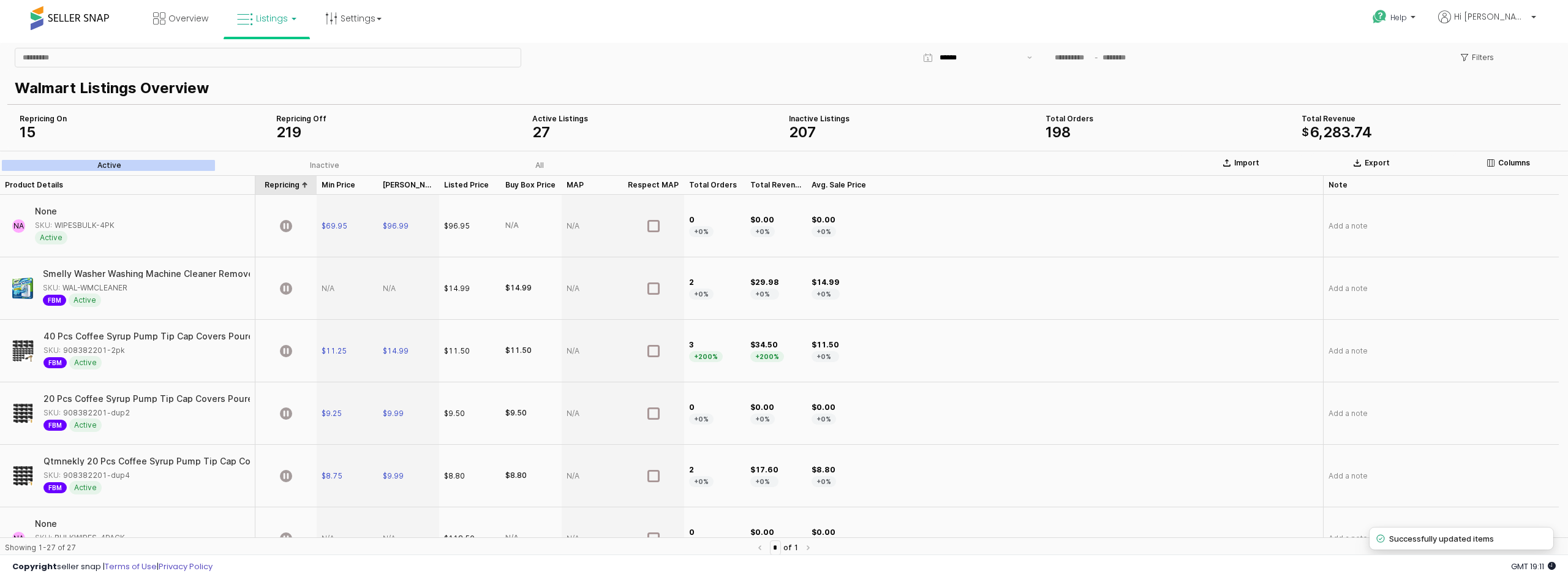
click at [284, 188] on div "Repricing Repricing" at bounding box center [286, 184] width 61 height 19
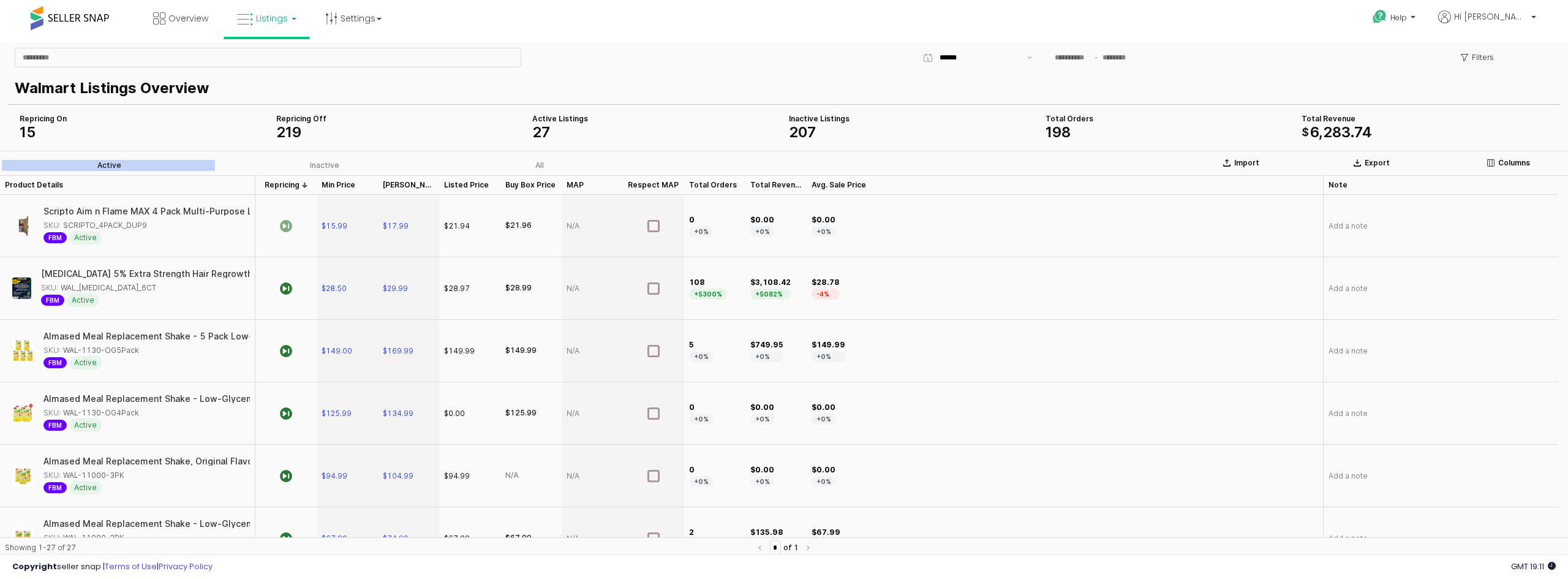
click at [286, 227] on icon "App Frame" at bounding box center [286, 225] width 12 height 12
click at [284, 289] on icon "App Frame" at bounding box center [286, 288] width 12 height 12
click at [289, 350] on icon "App Frame" at bounding box center [286, 350] width 12 height 12
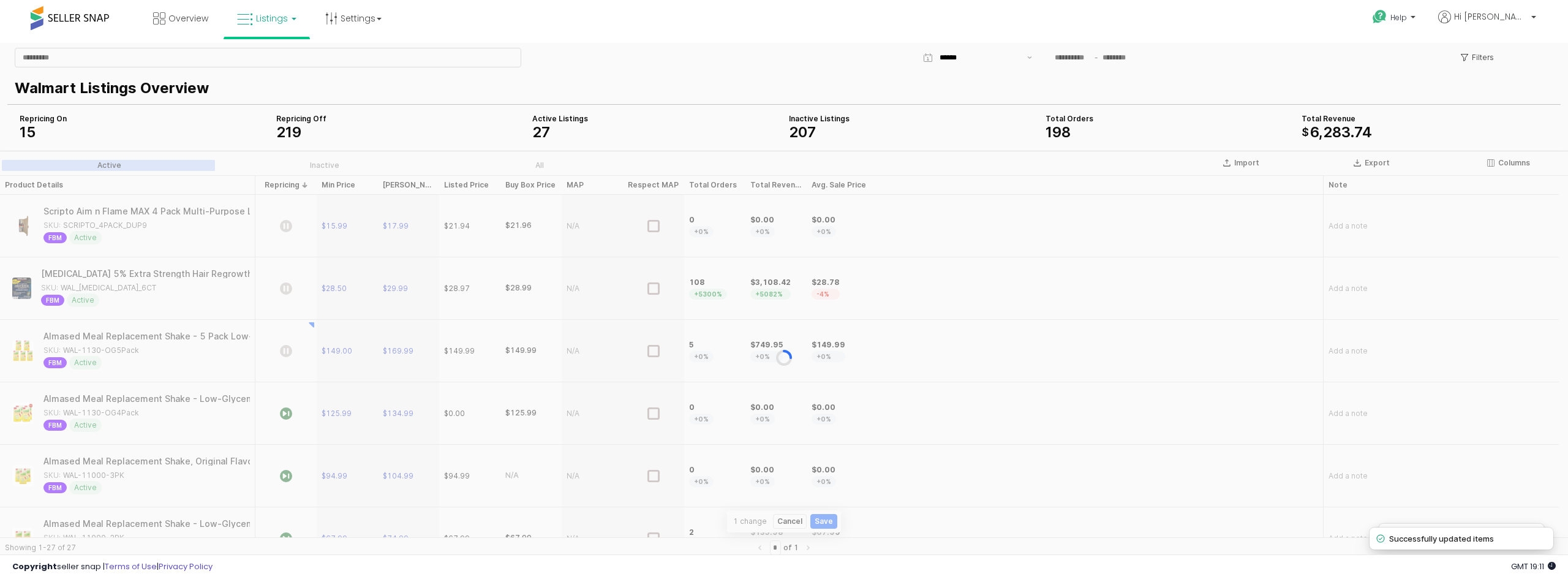
click at [279, 409] on div "App Frame" at bounding box center [784, 357] width 1568 height 413
drag, startPoint x: 284, startPoint y: 411, endPoint x: 278, endPoint y: 411, distance: 6.0
click at [284, 412] on div "App Frame" at bounding box center [784, 357] width 1568 height 413
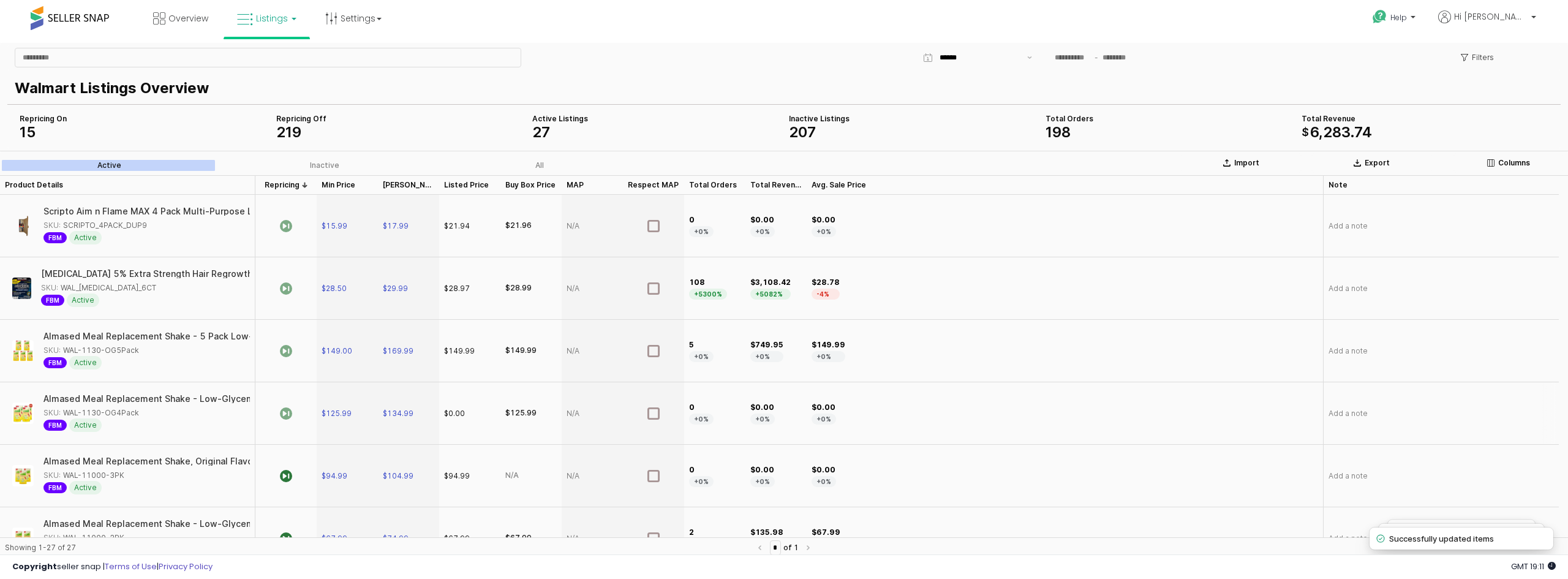
click at [289, 415] on icon "App Frame" at bounding box center [286, 413] width 12 height 12
click at [282, 345] on icon "App Frame" at bounding box center [286, 350] width 12 height 12
click at [285, 284] on icon "App Frame" at bounding box center [286, 288] width 12 height 12
click at [288, 227] on icon "App Frame" at bounding box center [286, 225] width 12 height 12
click at [287, 227] on icon "App Frame" at bounding box center [286, 225] width 12 height 12
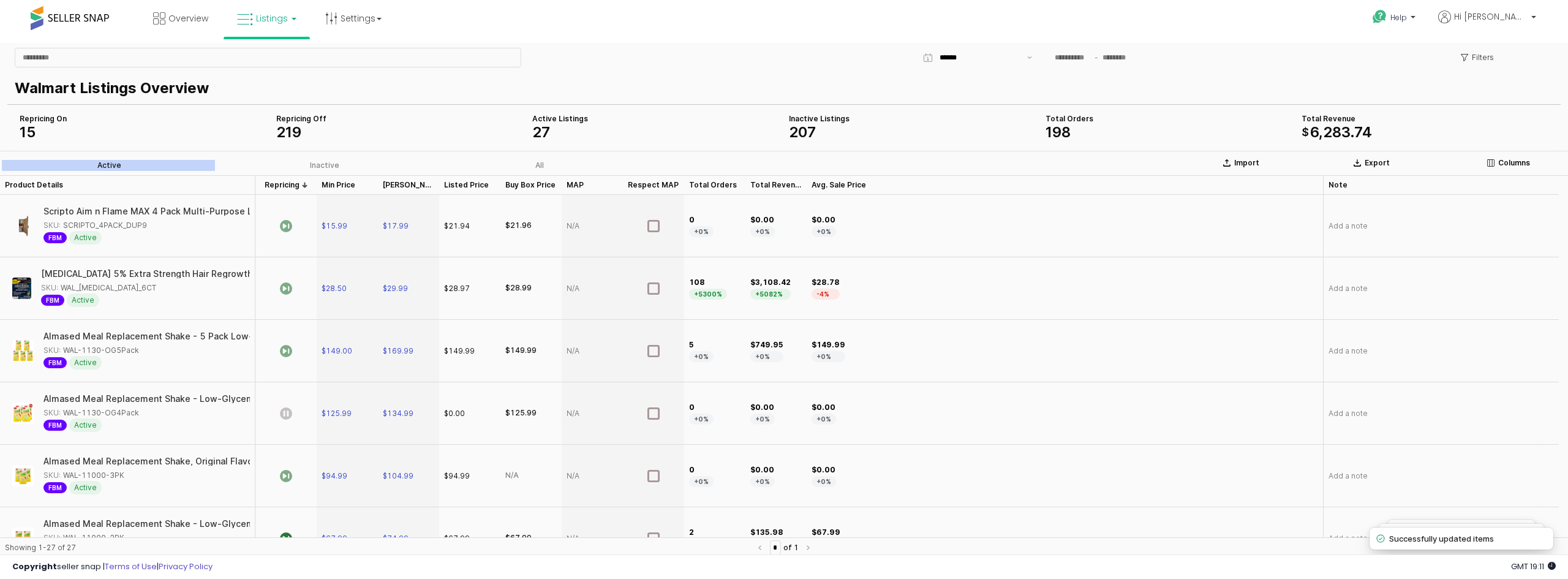
click at [283, 477] on icon "App Frame" at bounding box center [286, 476] width 12 height 12
click at [292, 351] on div "App Frame" at bounding box center [286, 351] width 61 height 63
click at [290, 289] on icon "App Frame" at bounding box center [286, 288] width 12 height 12
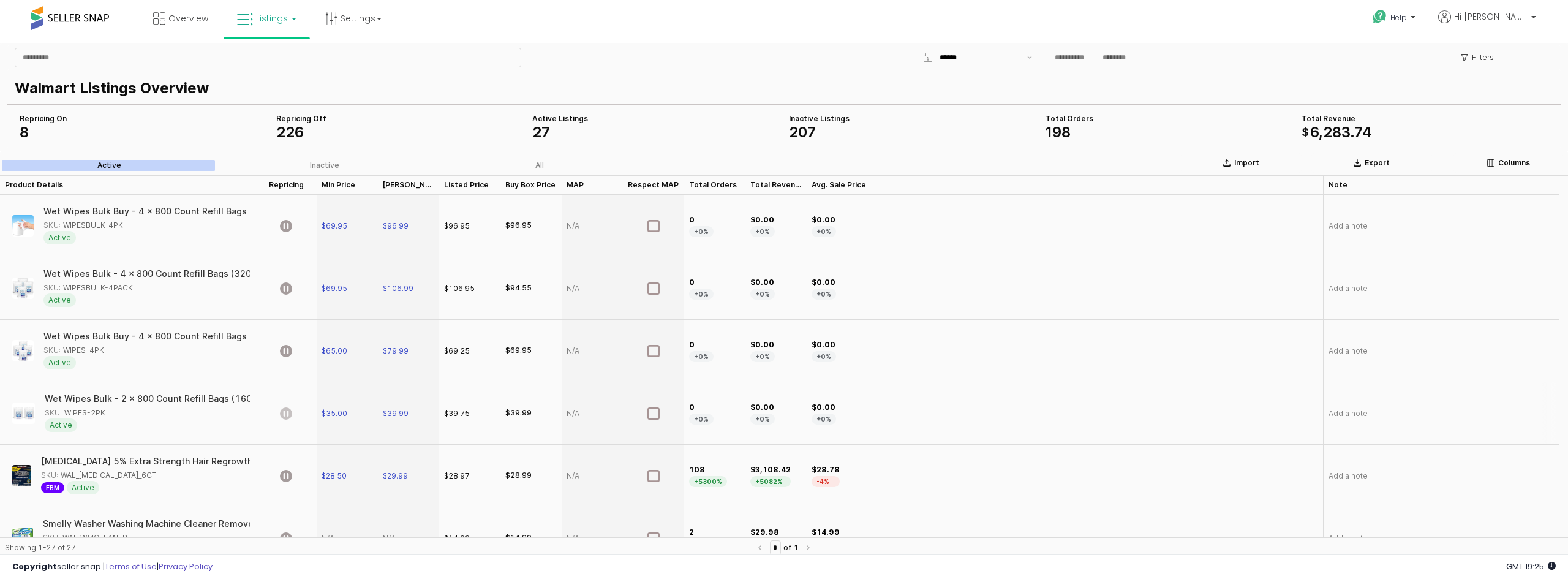
click at [284, 415] on icon "App Frame" at bounding box center [286, 413] width 12 height 12
click at [286, 351] on icon "App Frame" at bounding box center [286, 350] width 12 height 12
click at [286, 285] on icon "App Frame" at bounding box center [286, 288] width 12 height 12
click at [286, 227] on icon "App Frame" at bounding box center [286, 225] width 12 height 12
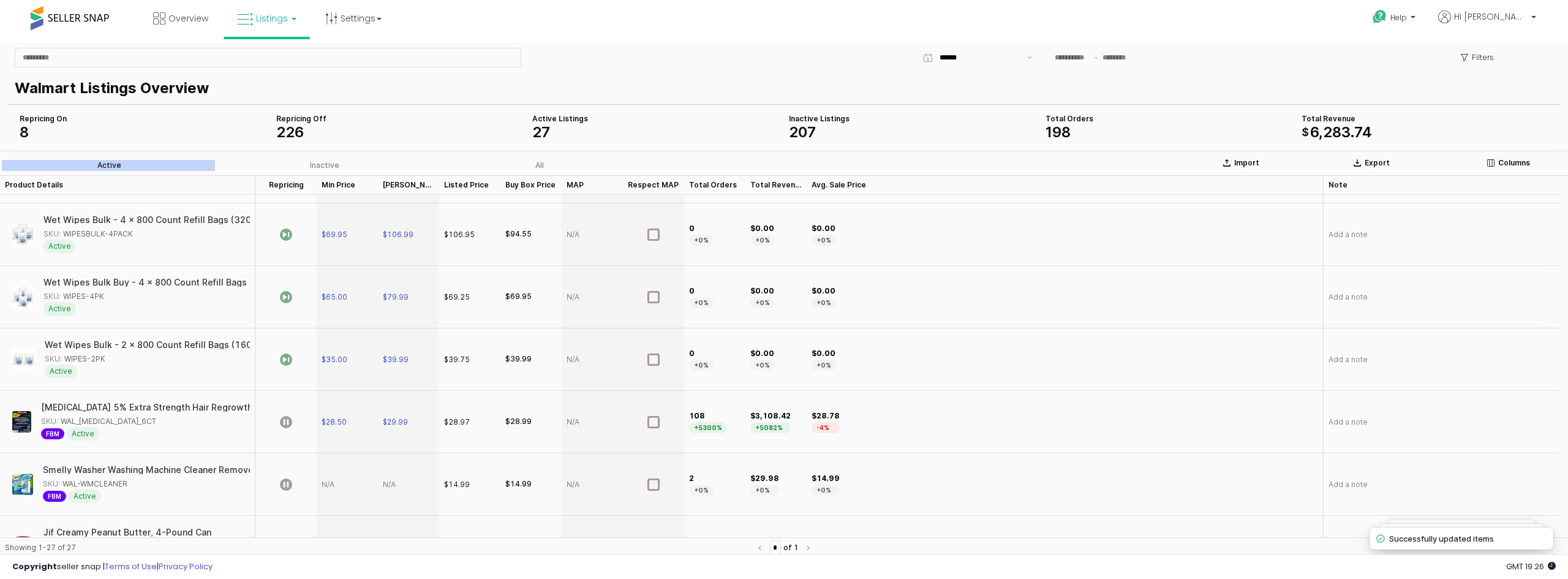
scroll to position [123, 0]
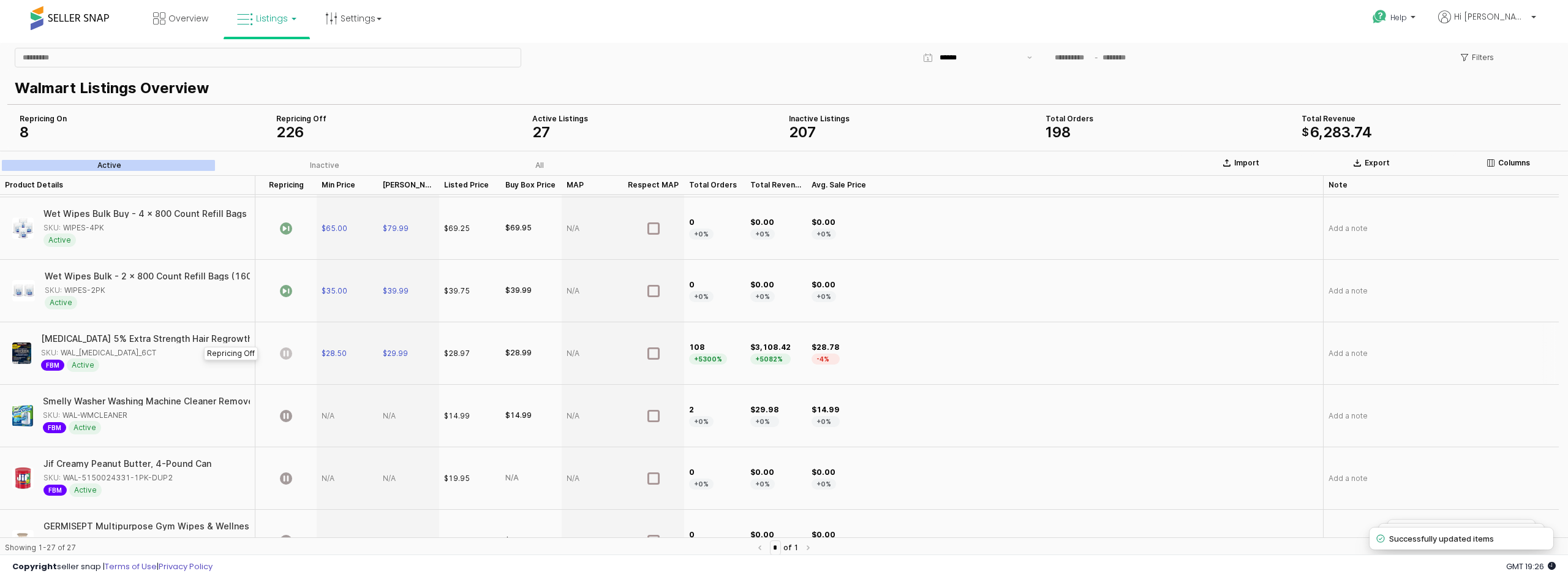
click at [286, 354] on icon "App Frame" at bounding box center [286, 353] width 12 height 12
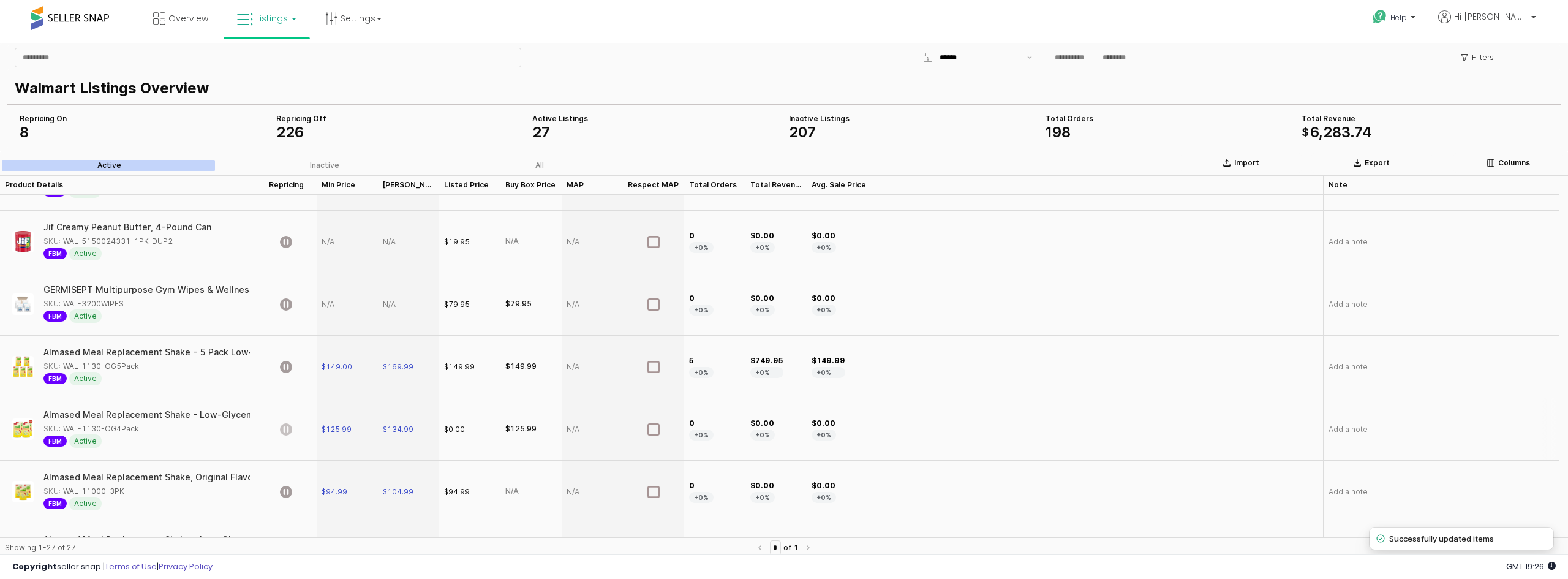
scroll to position [429, 0]
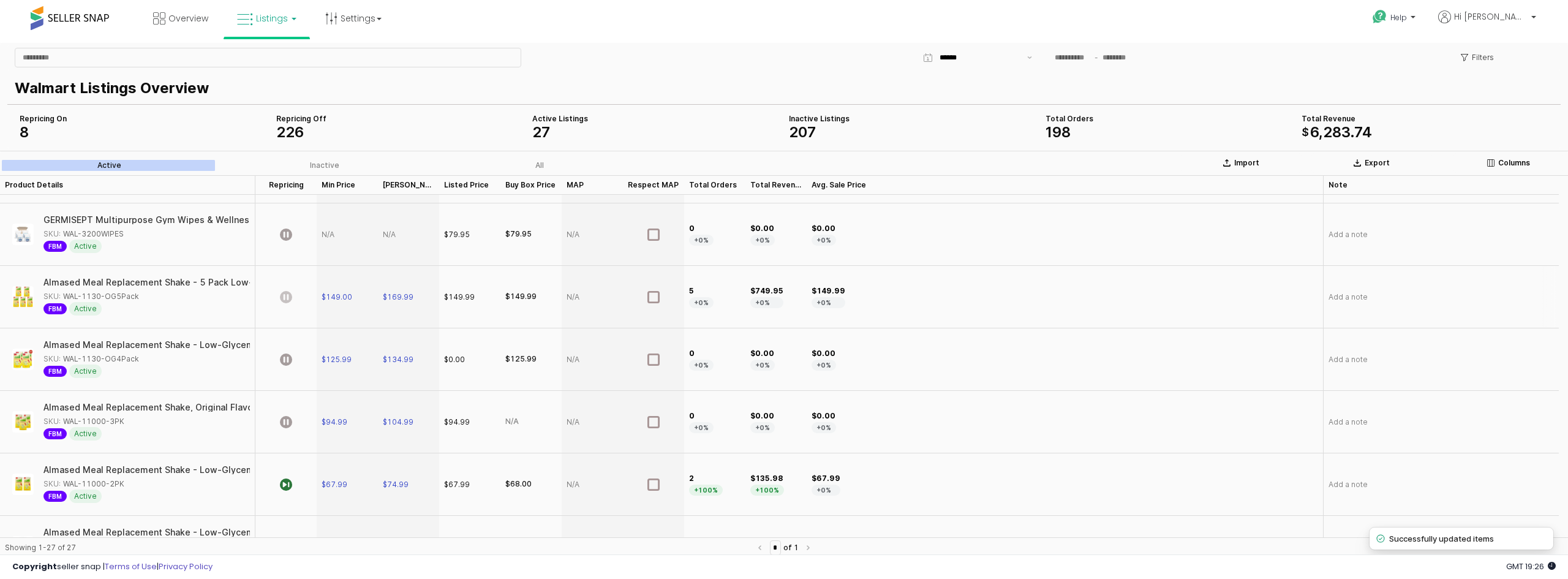
click at [283, 294] on icon "App Frame" at bounding box center [286, 297] width 12 height 12
click at [284, 362] on icon "App Frame" at bounding box center [286, 359] width 12 height 12
click at [286, 419] on icon "App Frame" at bounding box center [286, 421] width 12 height 12
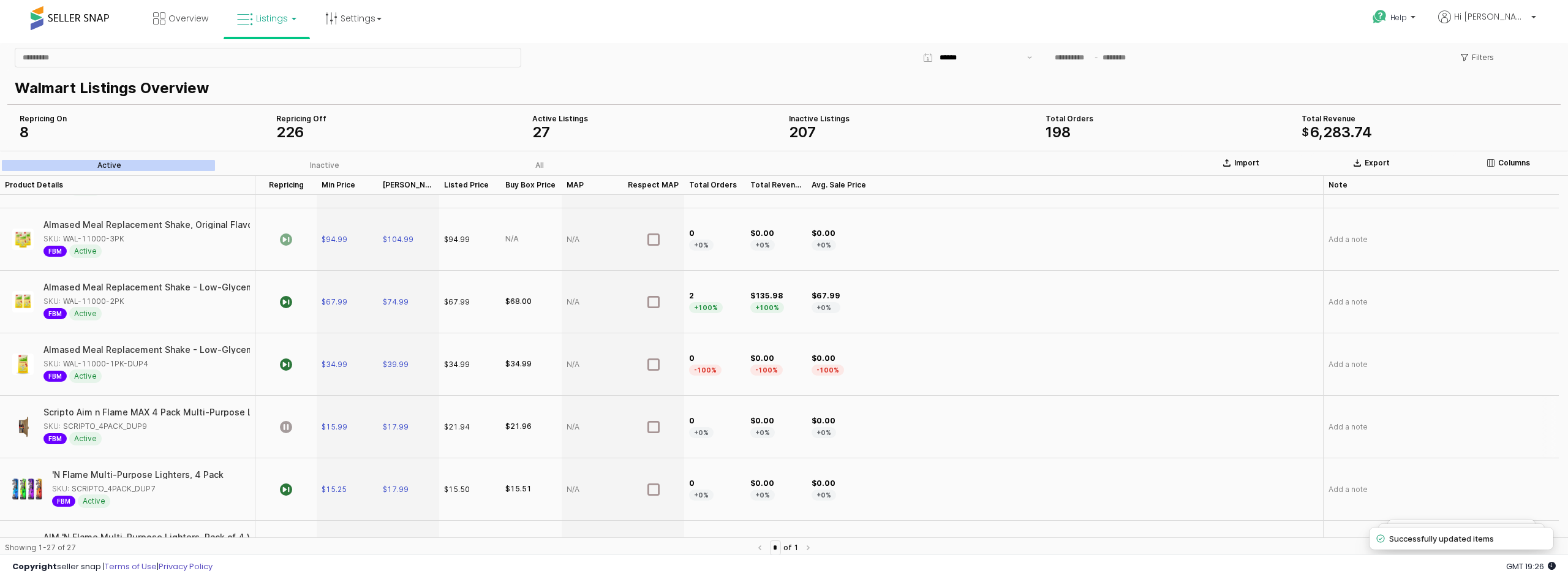
scroll to position [674, 0]
click at [283, 364] on icon "App Frame" at bounding box center [286, 364] width 12 height 12
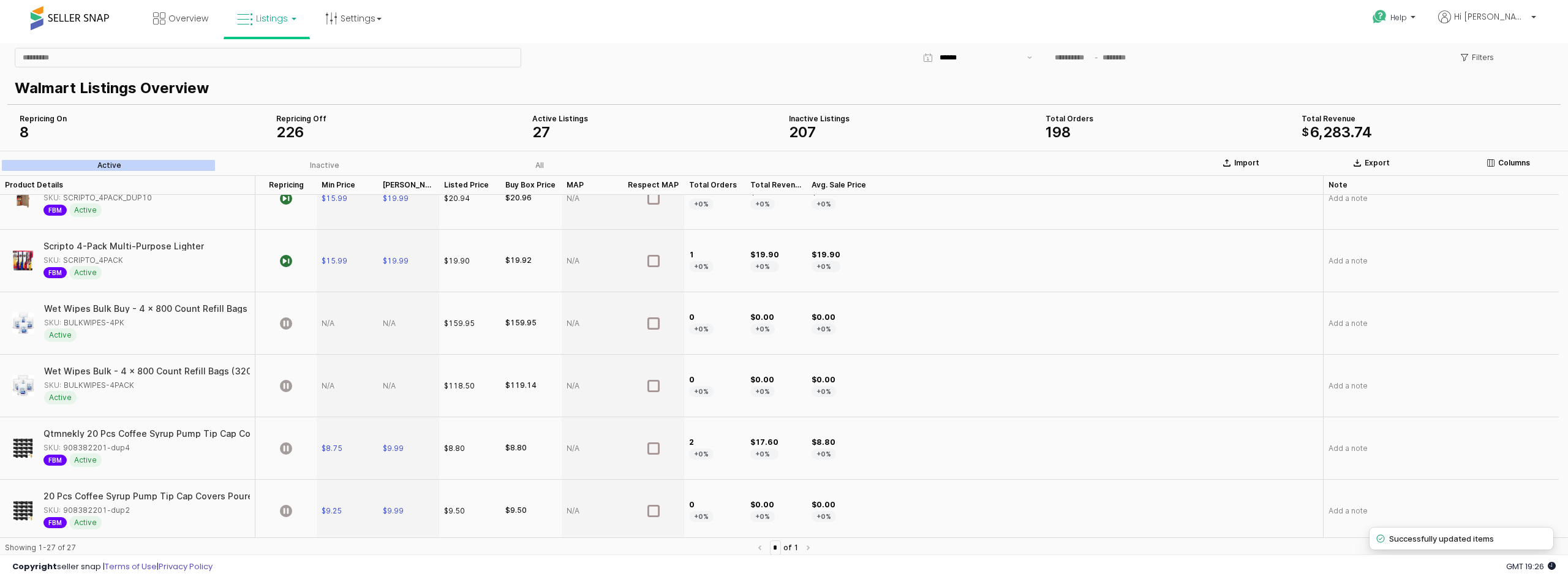
scroll to position [1164, 0]
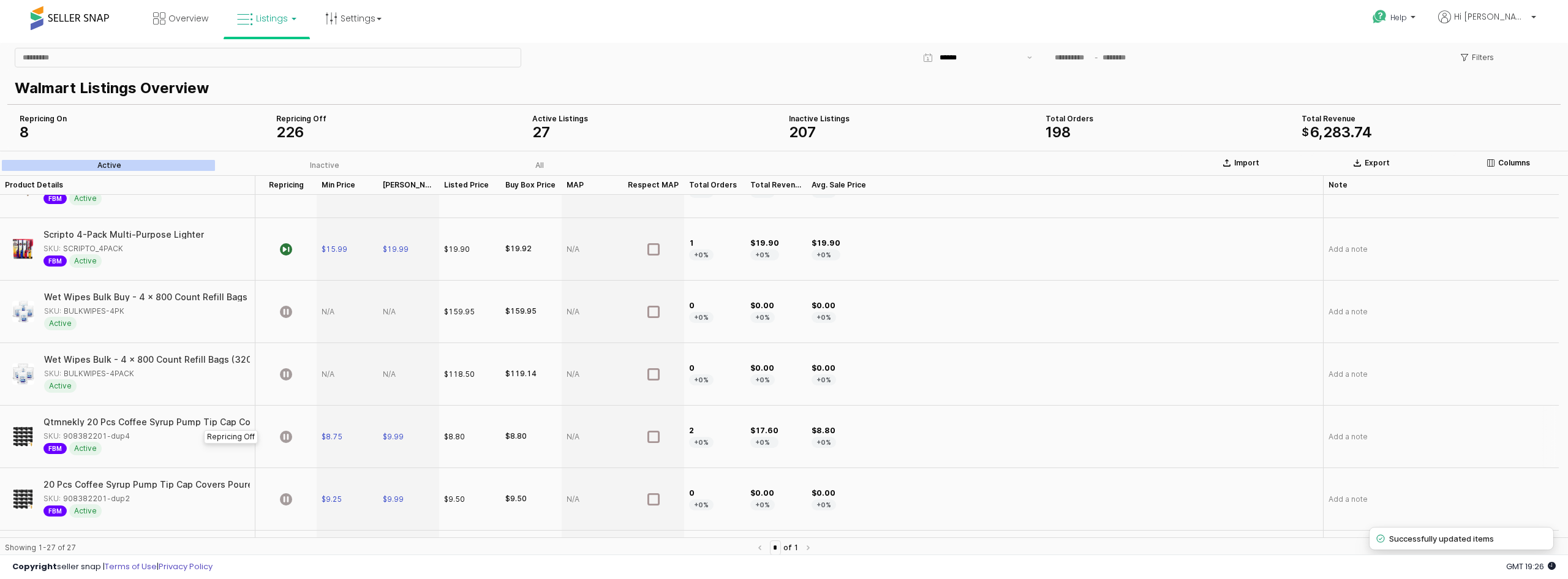
click at [279, 431] on div "App Frame" at bounding box center [286, 436] width 61 height 63
click at [284, 502] on icon "App Frame" at bounding box center [286, 499] width 12 height 12
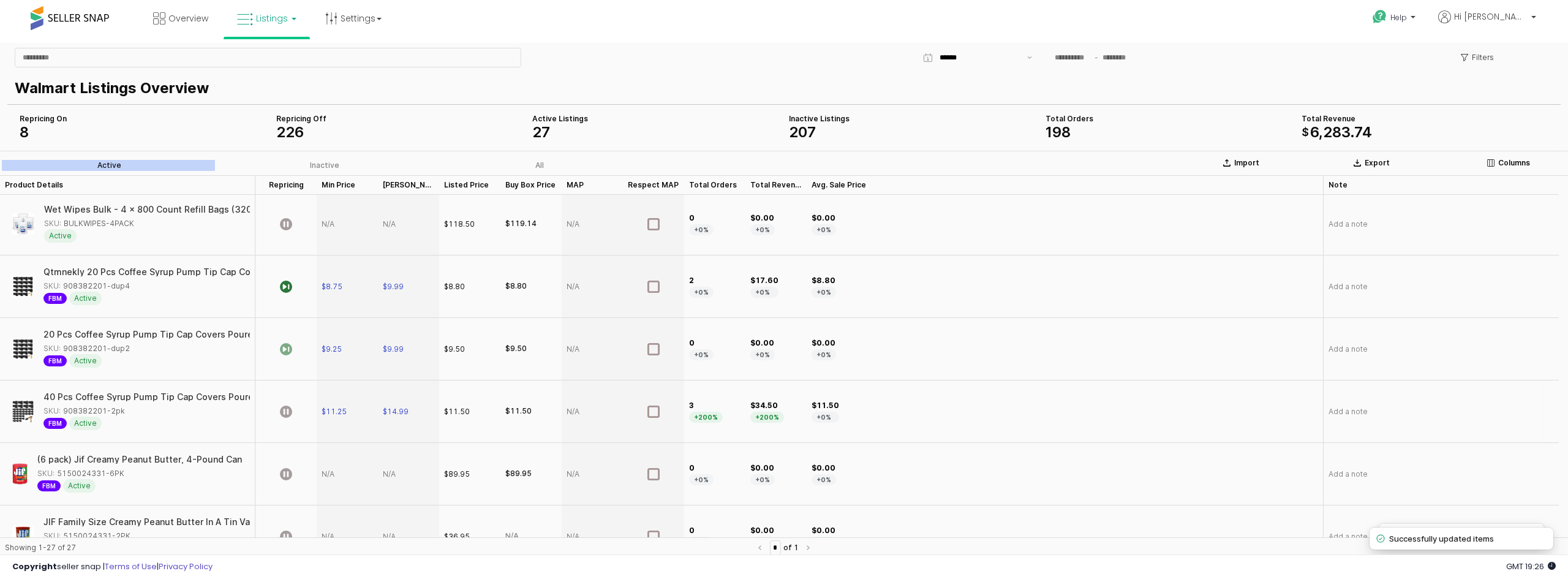
scroll to position [1343, 0]
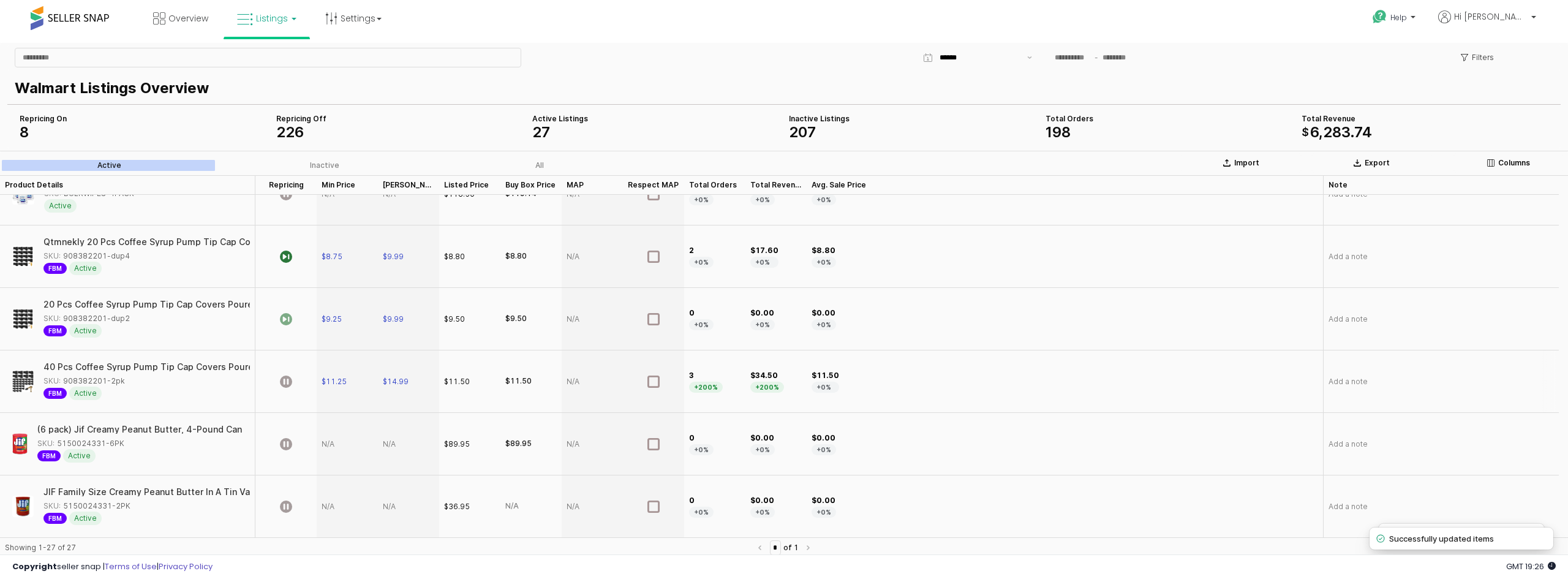
click at [279, 376] on div "App Frame" at bounding box center [286, 382] width 61 height 63
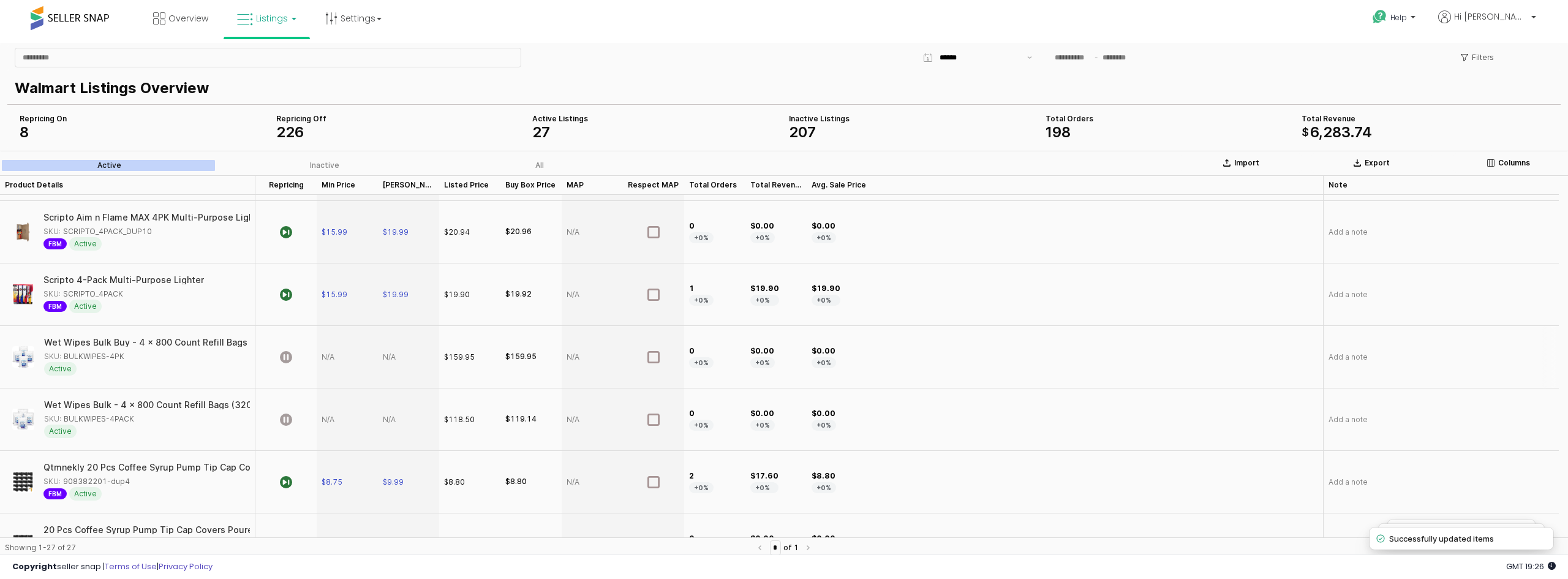
scroll to position [1099, 0]
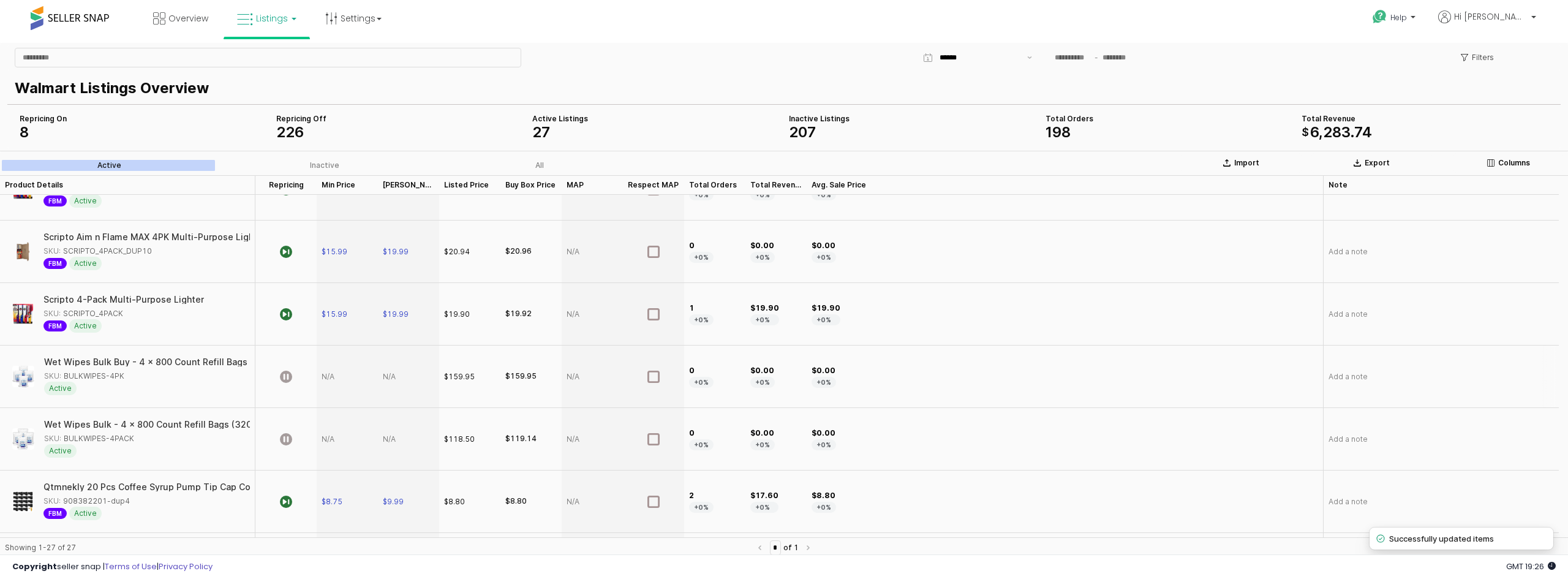
click at [329, 379] on div "App Frame" at bounding box center [347, 377] width 61 height 63
type input "*****"
click at [396, 374] on div "App Frame" at bounding box center [408, 377] width 61 height 63
type input "******"
click at [284, 377] on icon "App Frame" at bounding box center [286, 376] width 12 height 12
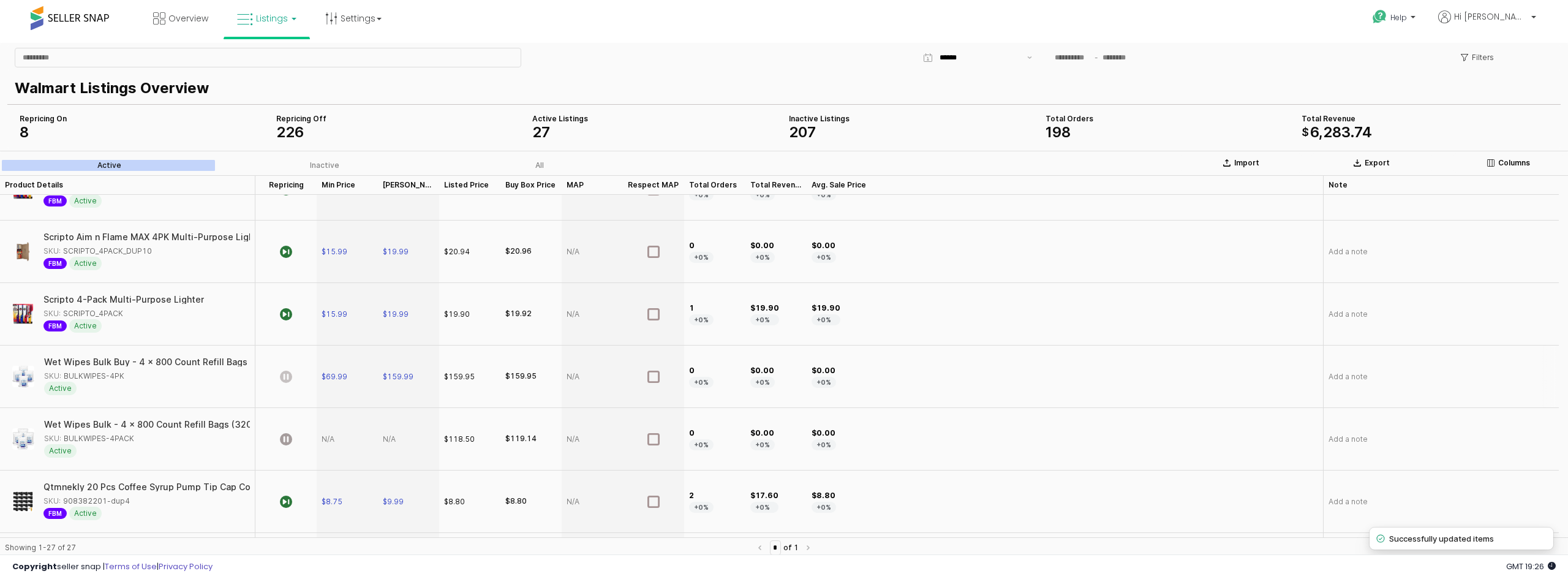
click at [287, 374] on icon "App Frame" at bounding box center [286, 376] width 12 height 12
click at [278, 436] on div "App Frame" at bounding box center [286, 439] width 61 height 63
click at [339, 443] on div "App Frame" at bounding box center [347, 439] width 61 height 63
type input "*****"
click at [400, 430] on div "App Frame" at bounding box center [408, 439] width 61 height 63
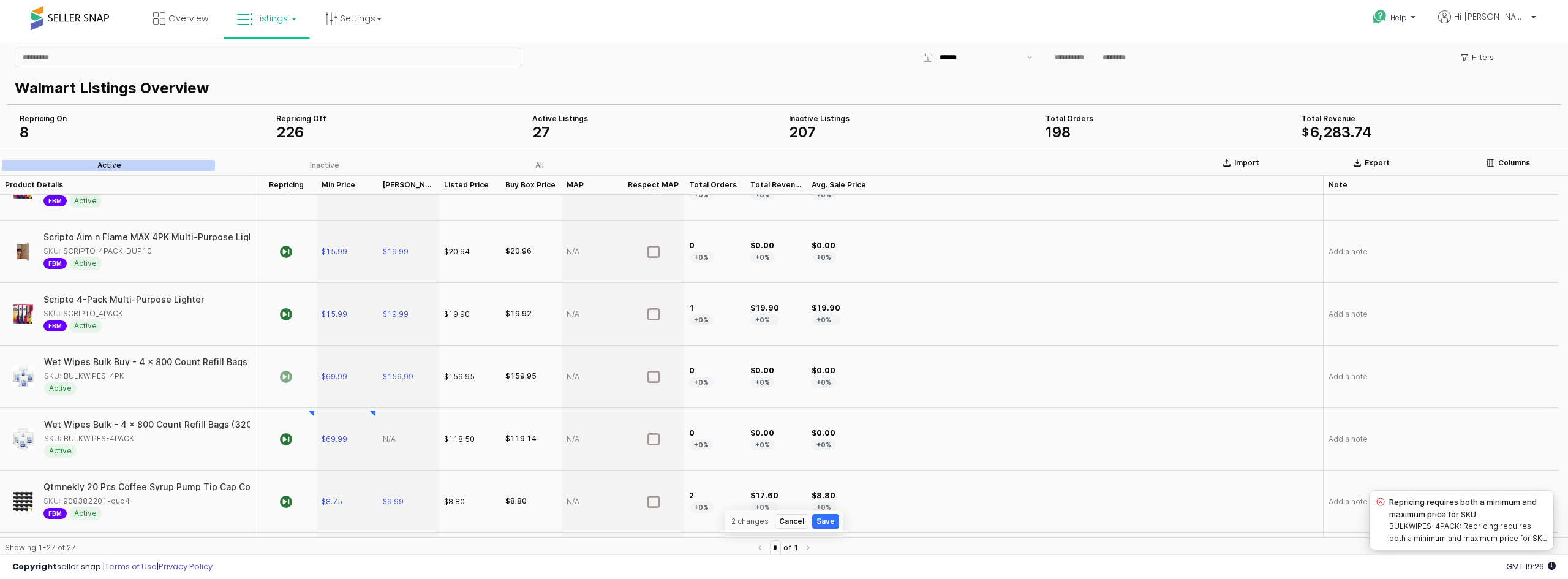
click at [397, 447] on div "App Frame" at bounding box center [408, 439] width 61 height 63
type input "******"
click at [949, 415] on div "$0.00 +0%" at bounding box center [1065, 439] width 517 height 63
click at [271, 21] on span "Listings" at bounding box center [272, 18] width 32 height 12
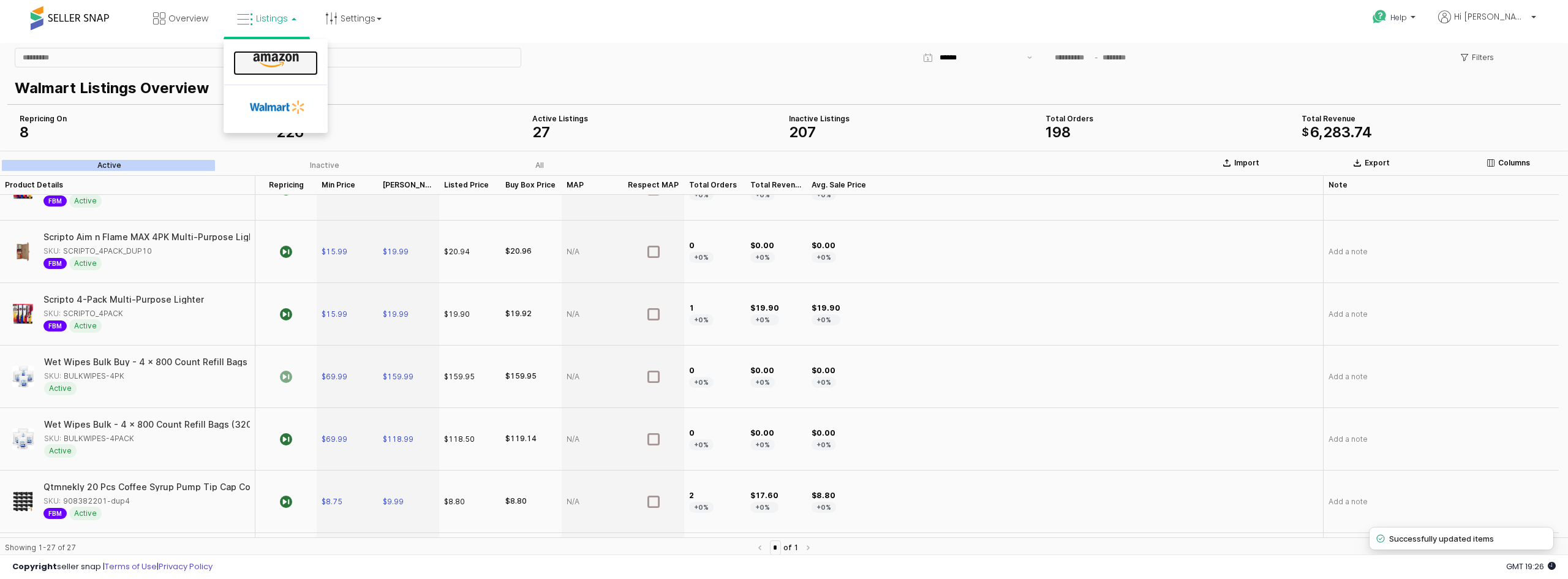
click at [273, 63] on icon at bounding box center [276, 61] width 53 height 16
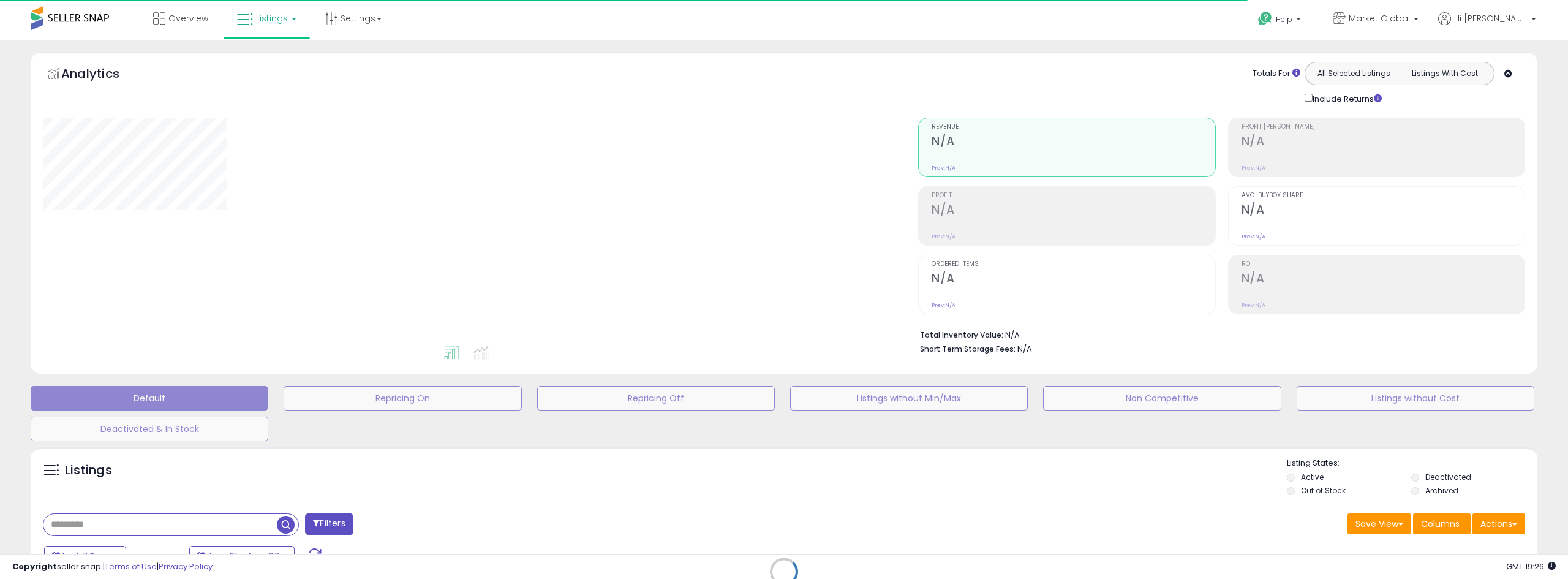
click at [120, 522] on div "Retrieving listings data.." at bounding box center [784, 581] width 1525 height 279
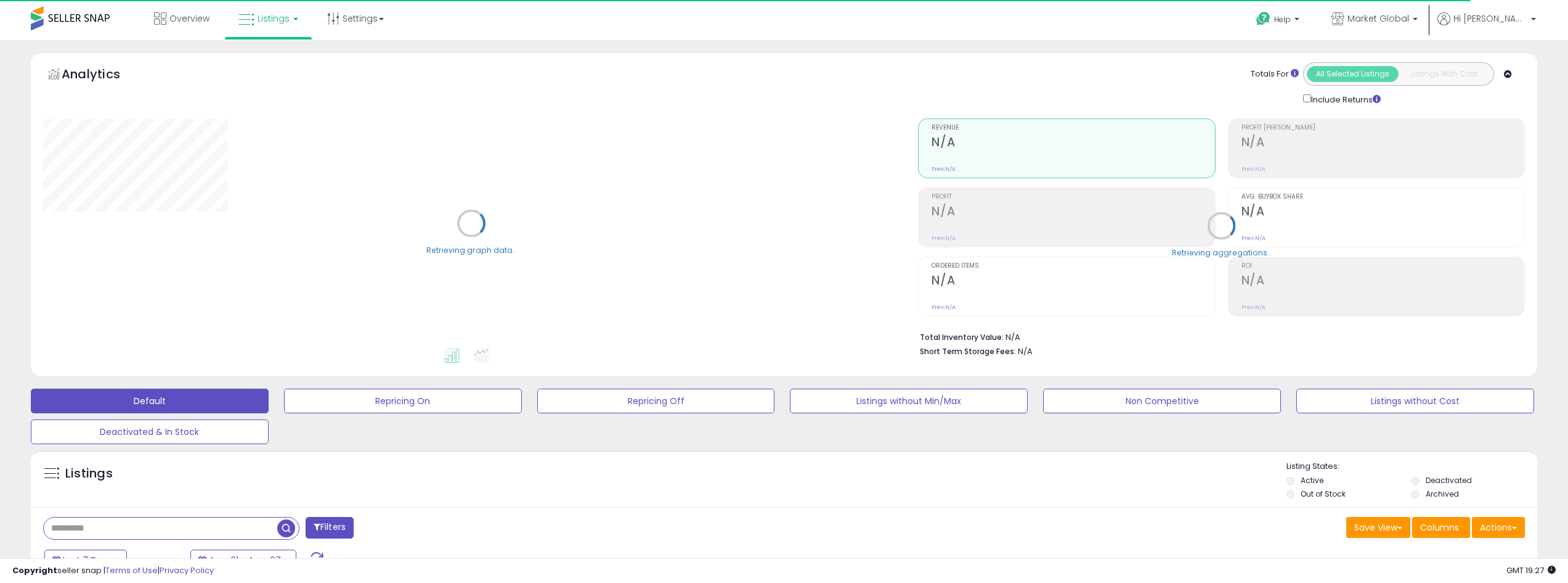
click at [112, 528] on input "text" at bounding box center [160, 528] width 233 height 22
paste input "**********"
type input "**********"
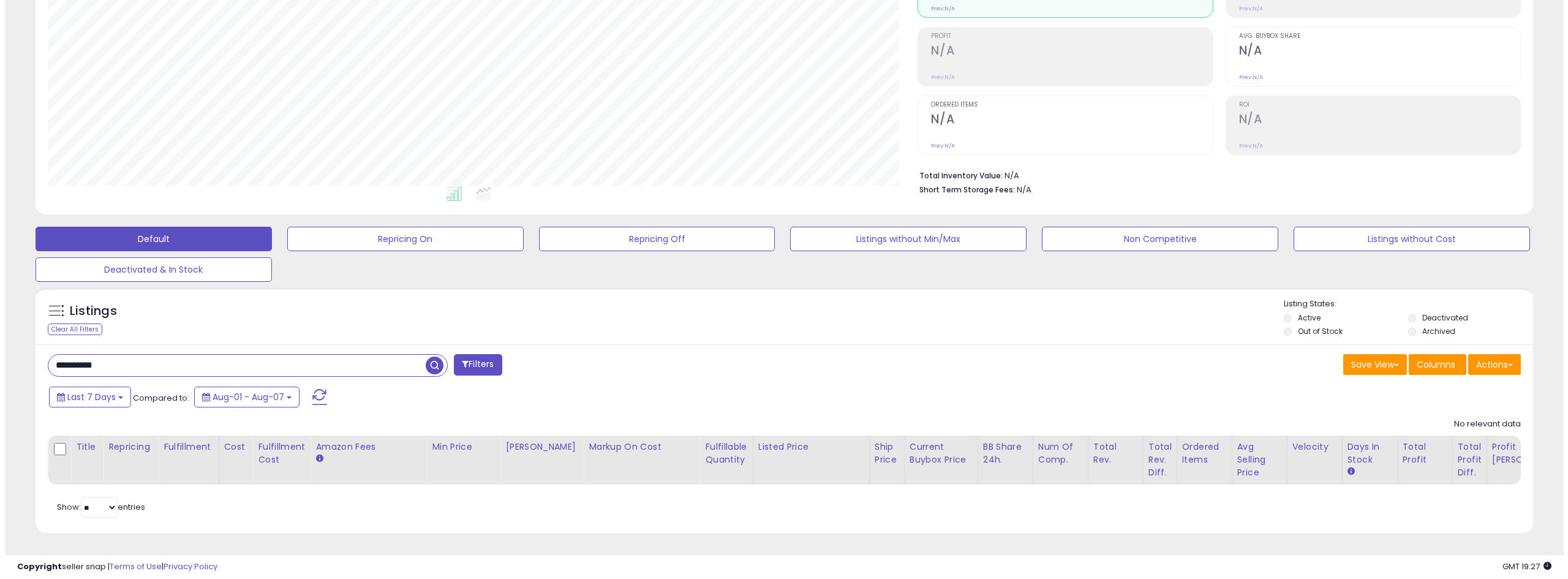
scroll to position [251, 870]
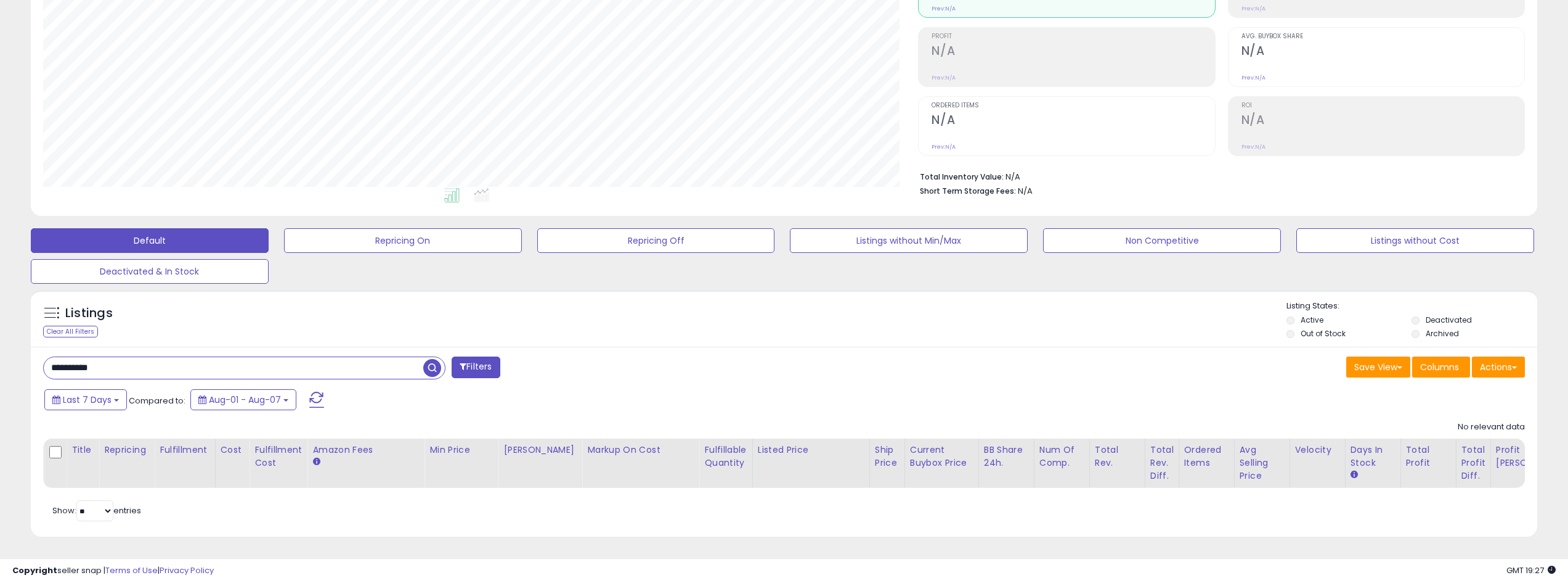
click at [432, 361] on span "button" at bounding box center [433, 367] width 18 height 18
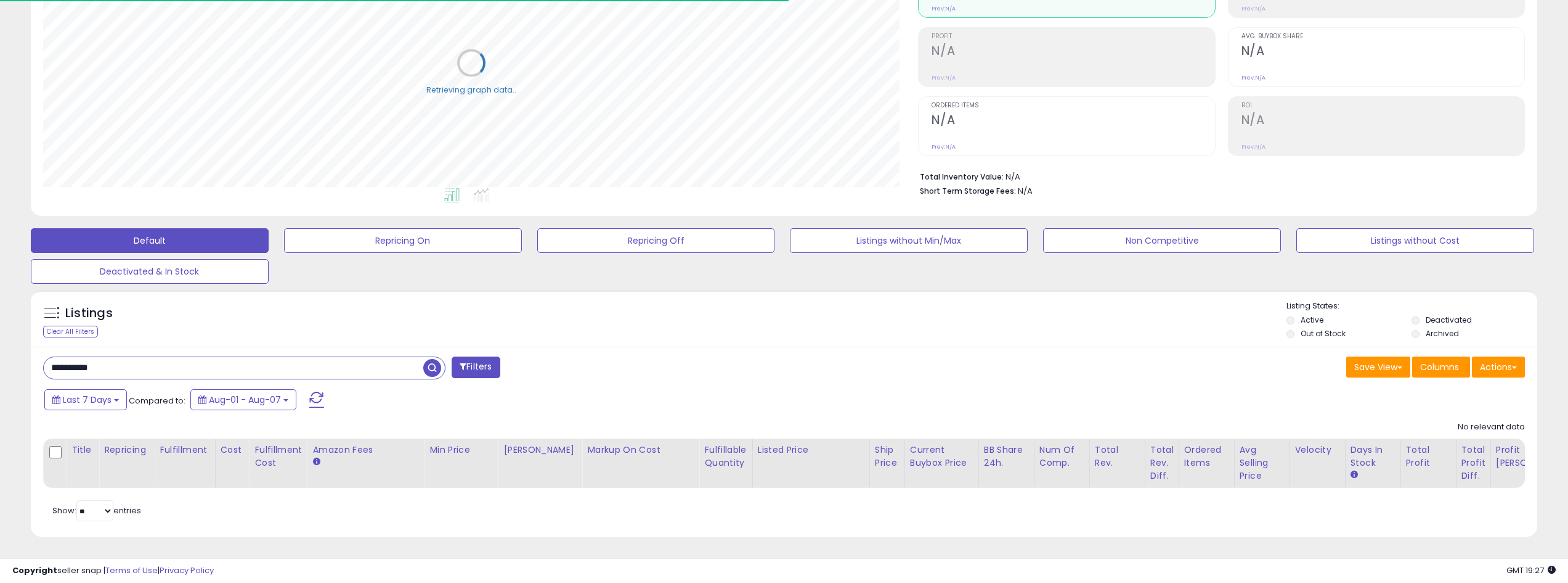
click at [488, 357] on button "Filters" at bounding box center [476, 367] width 48 height 22
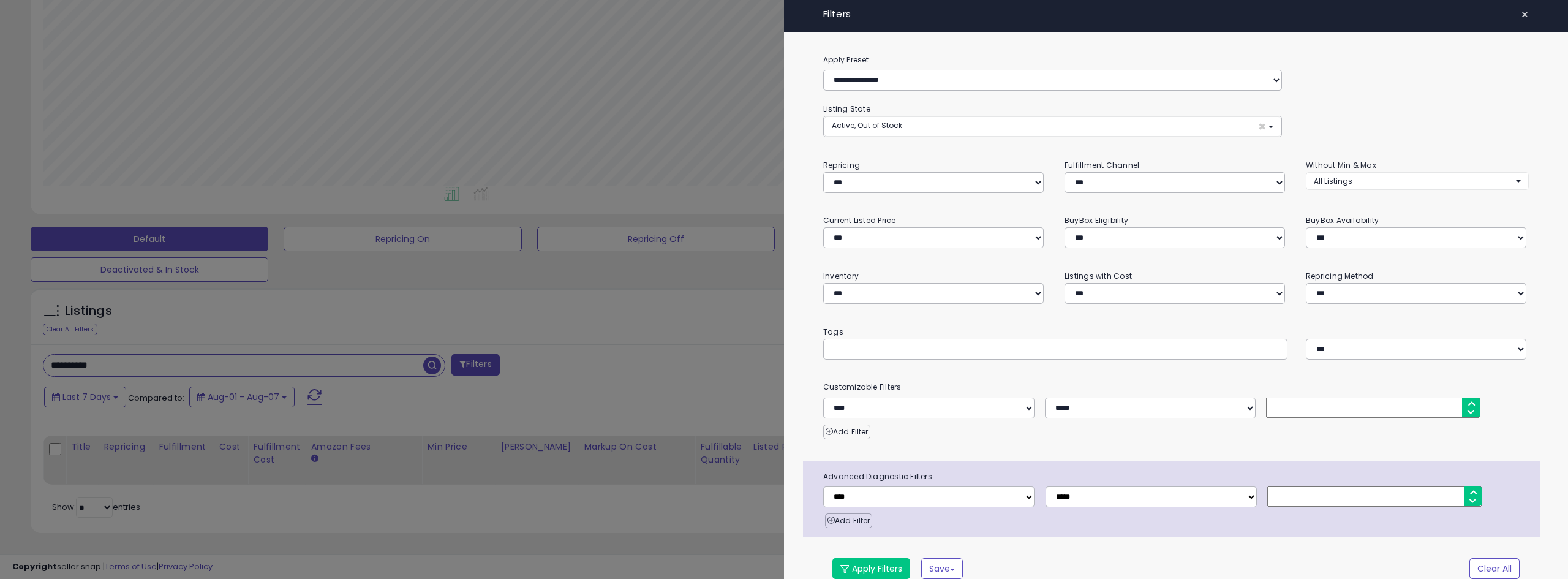
scroll to position [251, 875]
click at [918, 129] on button "Active, Out of Stock ×" at bounding box center [1052, 126] width 457 height 20
click at [885, 186] on link "Deactivated" at bounding box center [873, 195] width 92 height 19
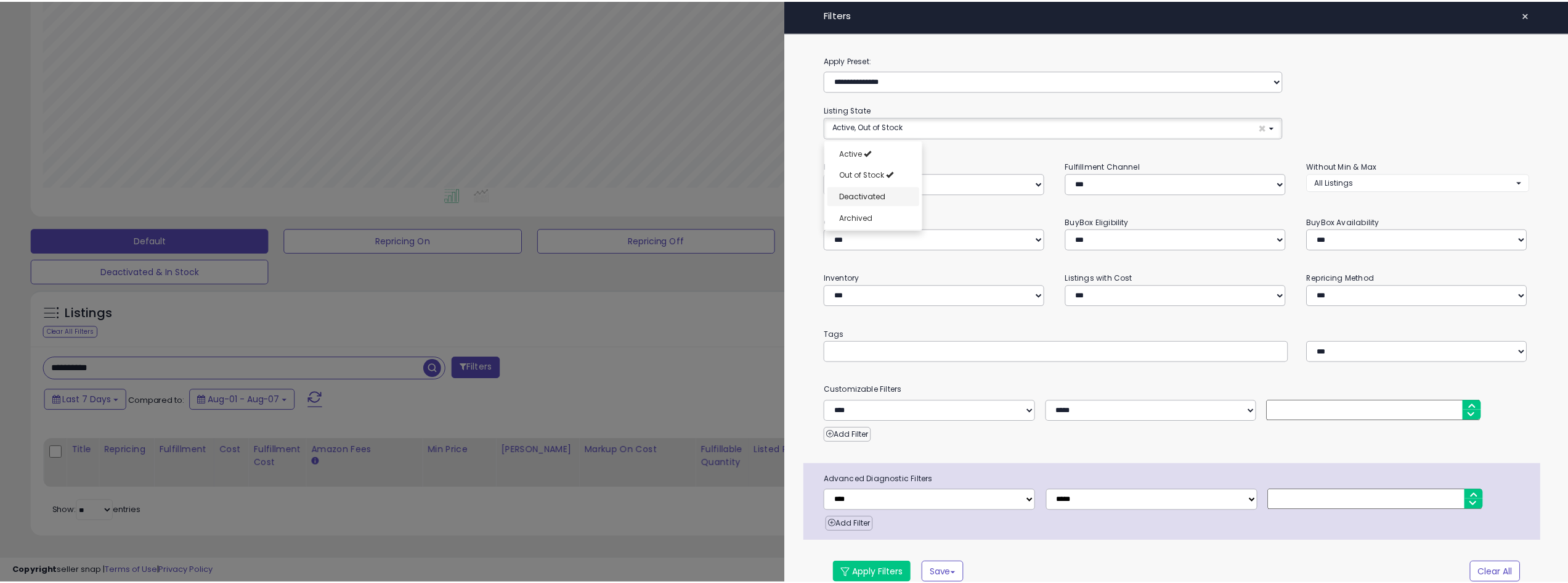
scroll to position [10, 0]
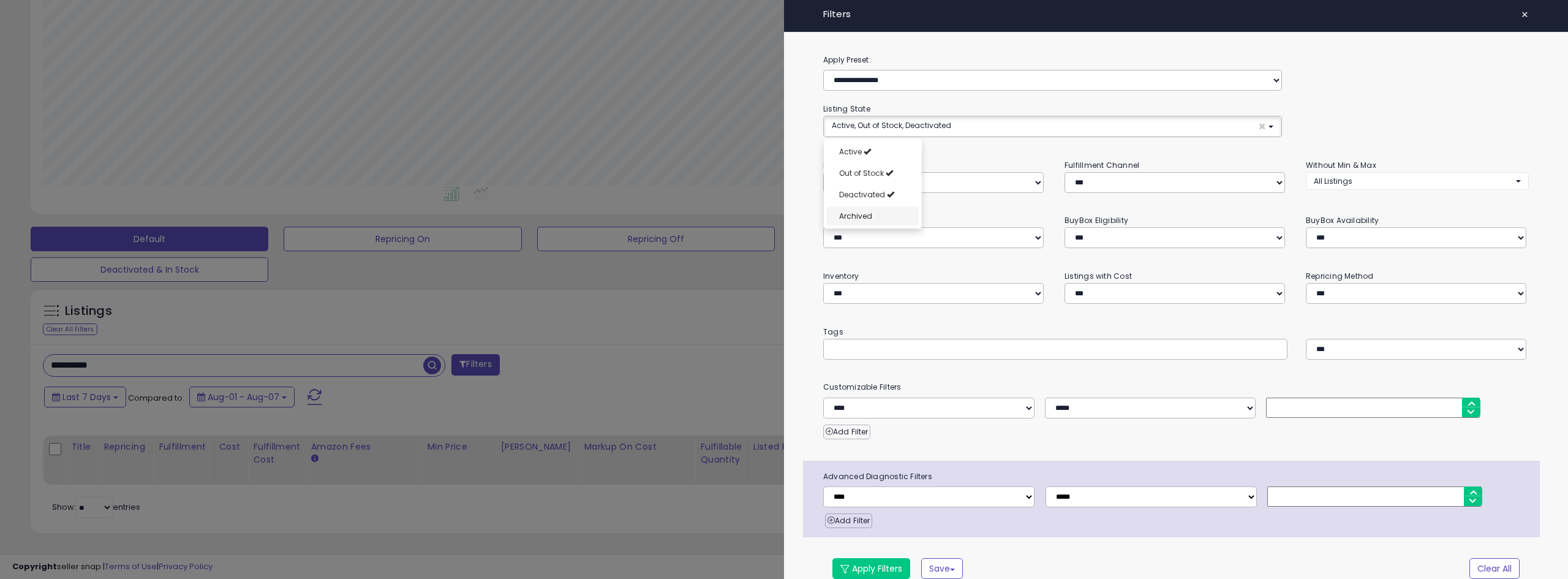
select select "**********"
click at [880, 217] on link "Archived" at bounding box center [873, 216] width 92 height 19
click at [864, 554] on div "**********" at bounding box center [1175, 326] width 784 height 547
click at [864, 561] on button "Apply Filters" at bounding box center [871, 569] width 78 height 21
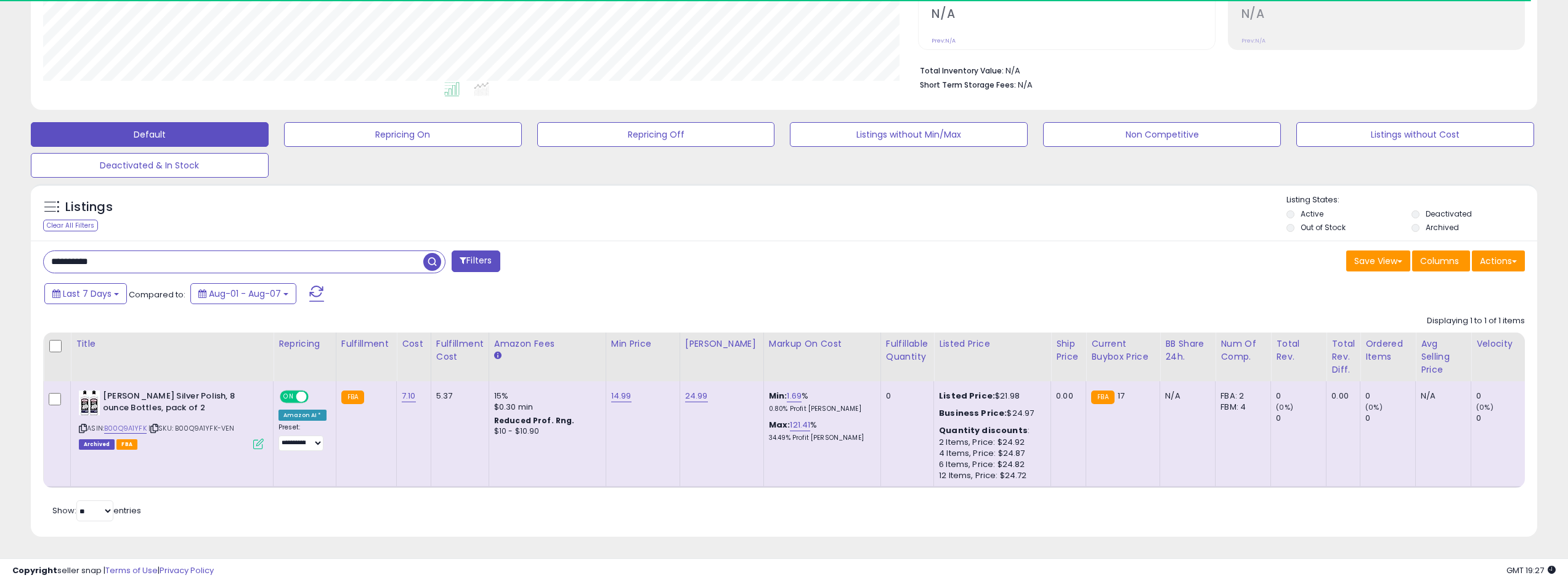
scroll to position [253, 876]
